Goal: Task Accomplishment & Management: Use online tool/utility

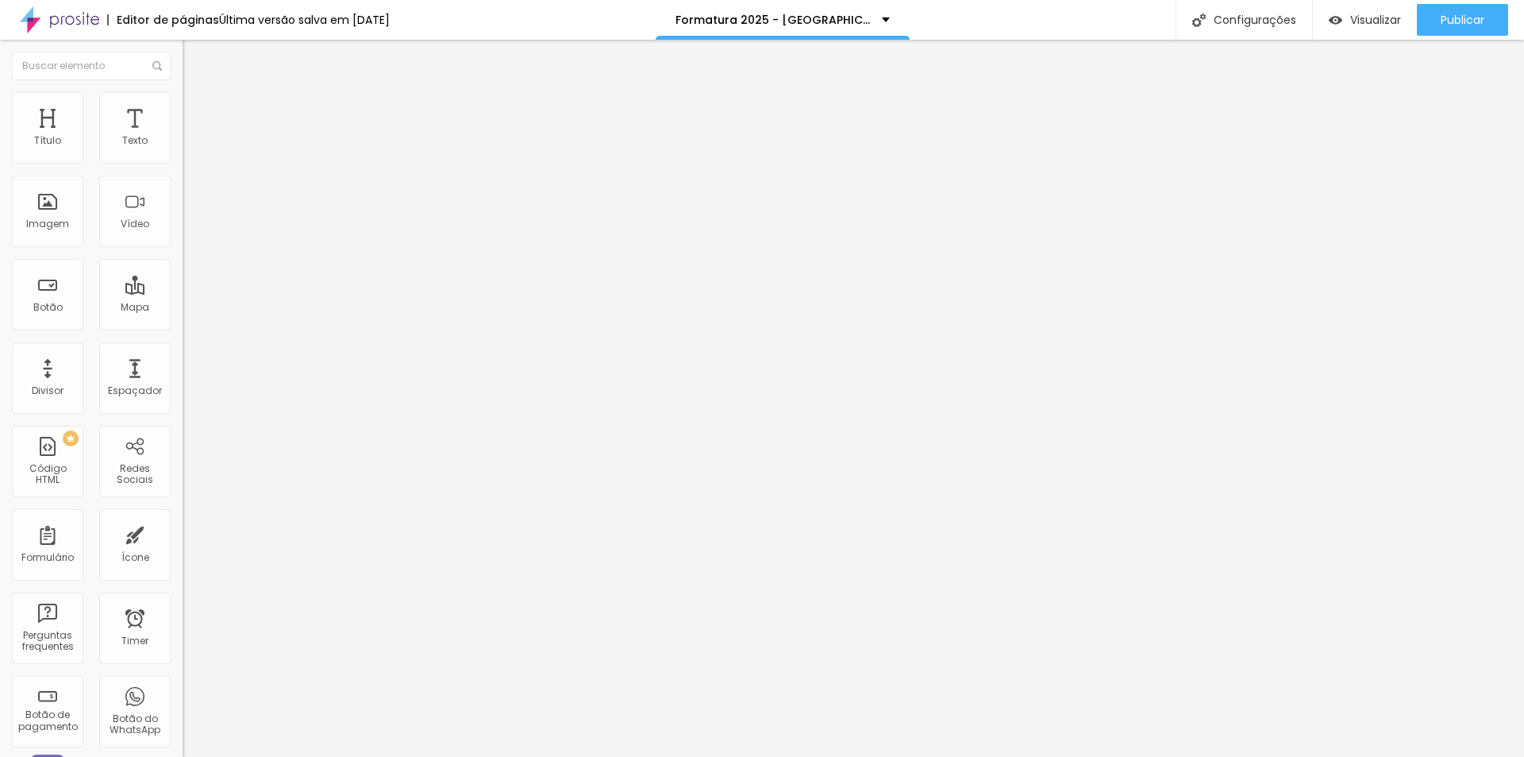
click at [183, 100] on li "Estilo" at bounding box center [274, 100] width 183 height 16
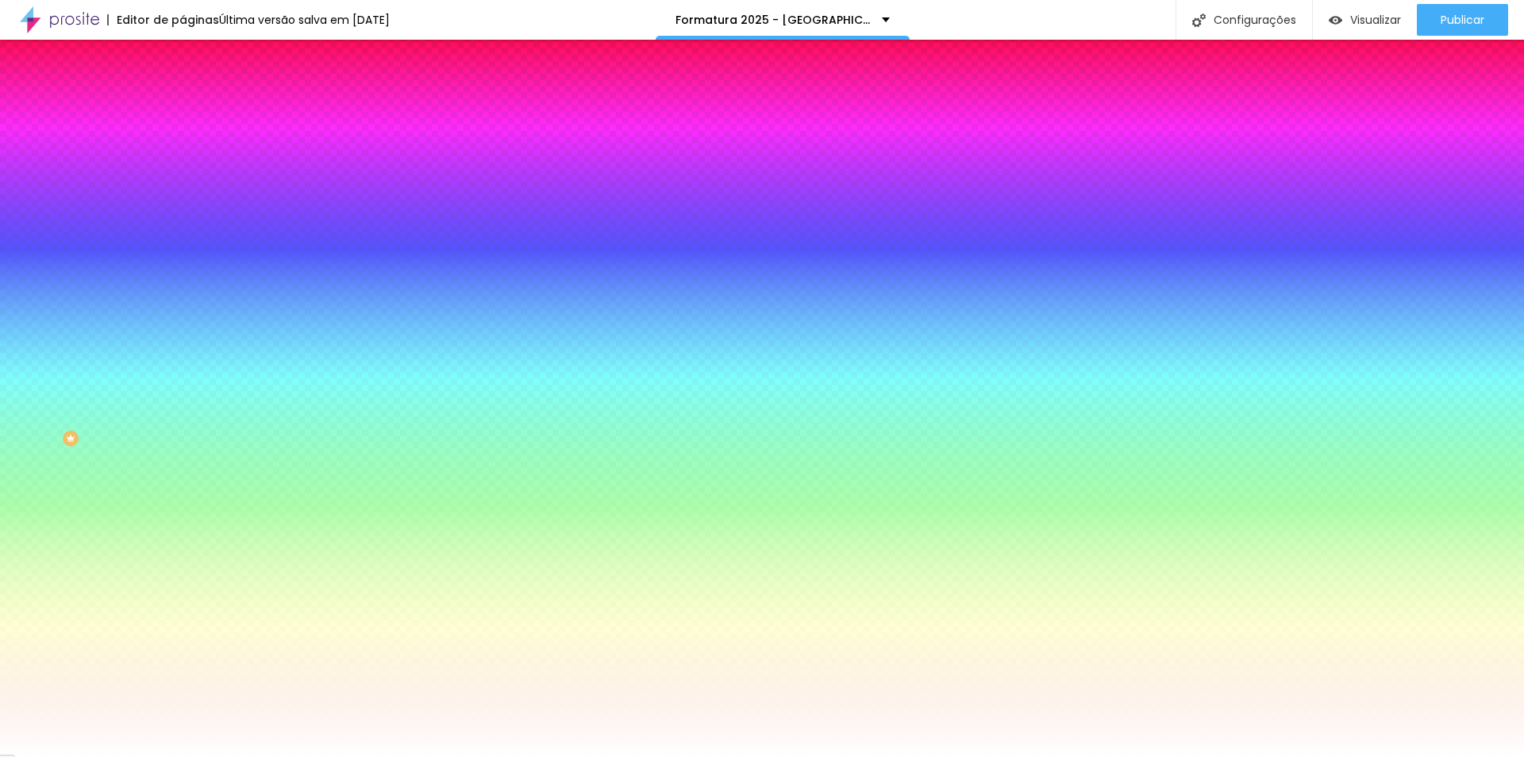
click at [191, 410] on icon "button" at bounding box center [194, 407] width 6 height 6
click at [157, 754] on div at bounding box center [762, 757] width 1524 height 0
click at [183, 417] on button "button" at bounding box center [194, 408] width 22 height 17
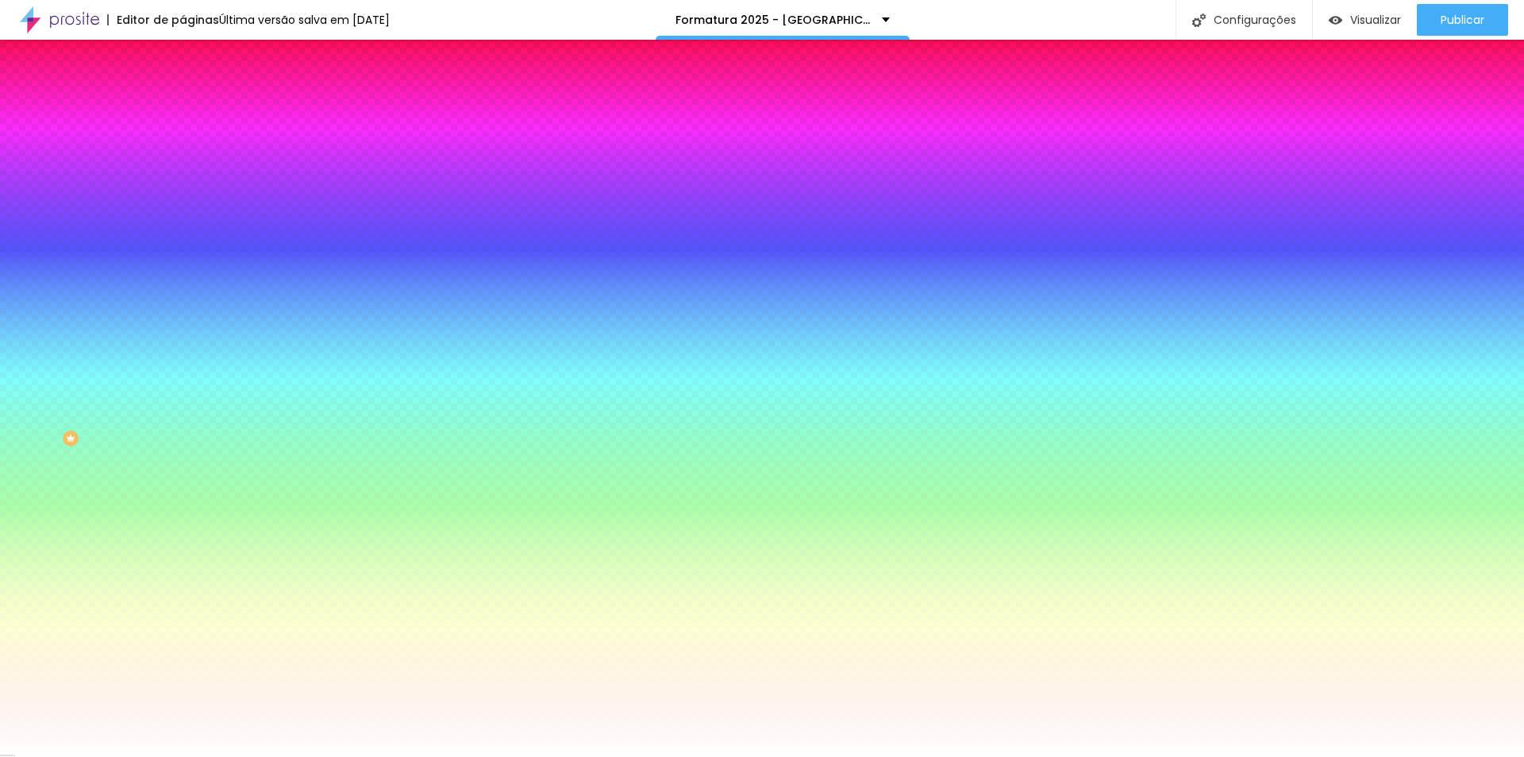
type input "1"
drag, startPoint x: 171, startPoint y: 522, endPoint x: 195, endPoint y: 522, distance: 23.8
type input "1"
click at [723, 754] on div at bounding box center [762, 757] width 1524 height 0
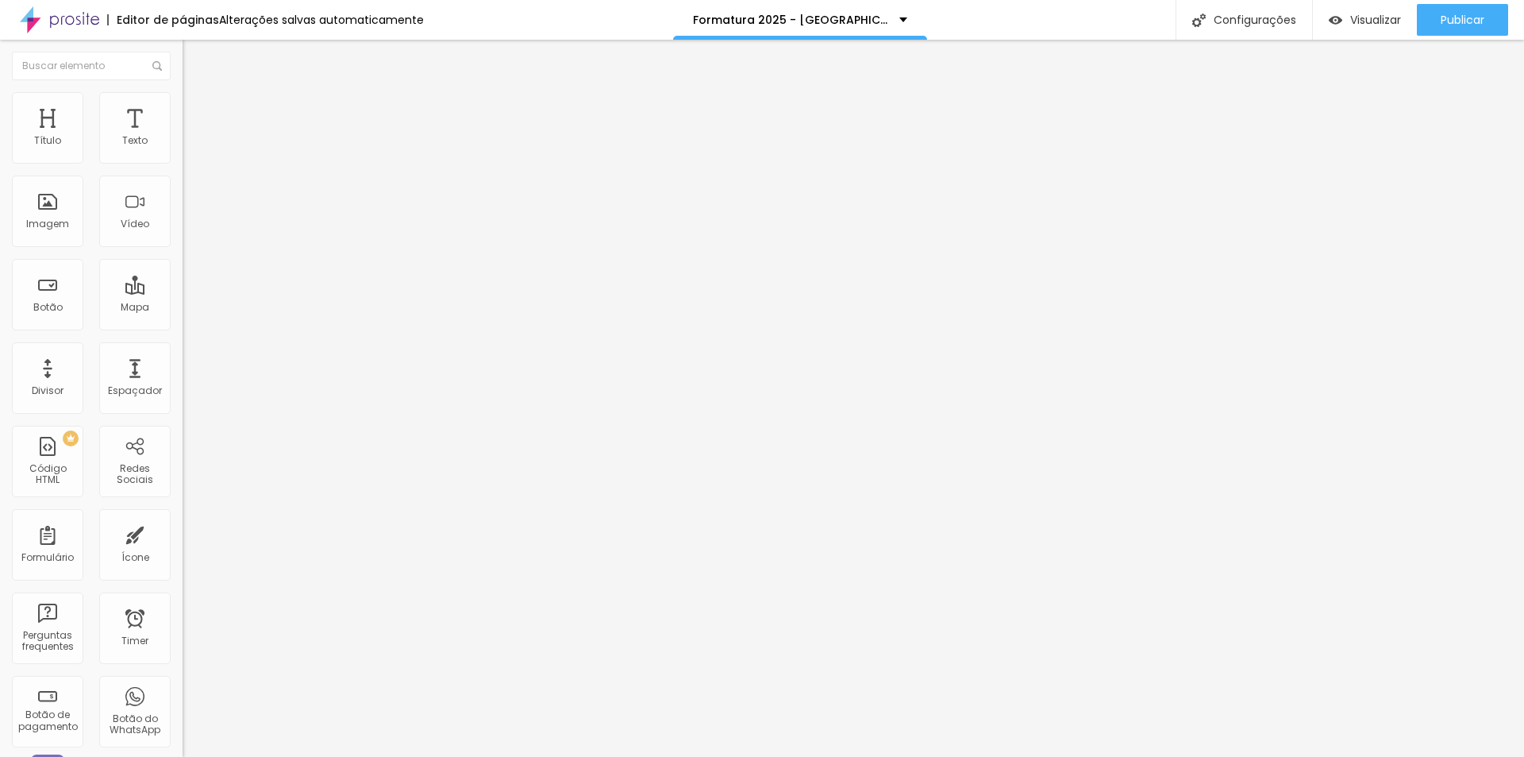
click at [183, 103] on li "Estilo" at bounding box center [274, 100] width 183 height 16
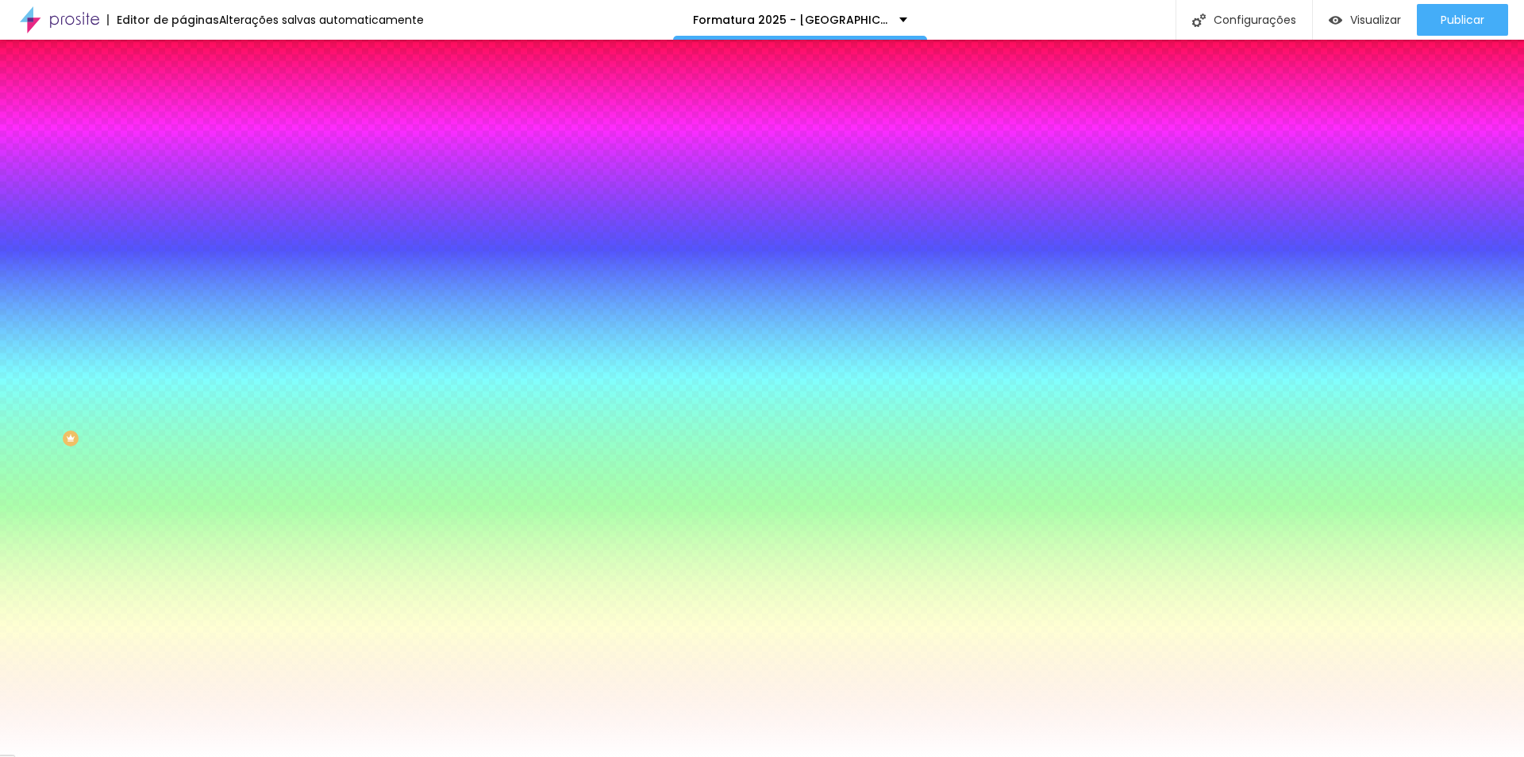
click at [183, 205] on button "button" at bounding box center [194, 202] width 22 height 17
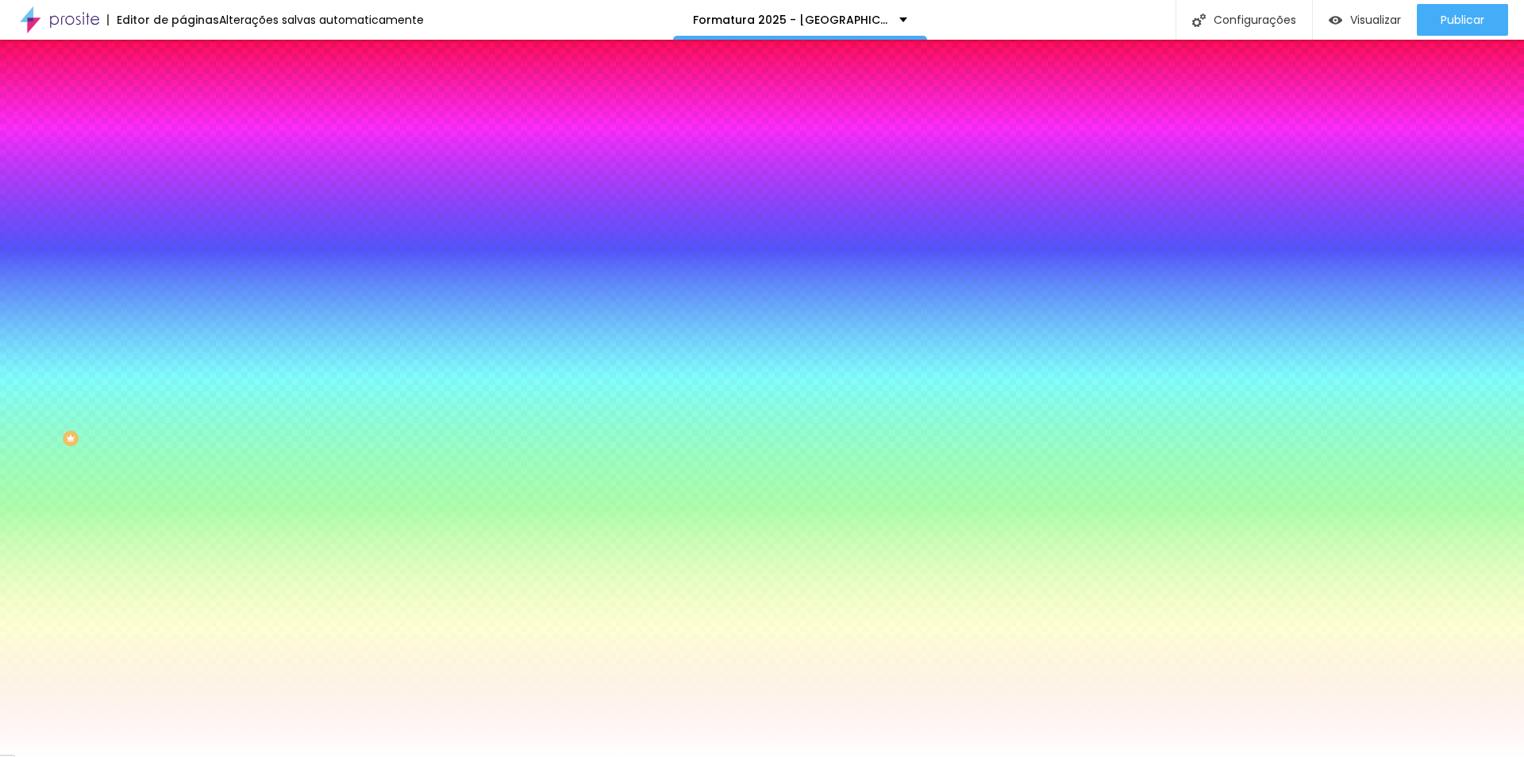
select select "Actor-Regular"
click at [533, 754] on div at bounding box center [762, 757] width 1524 height 0
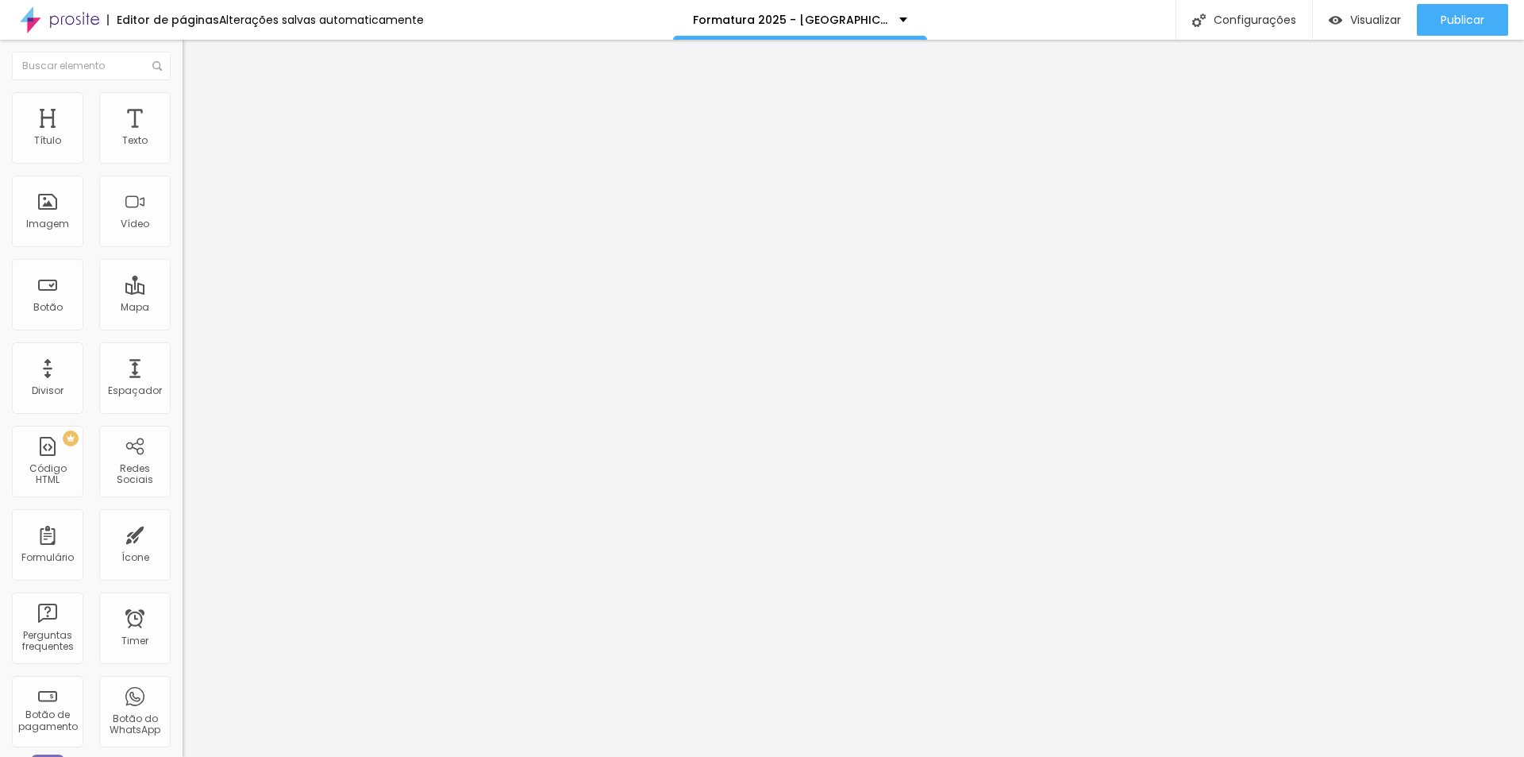
click at [189, 148] on icon "button" at bounding box center [194, 143] width 10 height 10
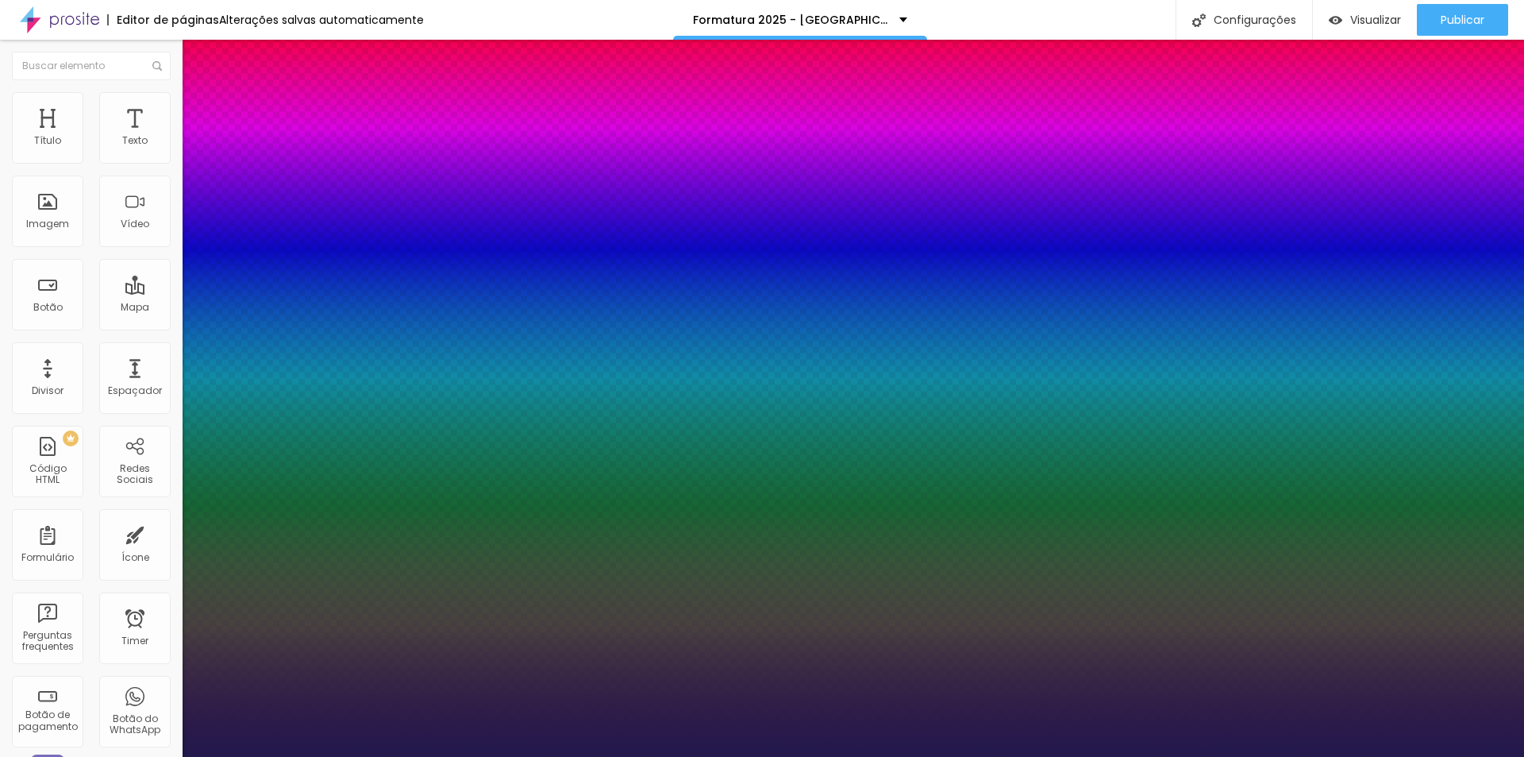
type input "1"
click at [264, 754] on div at bounding box center [762, 757] width 1524 height 0
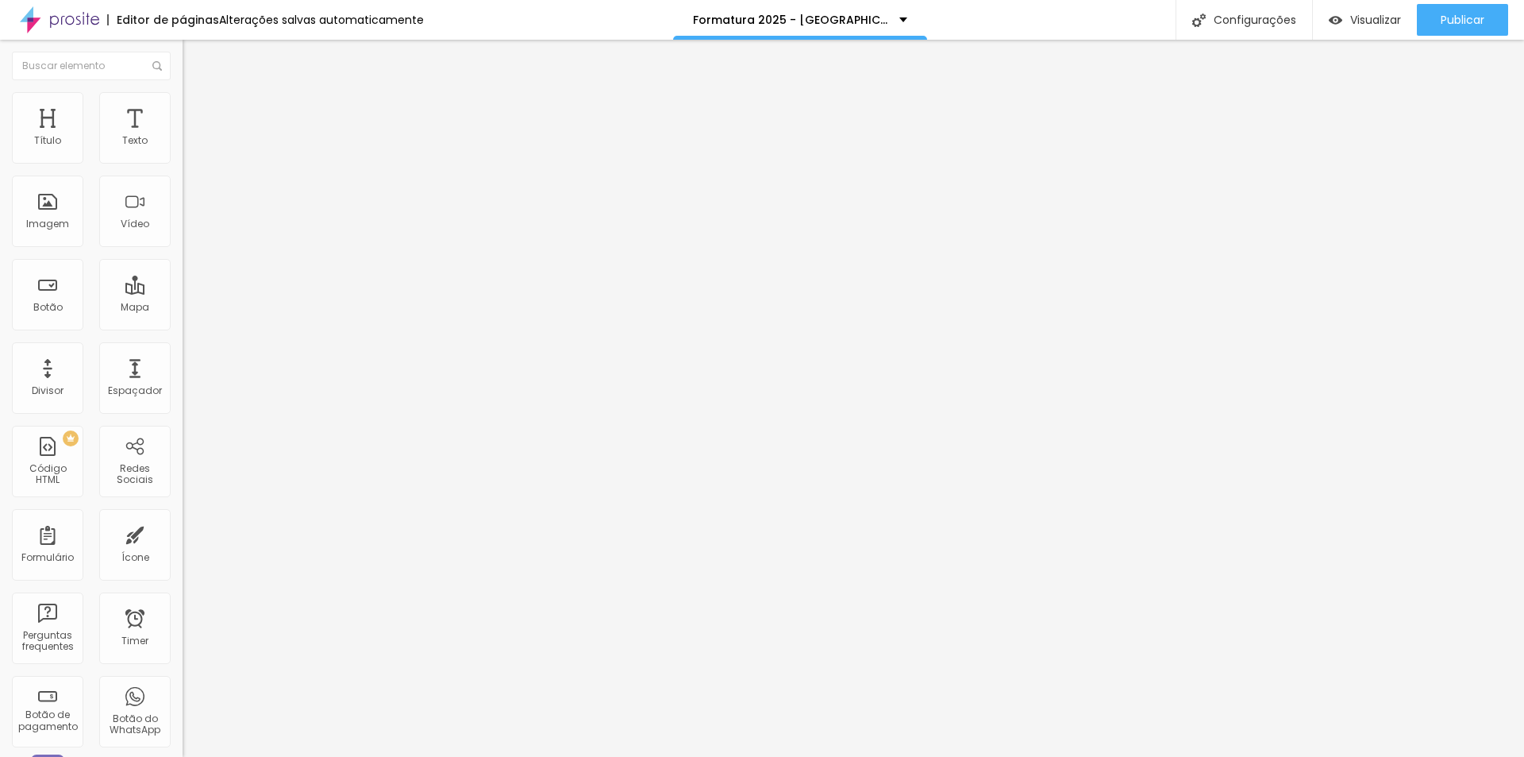
click at [183, 101] on img at bounding box center [190, 99] width 14 height 14
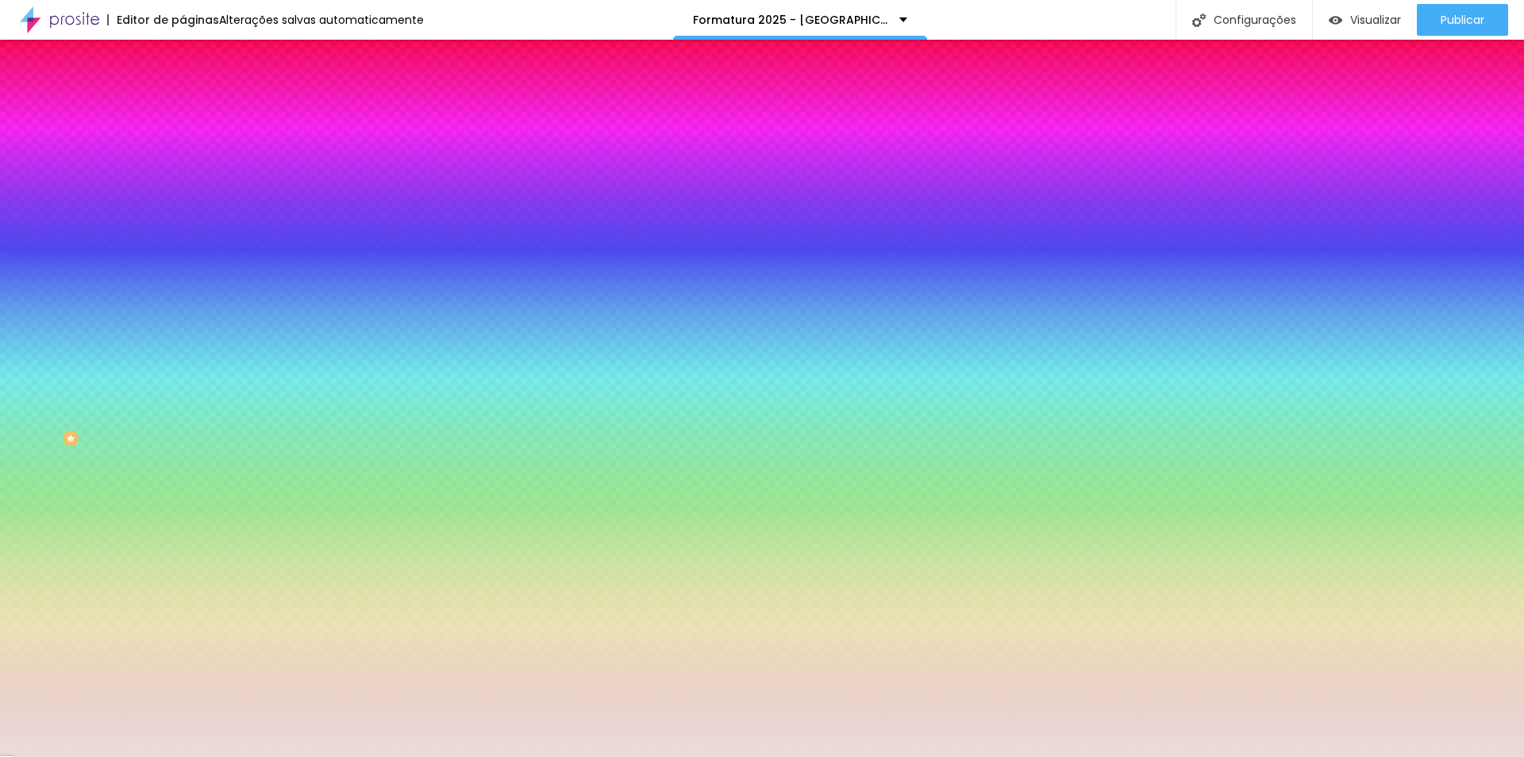
scroll to position [1, 0]
click at [183, 152] on div at bounding box center [274, 152] width 183 height 0
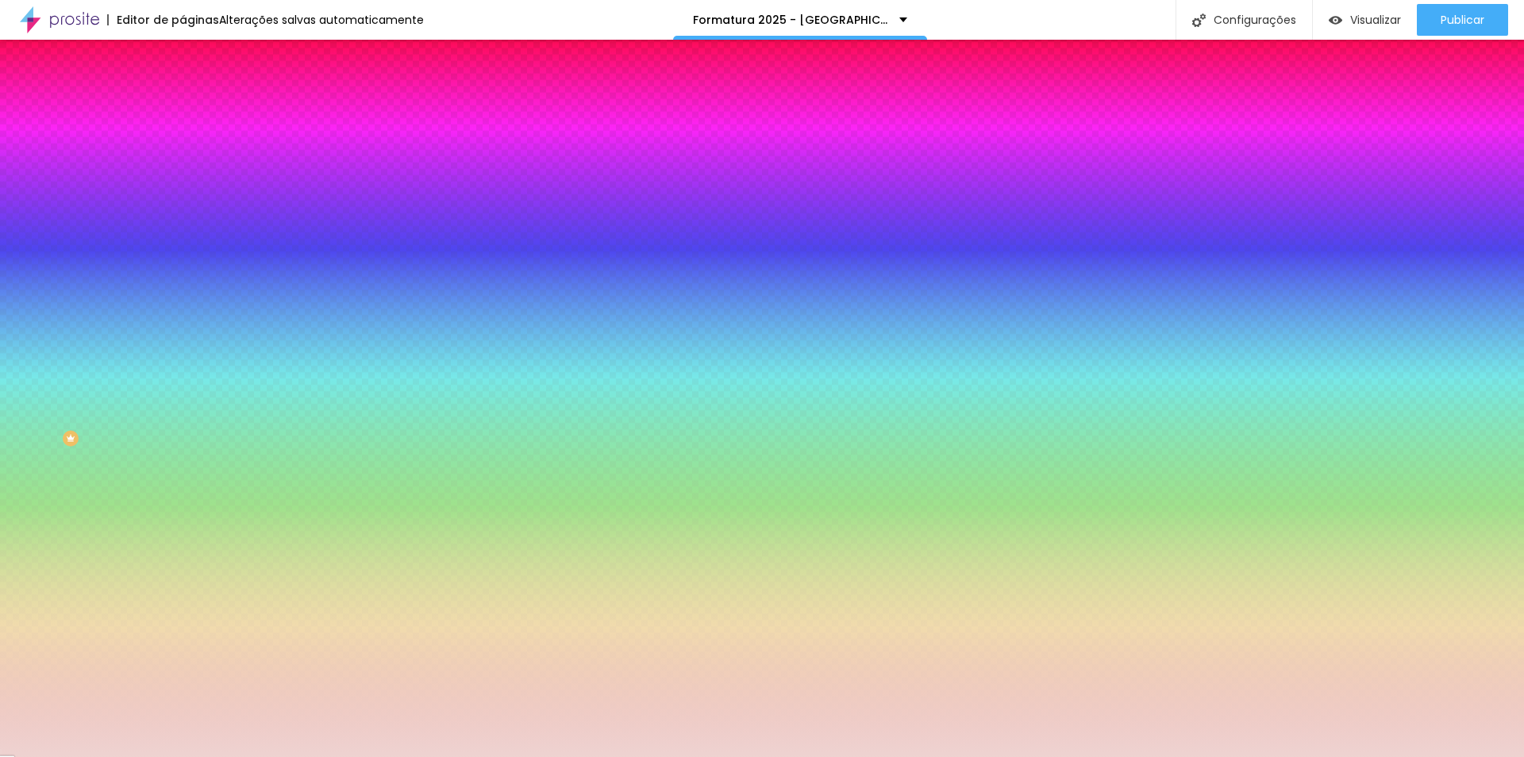
click at [184, 52] on div at bounding box center [185, 50] width 3 height 3
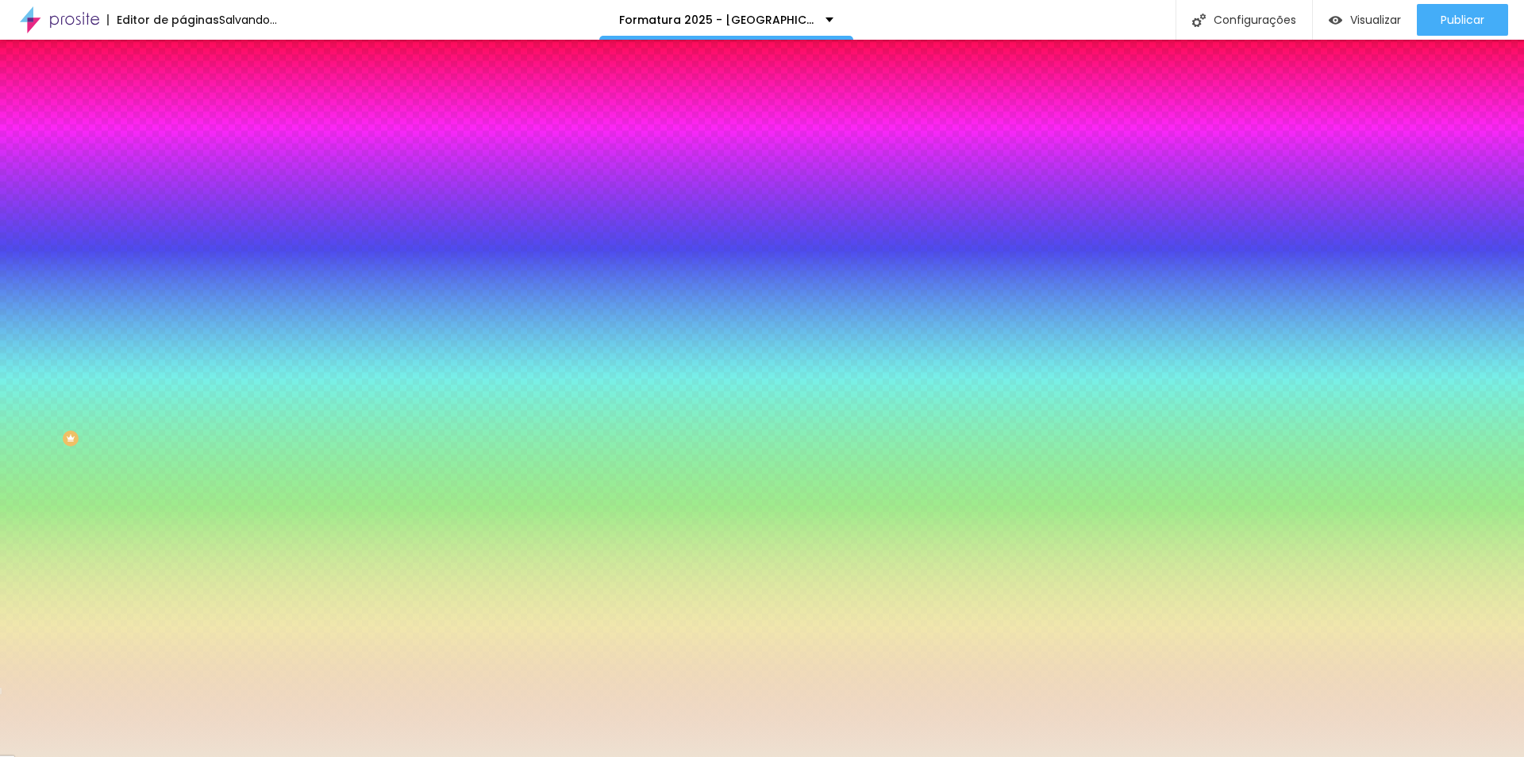
click at [140, 287] on div at bounding box center [762, 378] width 1524 height 757
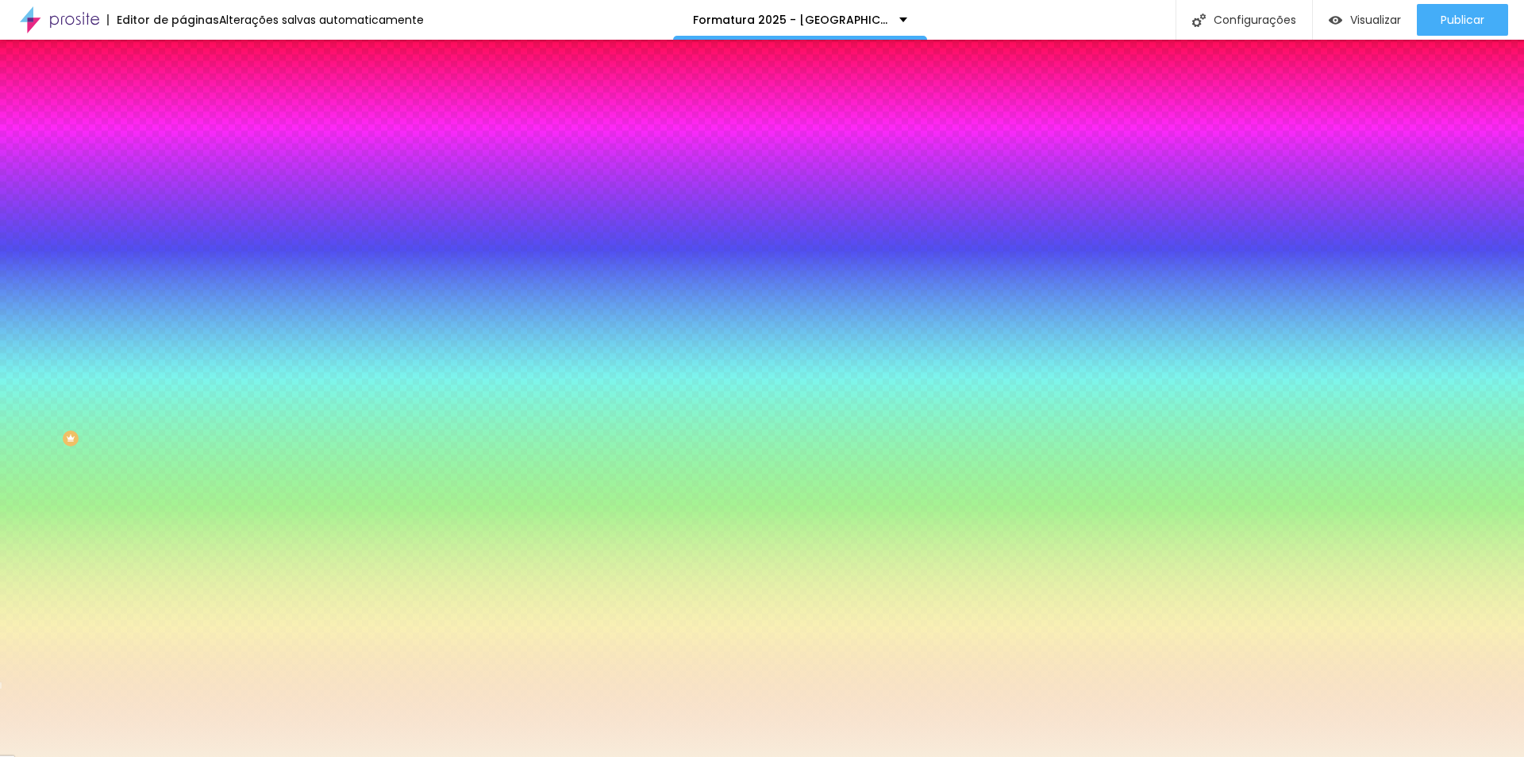
drag, startPoint x: 65, startPoint y: 188, endPoint x: 37, endPoint y: 183, distance: 28.3
click at [37, 183] on div at bounding box center [762, 378] width 1524 height 757
click at [189, 147] on icon "button" at bounding box center [194, 141] width 11 height 11
drag, startPoint x: 129, startPoint y: 159, endPoint x: 176, endPoint y: 159, distance: 46.8
click at [183, 159] on div "Cor de fundo Voltar ao padrão #F8E6CB 0 Borda arredondada" at bounding box center [274, 258] width 183 height 268
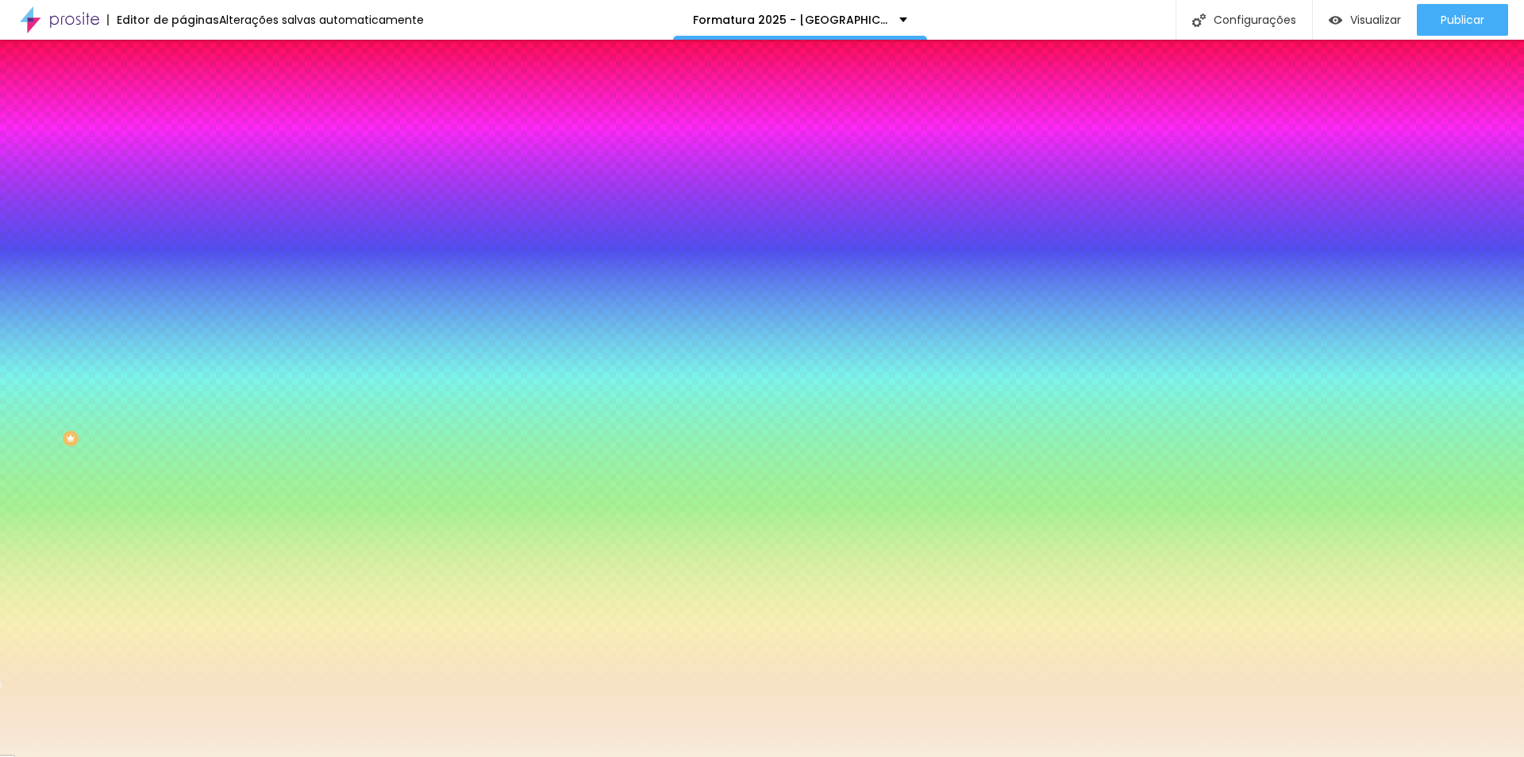
paste input "EADCD"
click at [183, 218] on div "Cor de fundo Voltar ao padrão #EADCD 0 Borda arredondada" at bounding box center [274, 258] width 183 height 268
paste input "B"
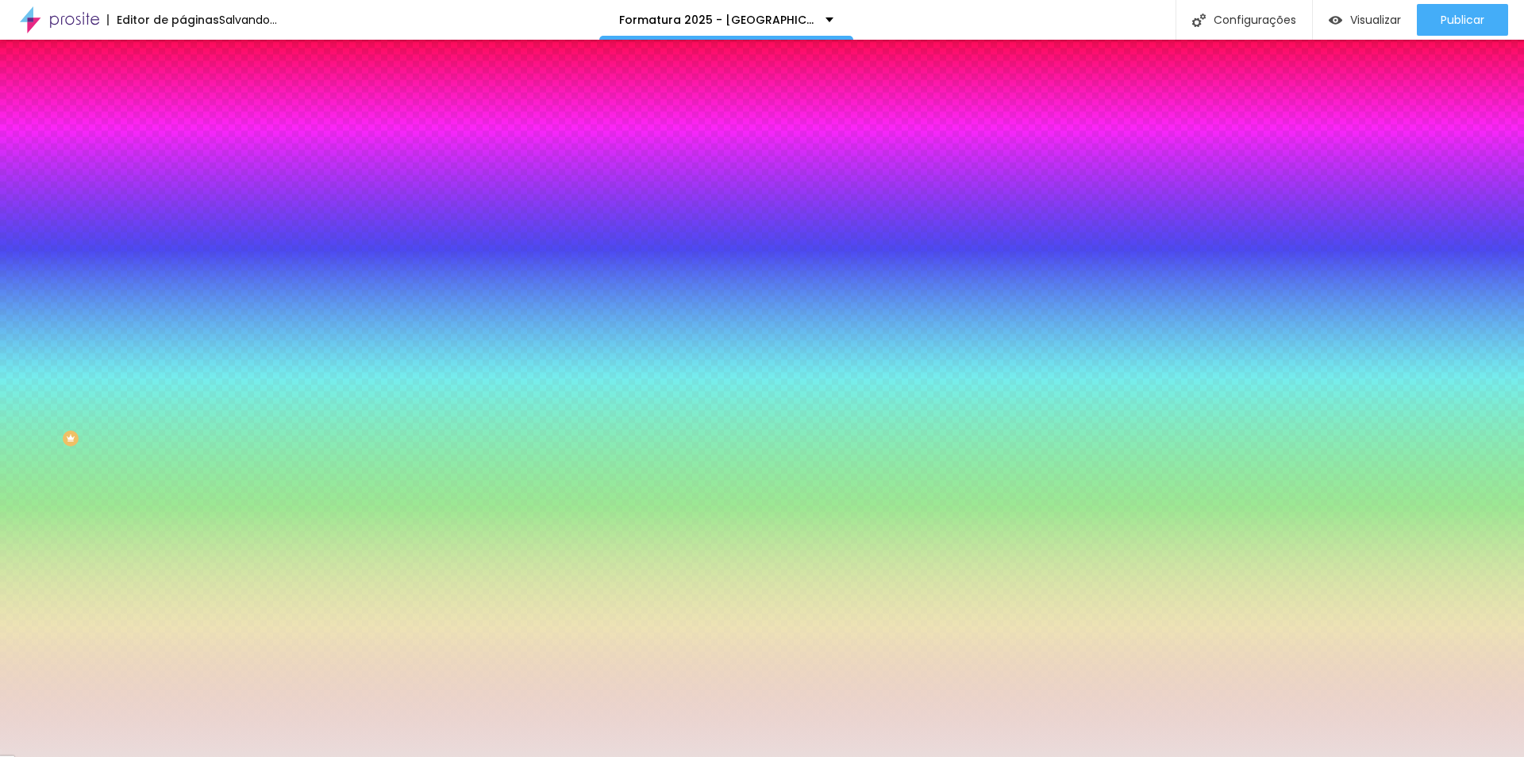
type input "#EADCDB"
click at [183, 152] on div at bounding box center [274, 152] width 183 height 0
click at [33, 188] on div at bounding box center [762, 378] width 1524 height 757
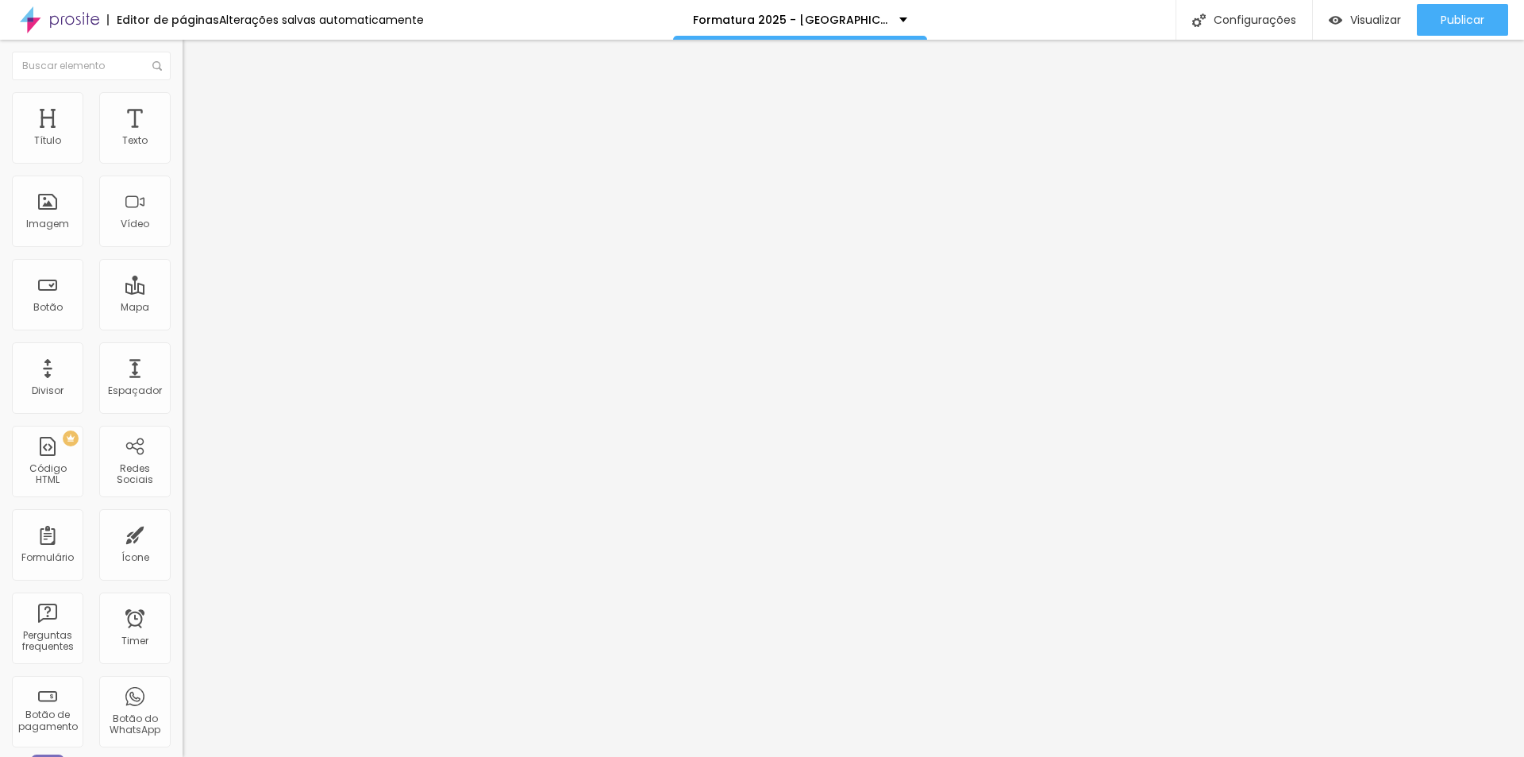
click at [197, 110] on span "Estilo" at bounding box center [209, 102] width 25 height 13
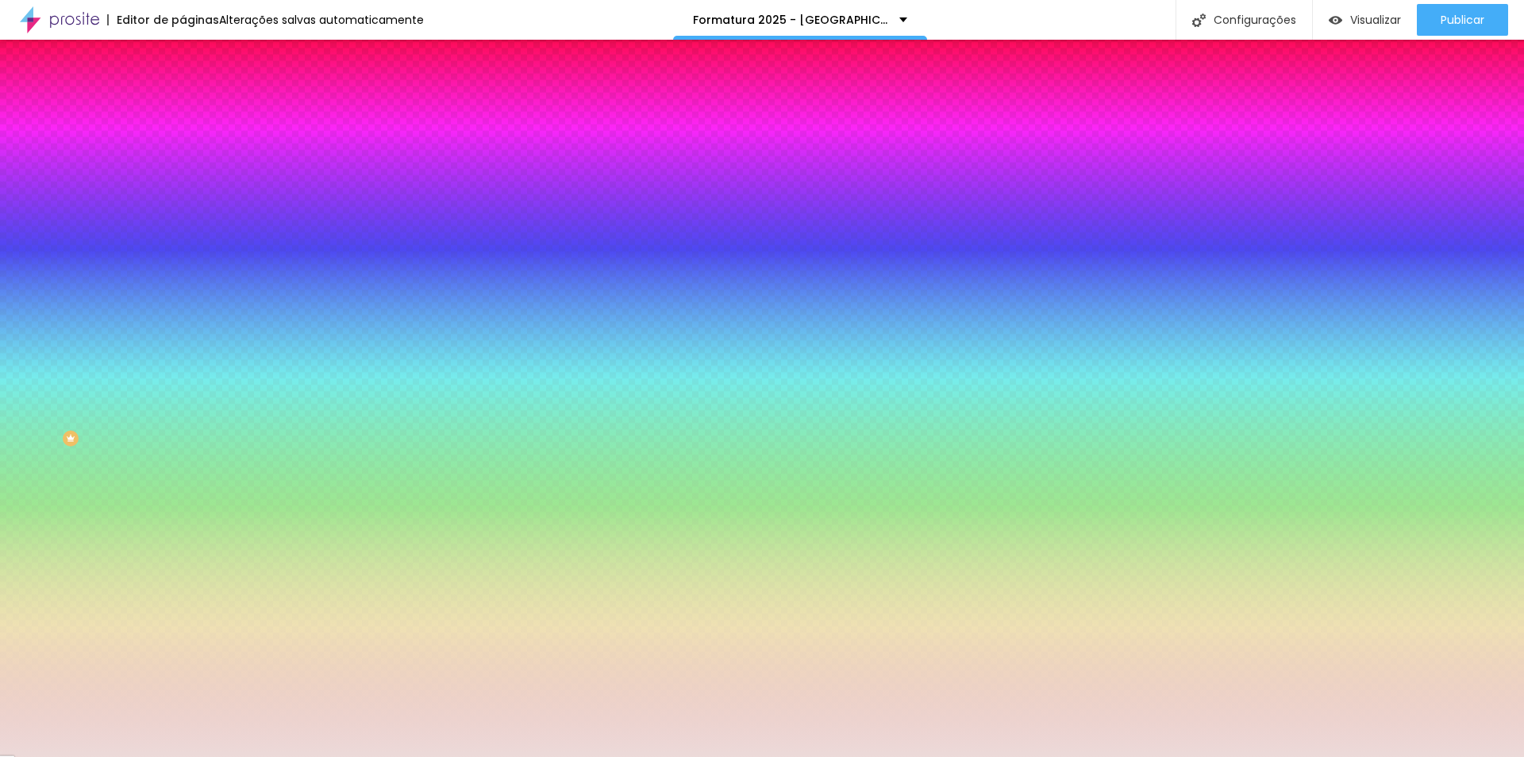
click at [183, 91] on img at bounding box center [190, 83] width 14 height 14
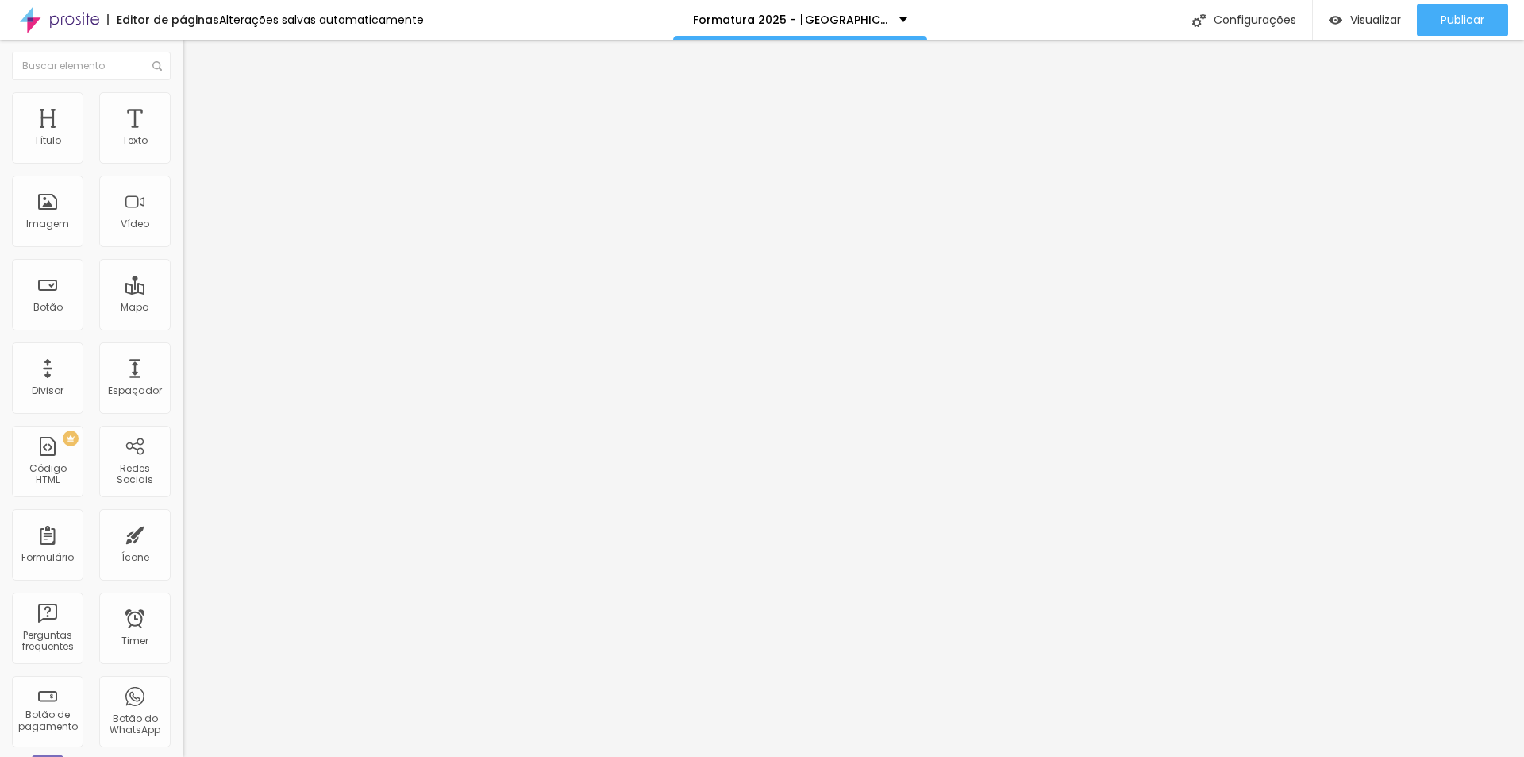
click at [183, 102] on img at bounding box center [190, 99] width 14 height 14
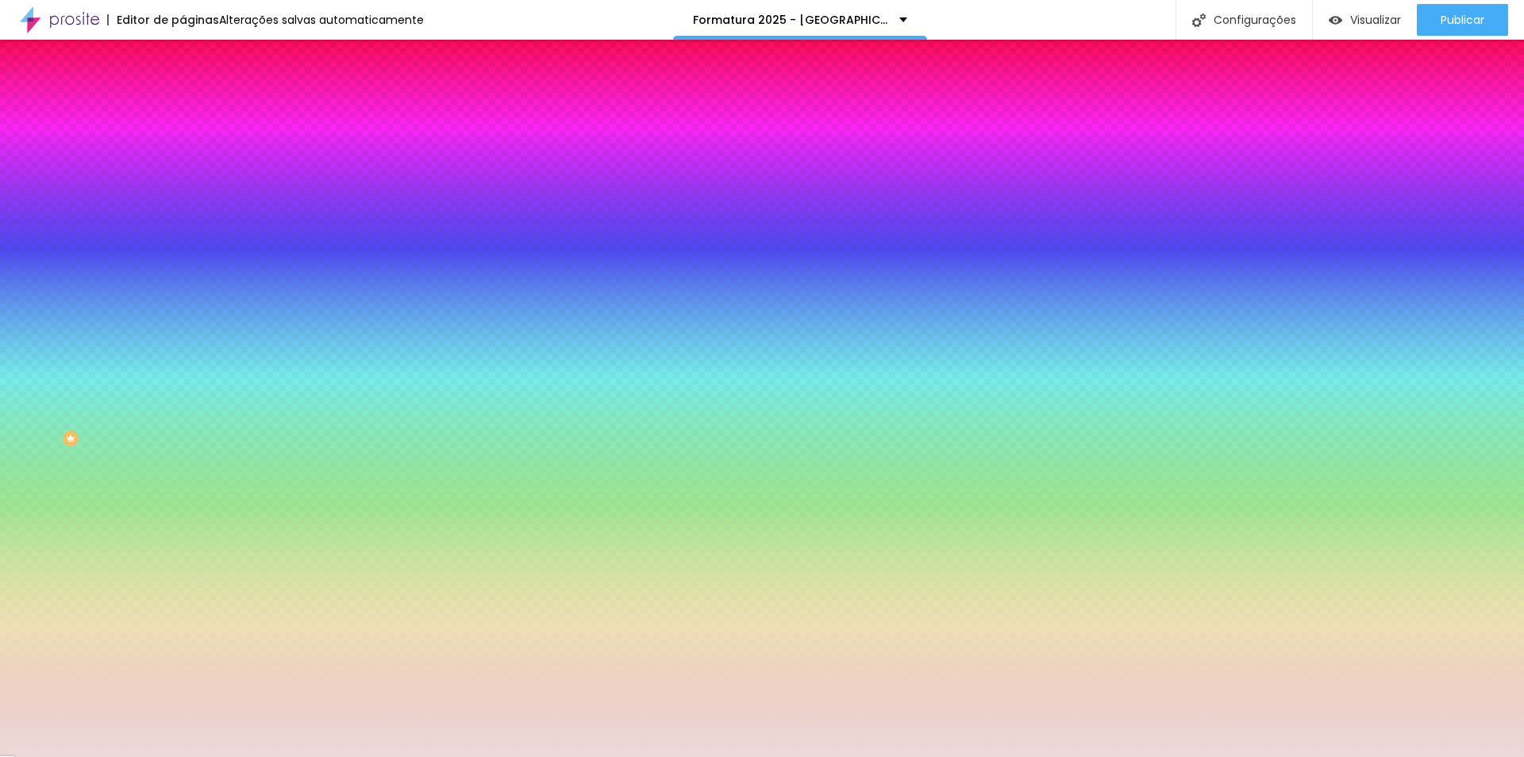
type input "2"
type input "3"
type input "7"
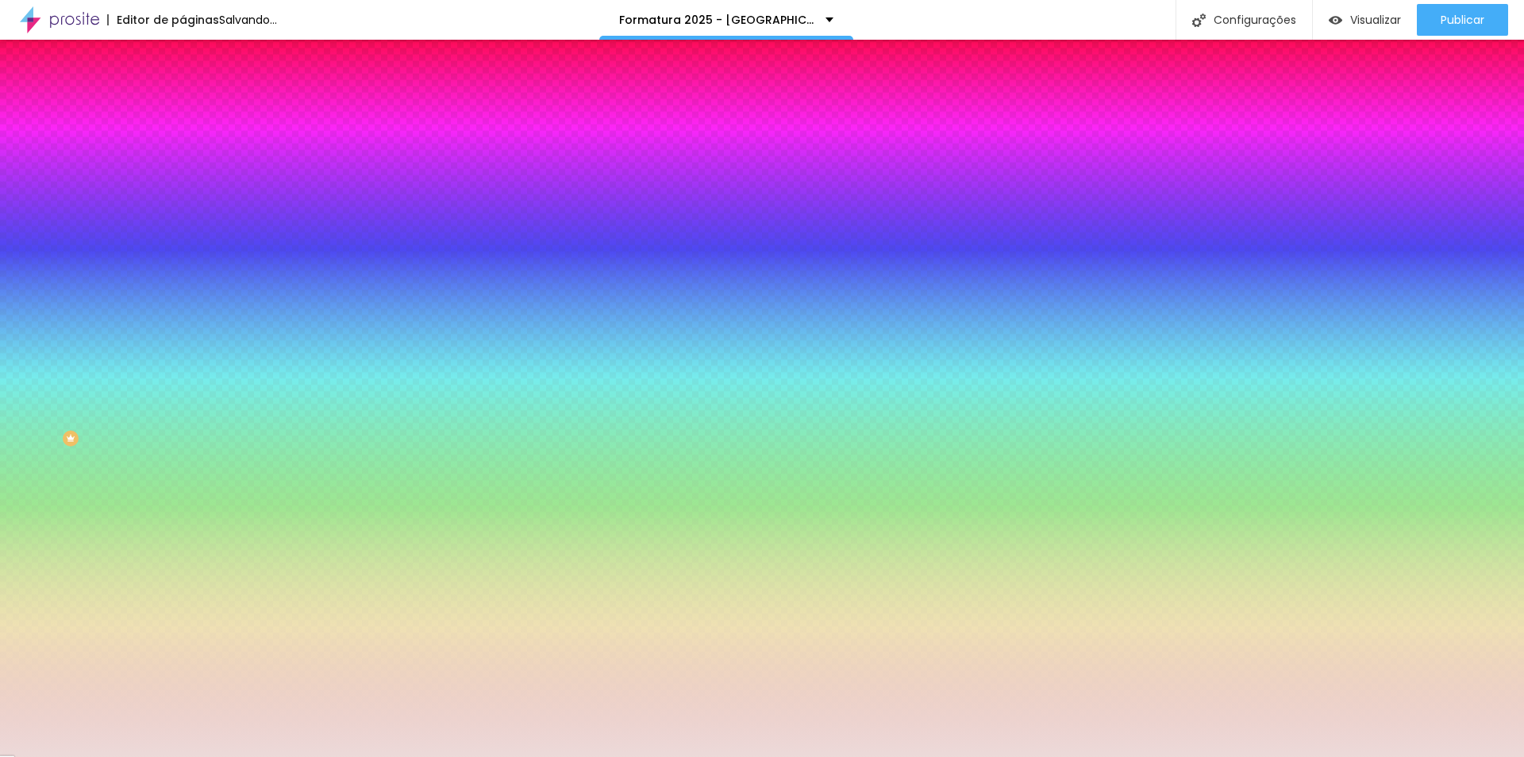
type input "7"
type input "15"
type input "20"
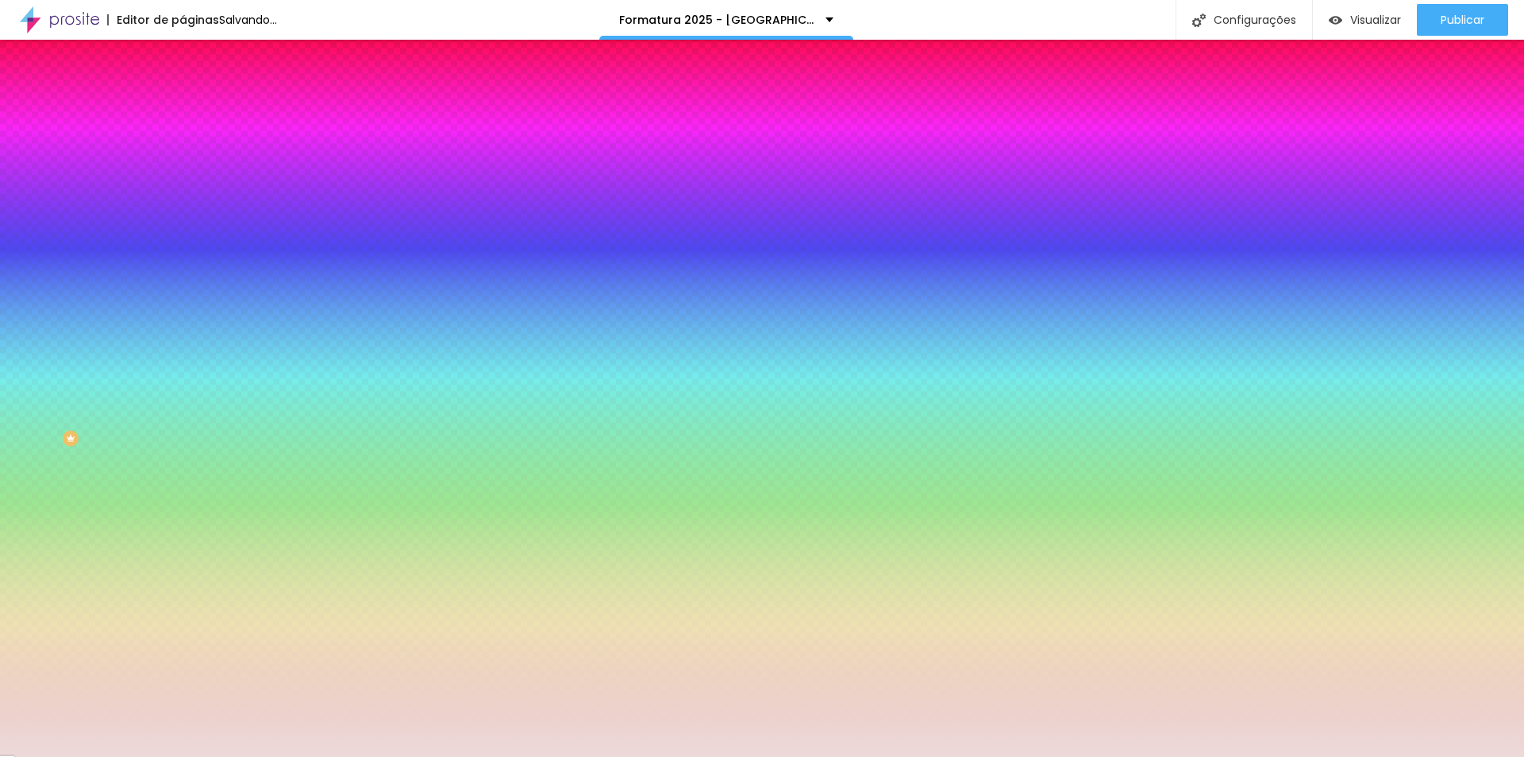
type input "23"
type input "26"
type input "30"
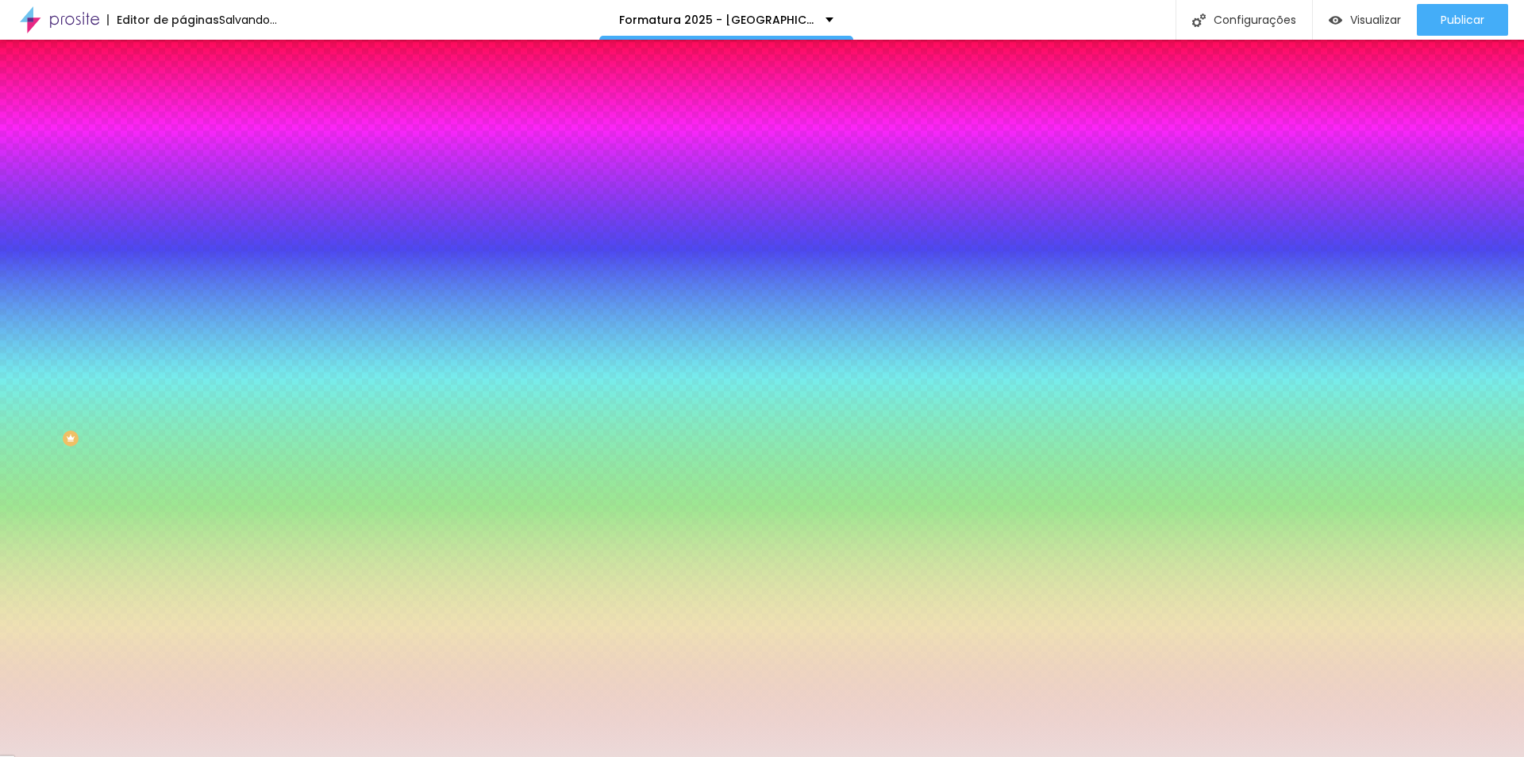
type input "30"
type input "35"
type input "41"
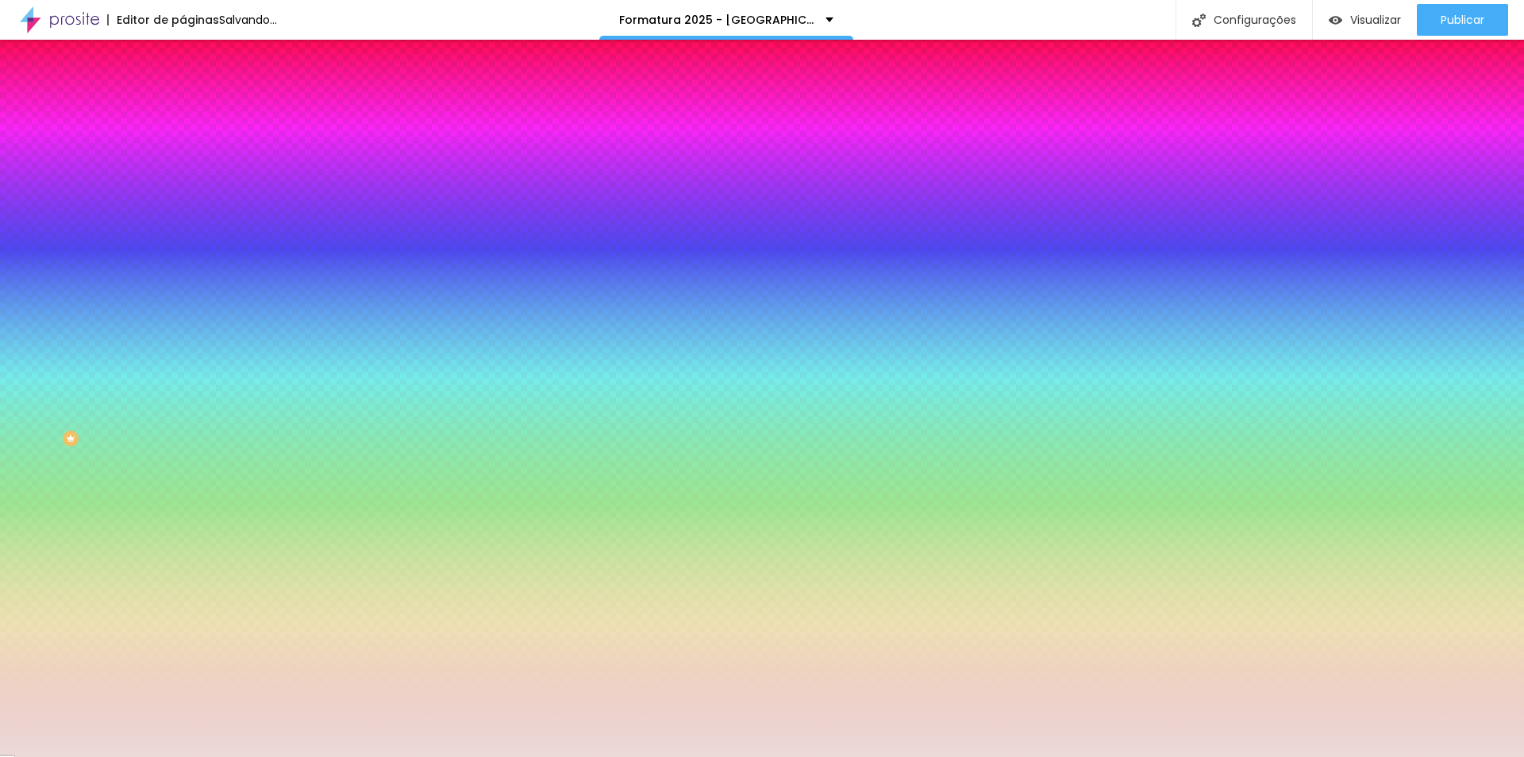
type input "44"
type input "46"
type input "63"
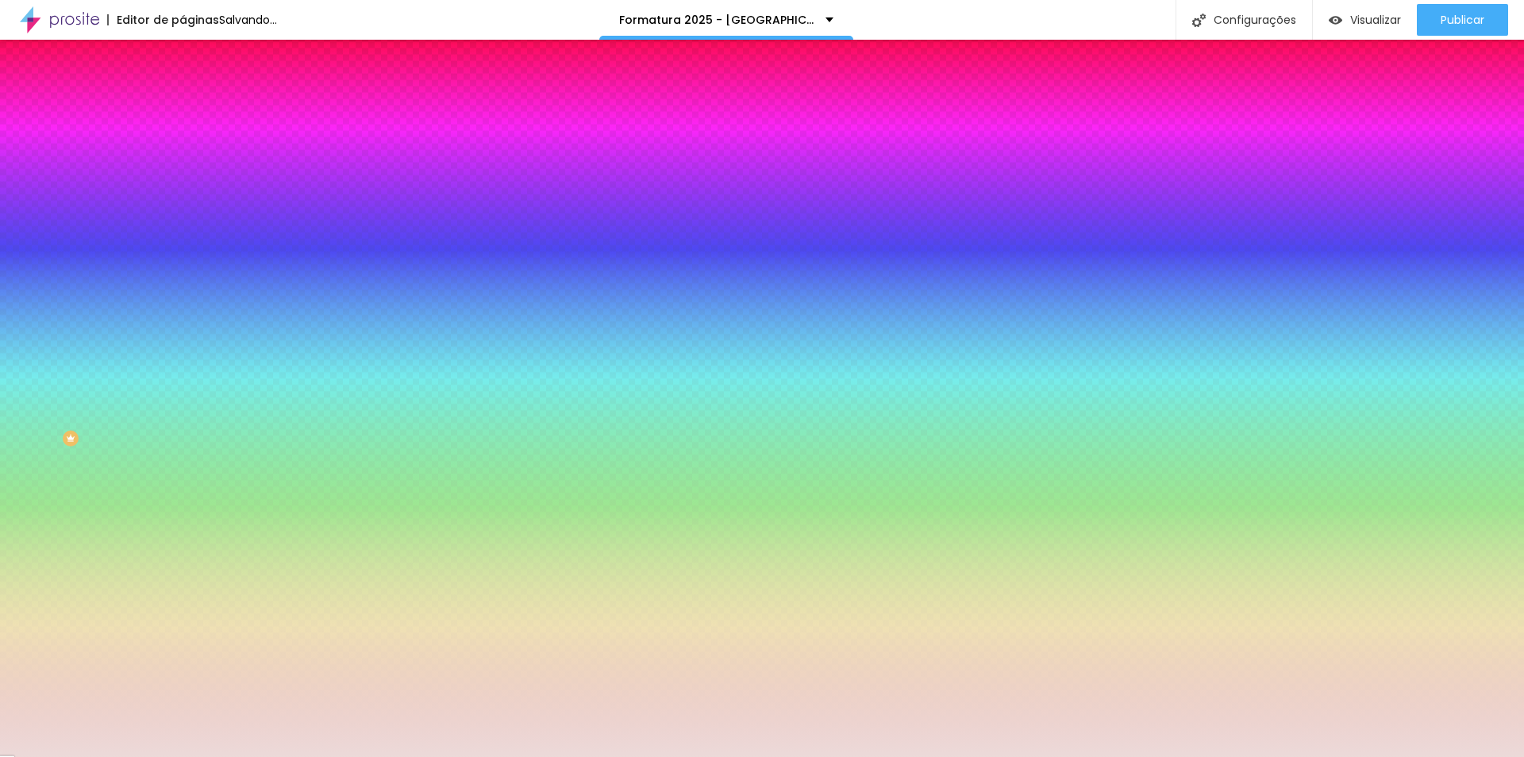
type input "63"
type input "76"
type input "86"
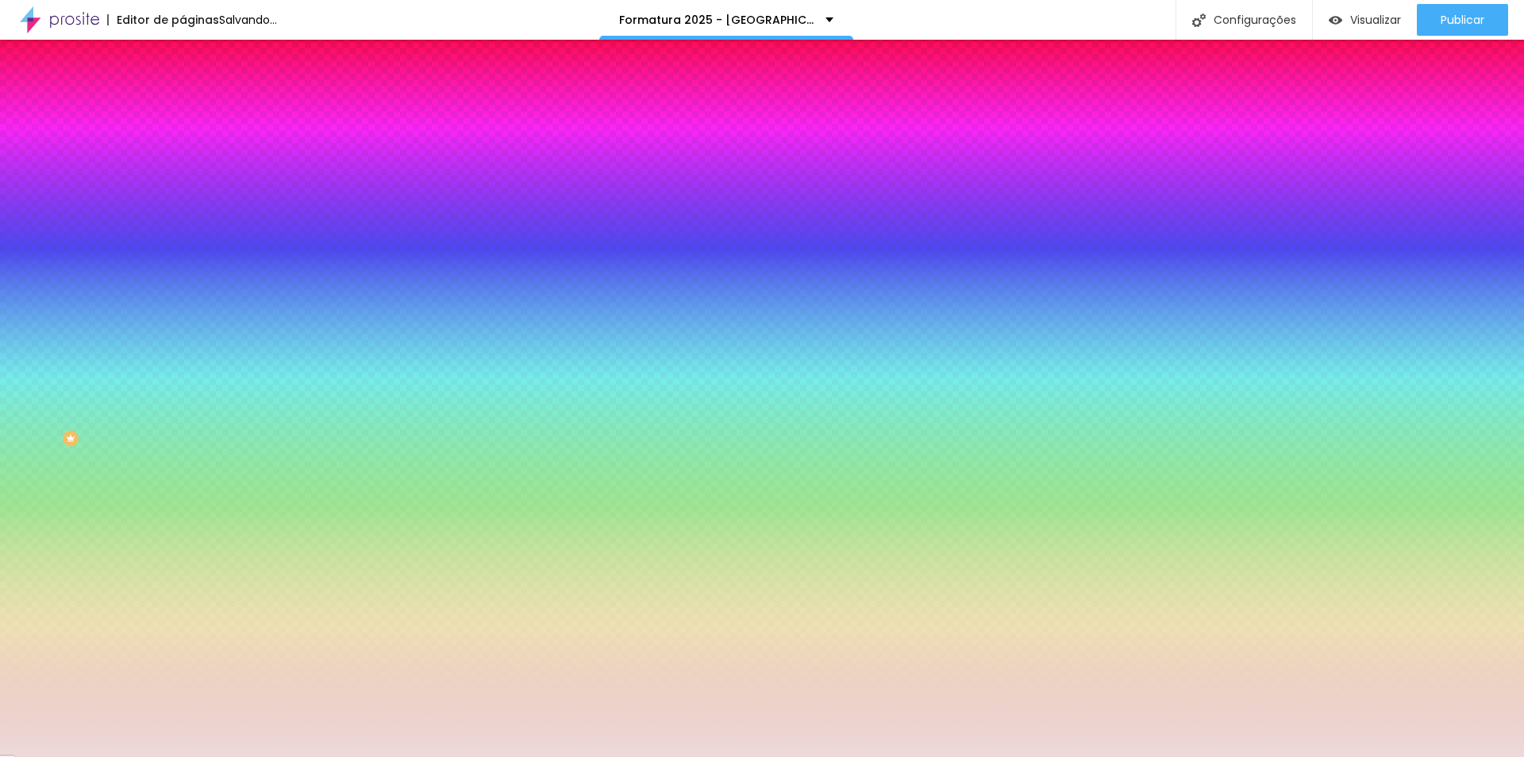
type input "94"
type input "102"
type input "110"
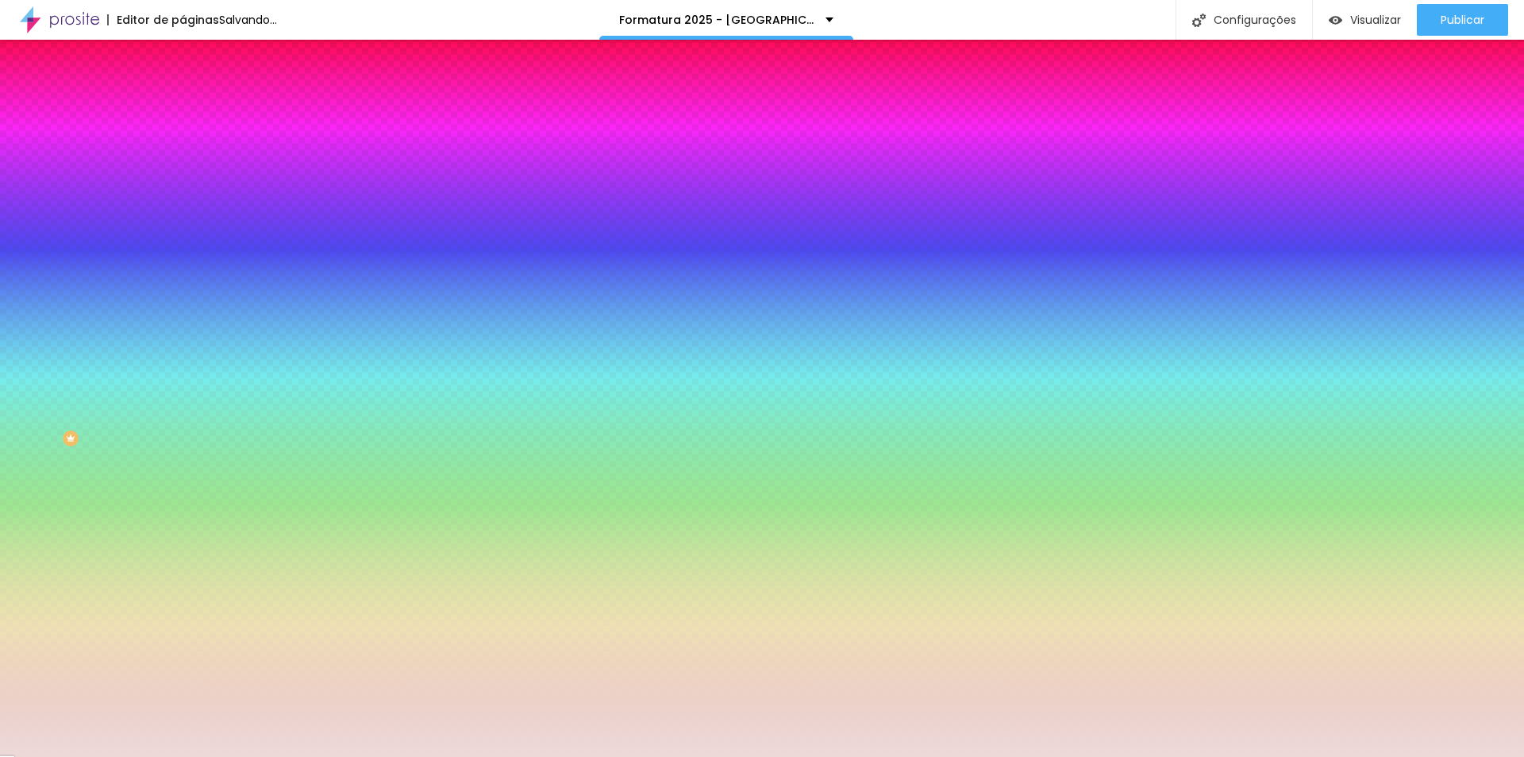
type input "110"
type input "114"
type input "122"
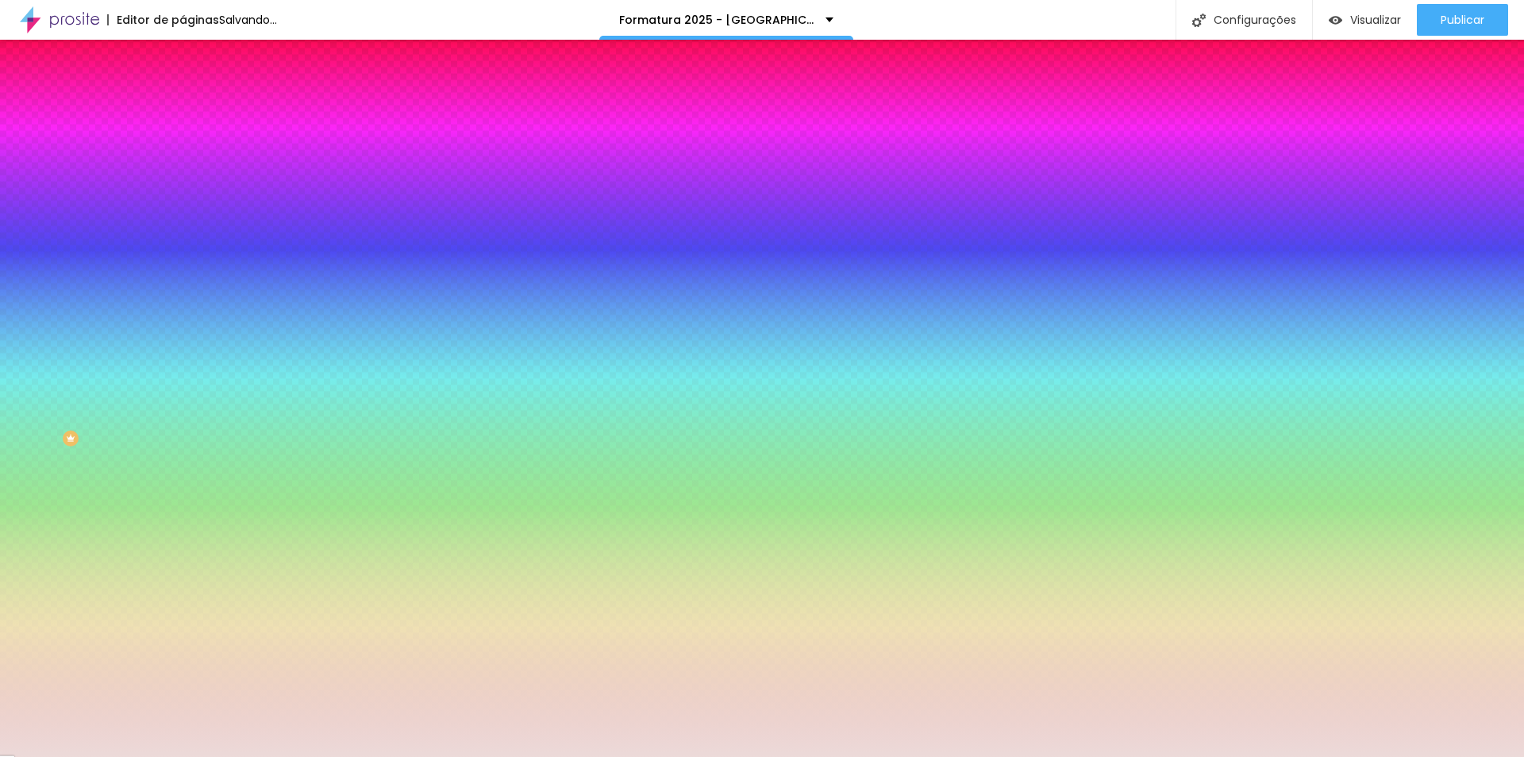
type input "127"
type input "130"
type input "133"
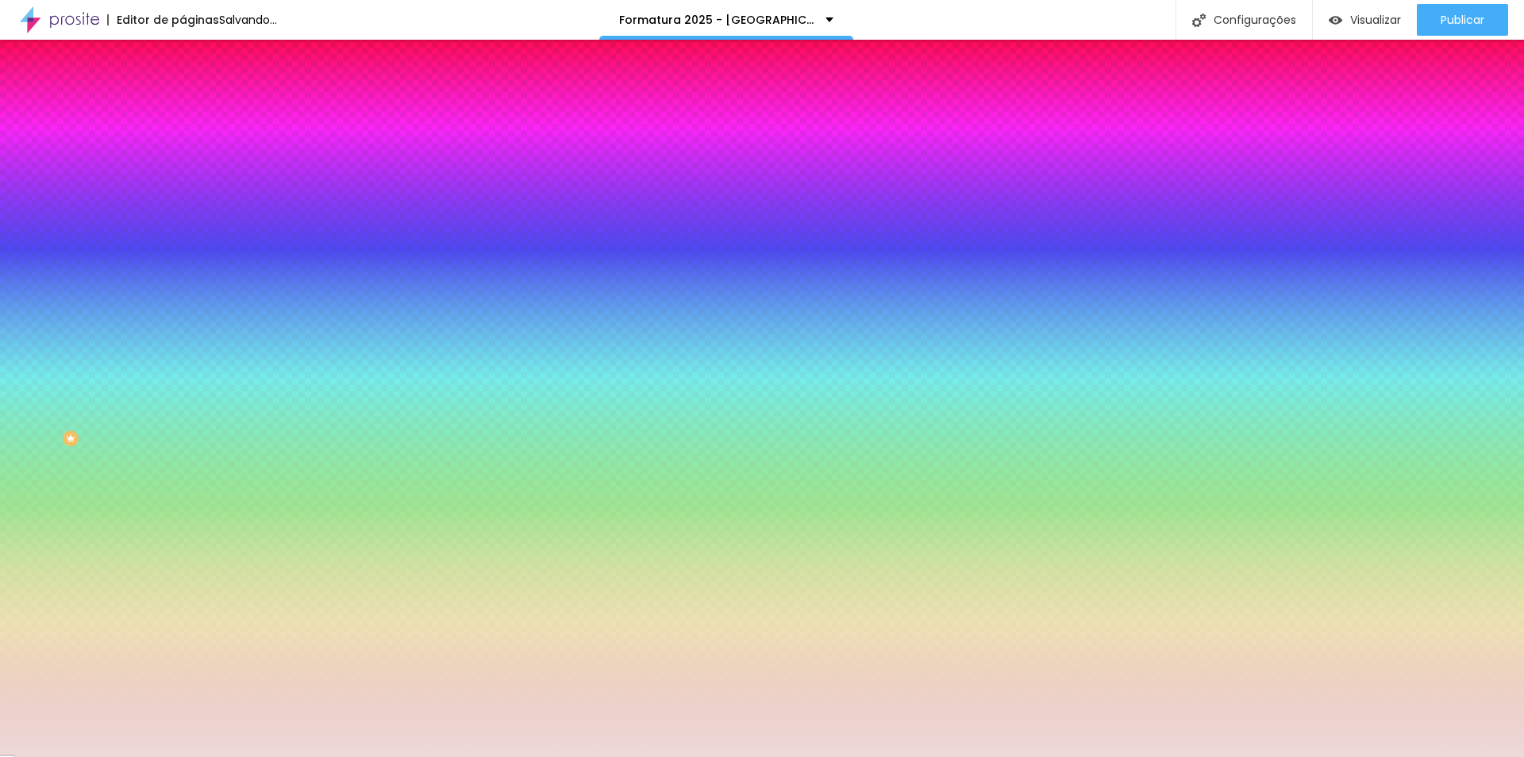
type input "133"
type input "135"
type input "137"
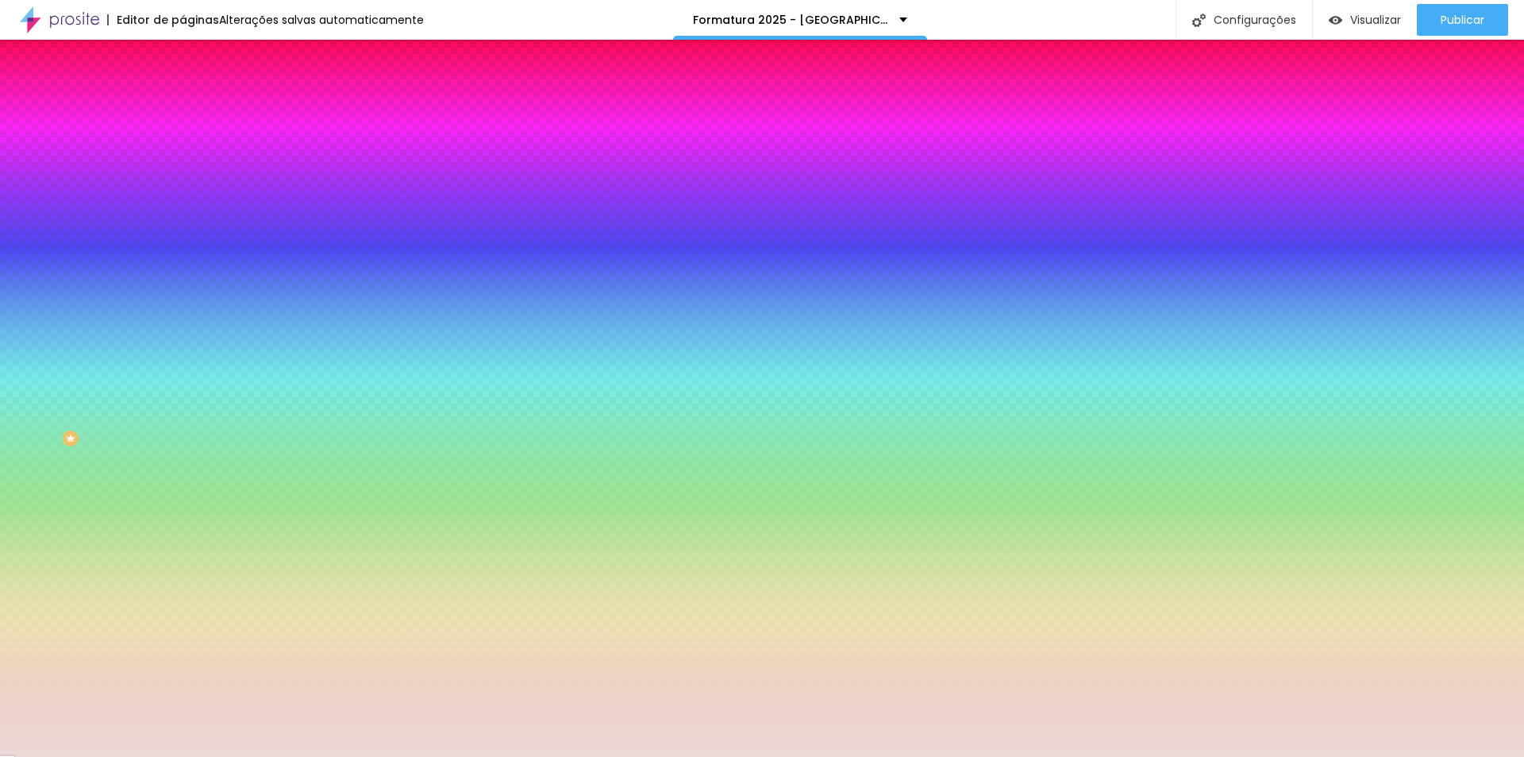
type input "130"
type input "120"
type input "105"
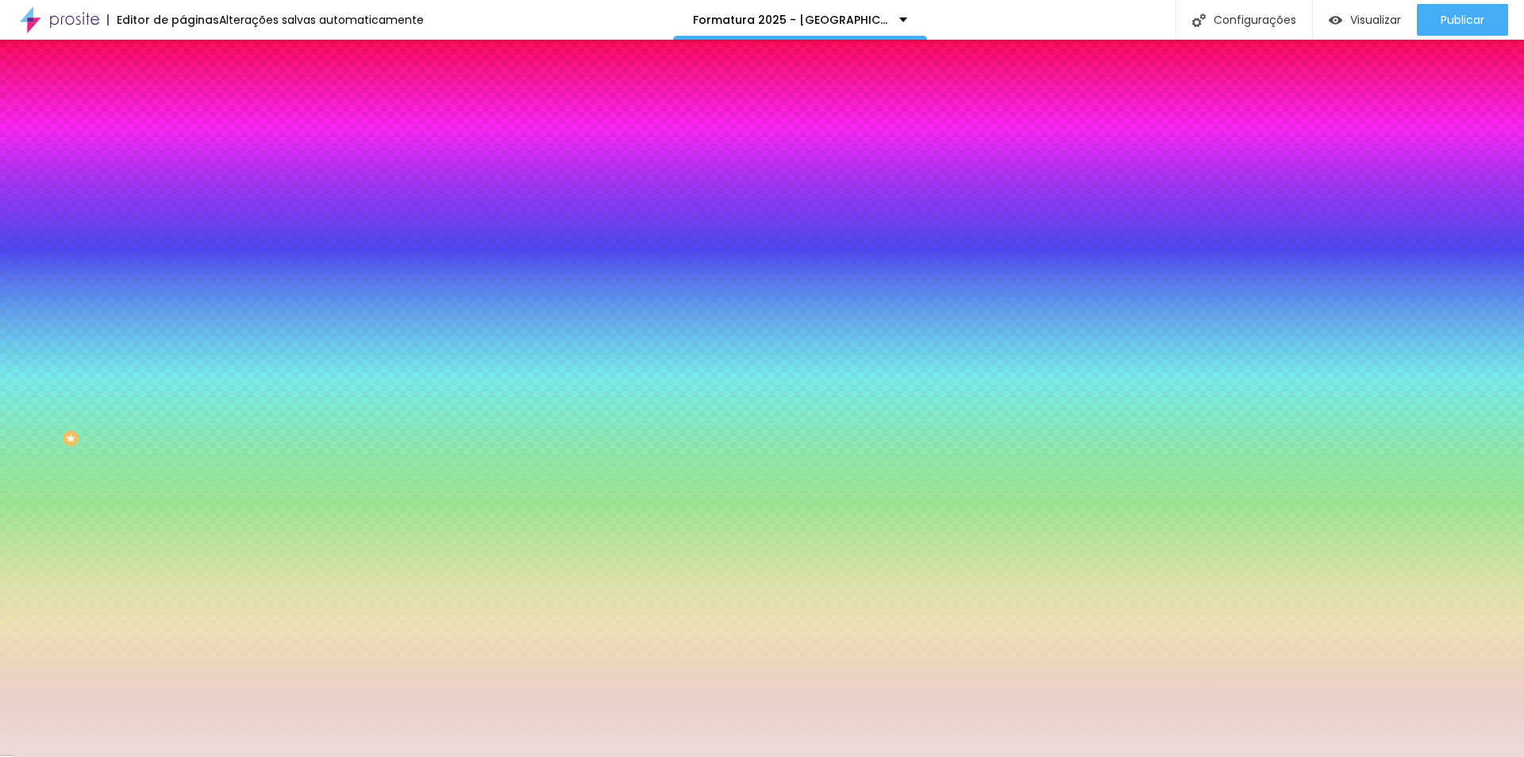
type input "105"
type input "76"
type input "58"
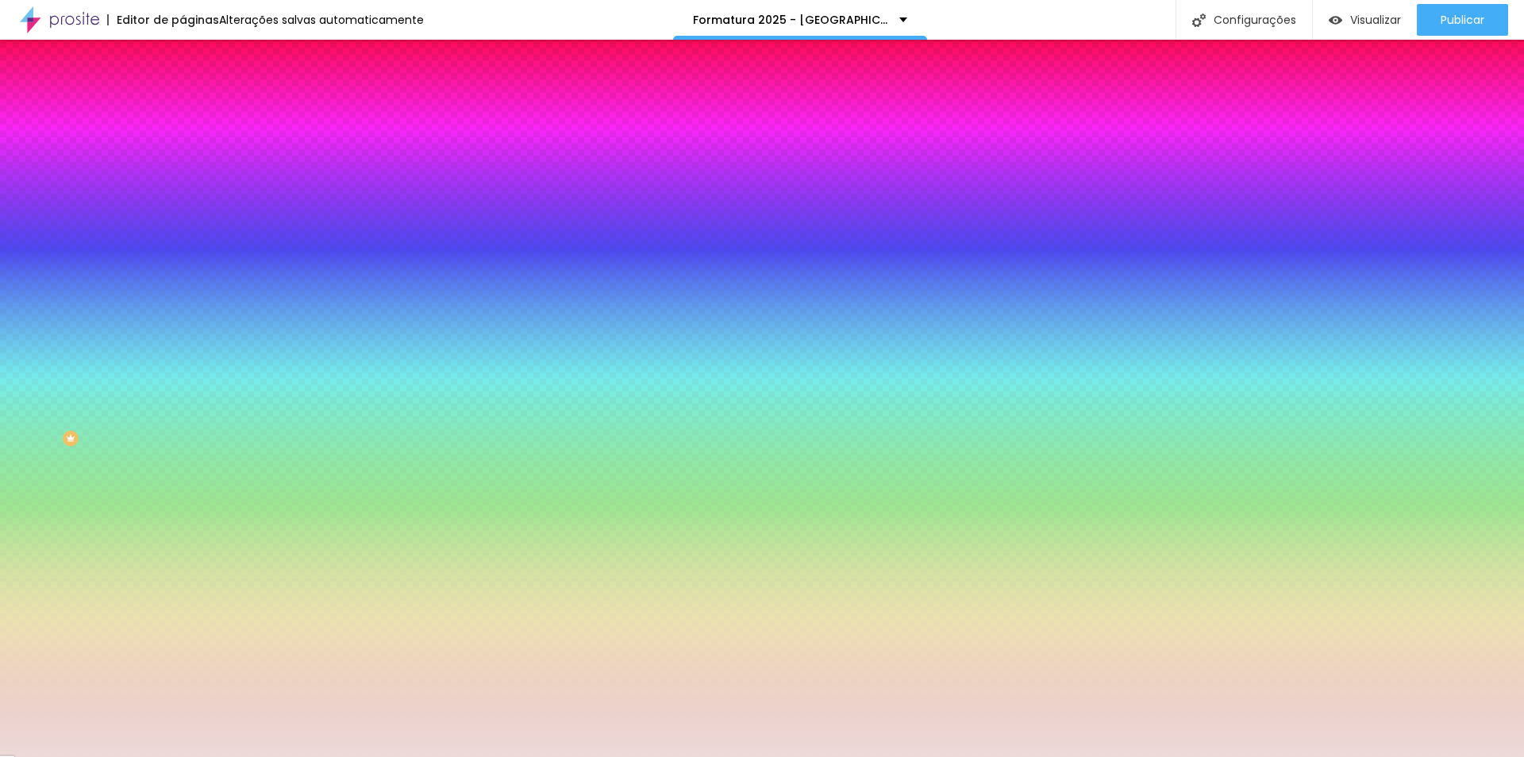
type input "38"
type input "20"
type input "7"
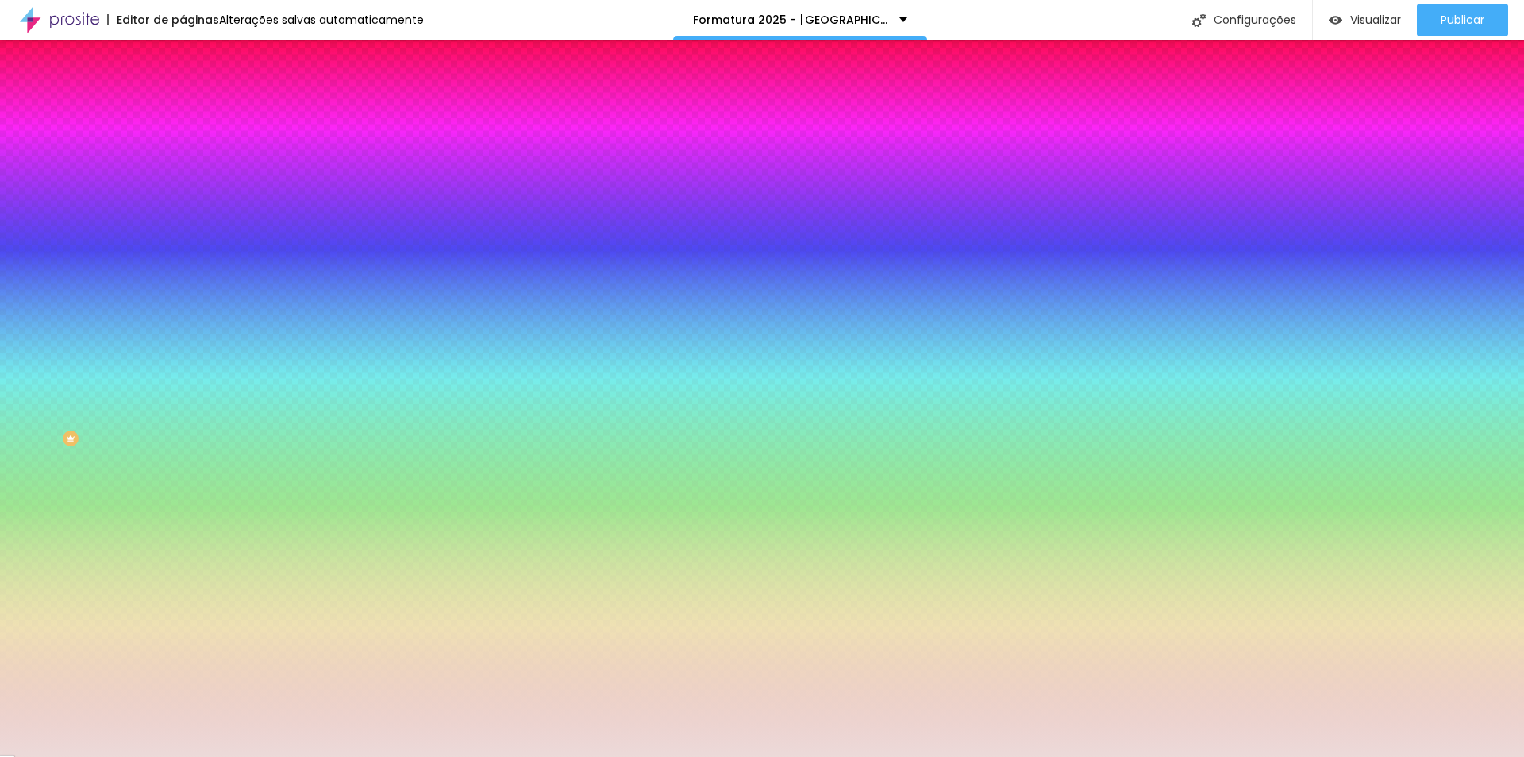
type input "7"
type input "0"
drag, startPoint x: 37, startPoint y: 193, endPoint x: 2, endPoint y: 192, distance: 34.9
click at [183, 352] on input "range" at bounding box center [234, 358] width 102 height 13
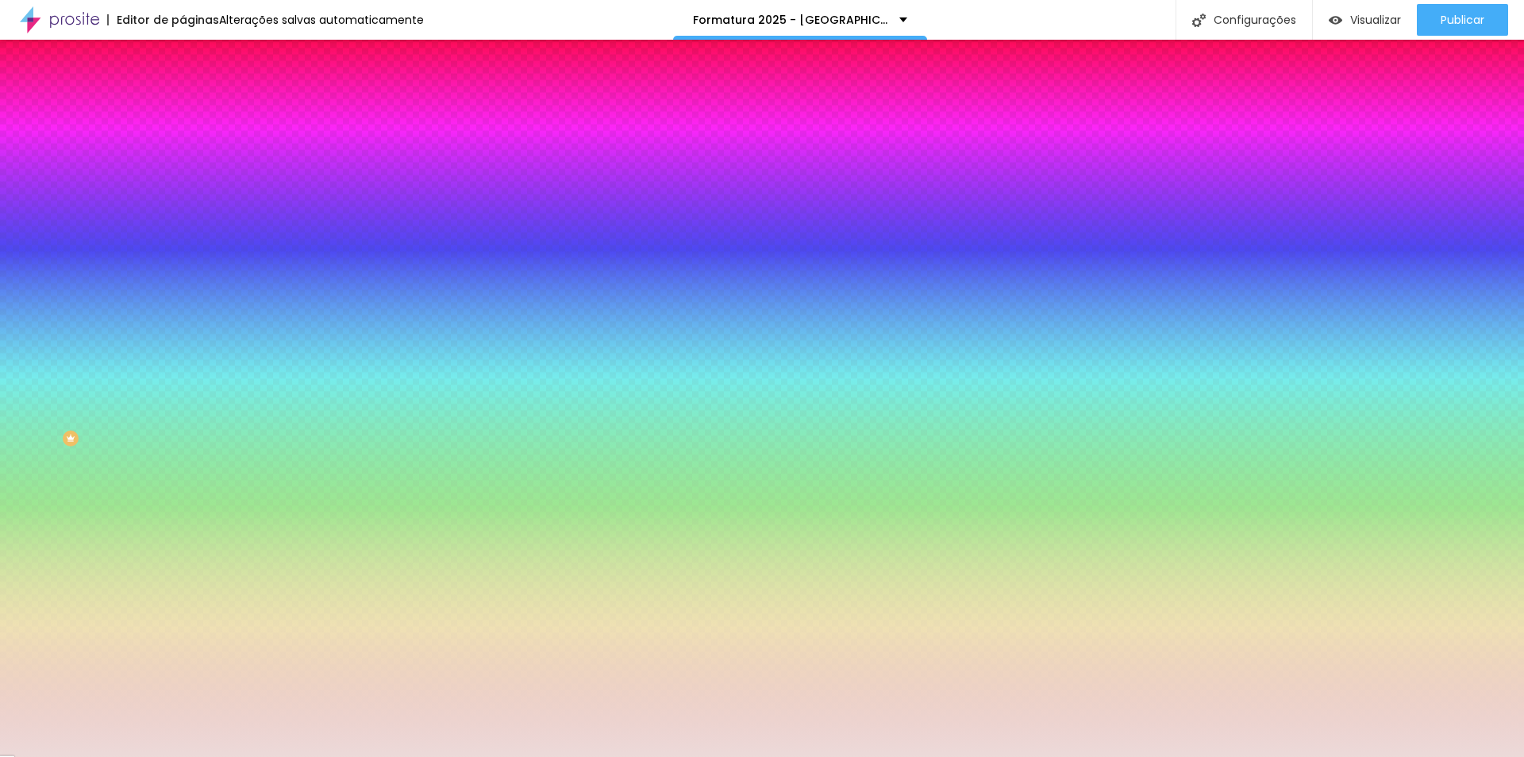
type input "84"
click at [183, 352] on input "range" at bounding box center [234, 358] width 102 height 13
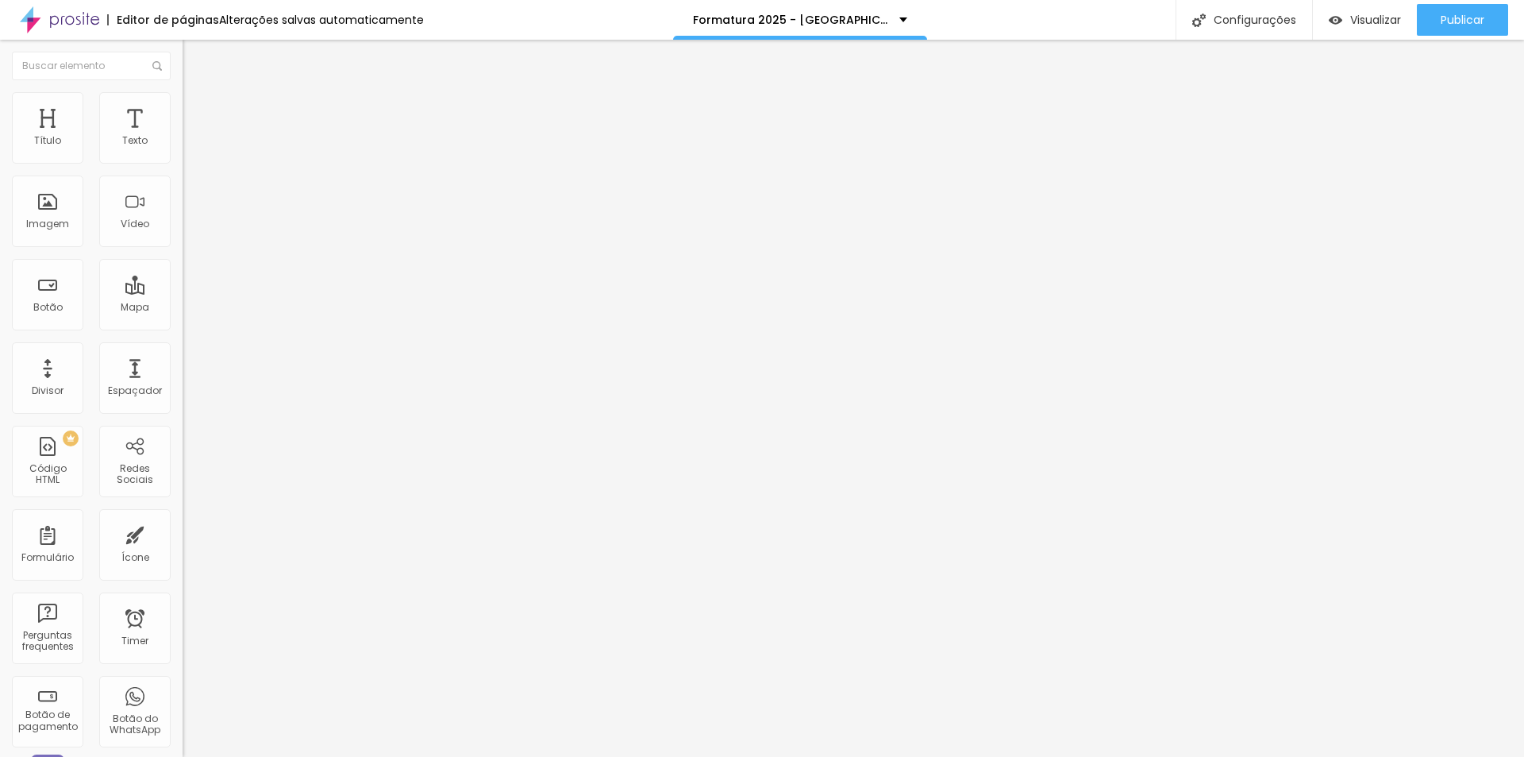
click at [183, 102] on img at bounding box center [190, 99] width 14 height 14
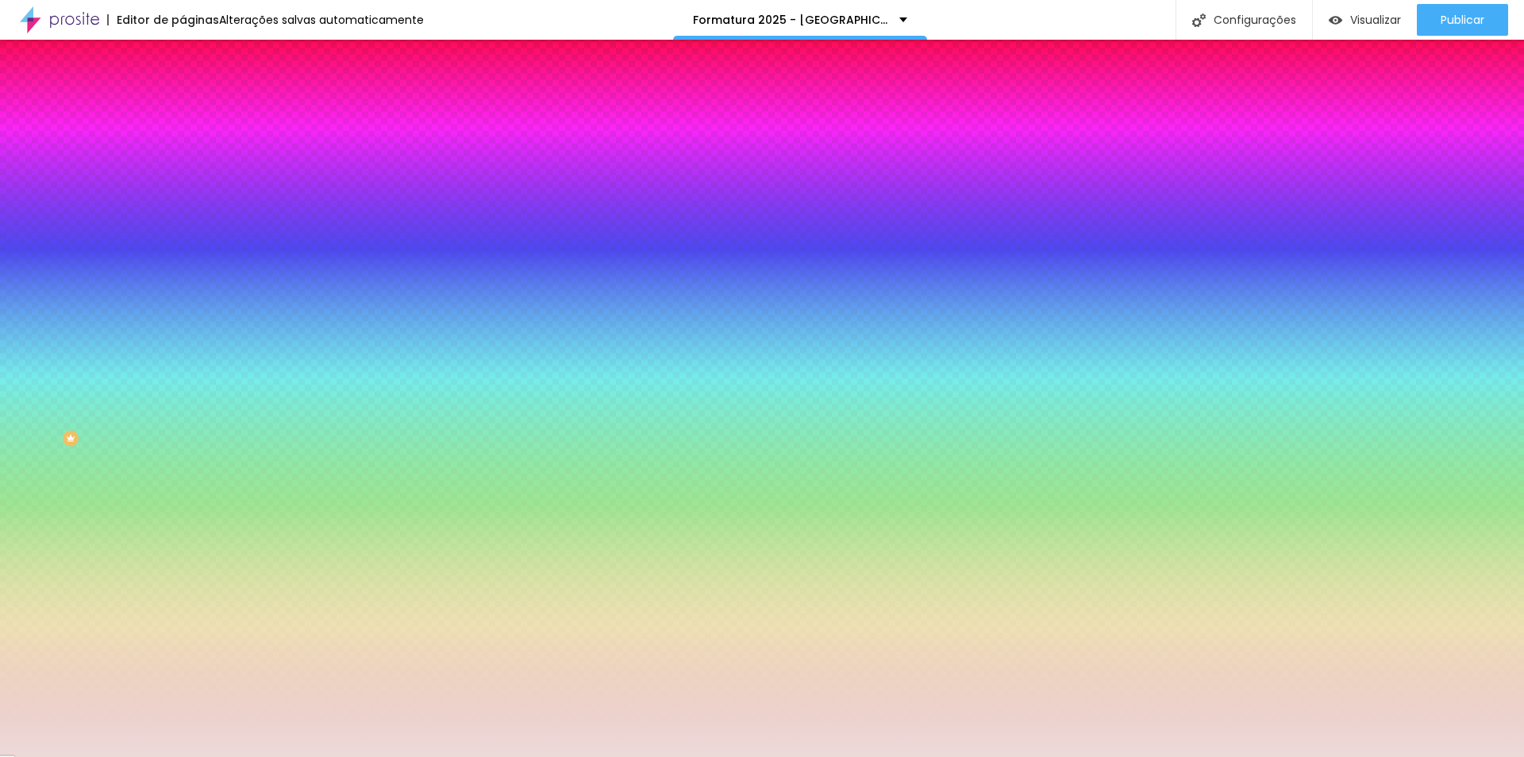
type input "94"
type input "79"
type input "0"
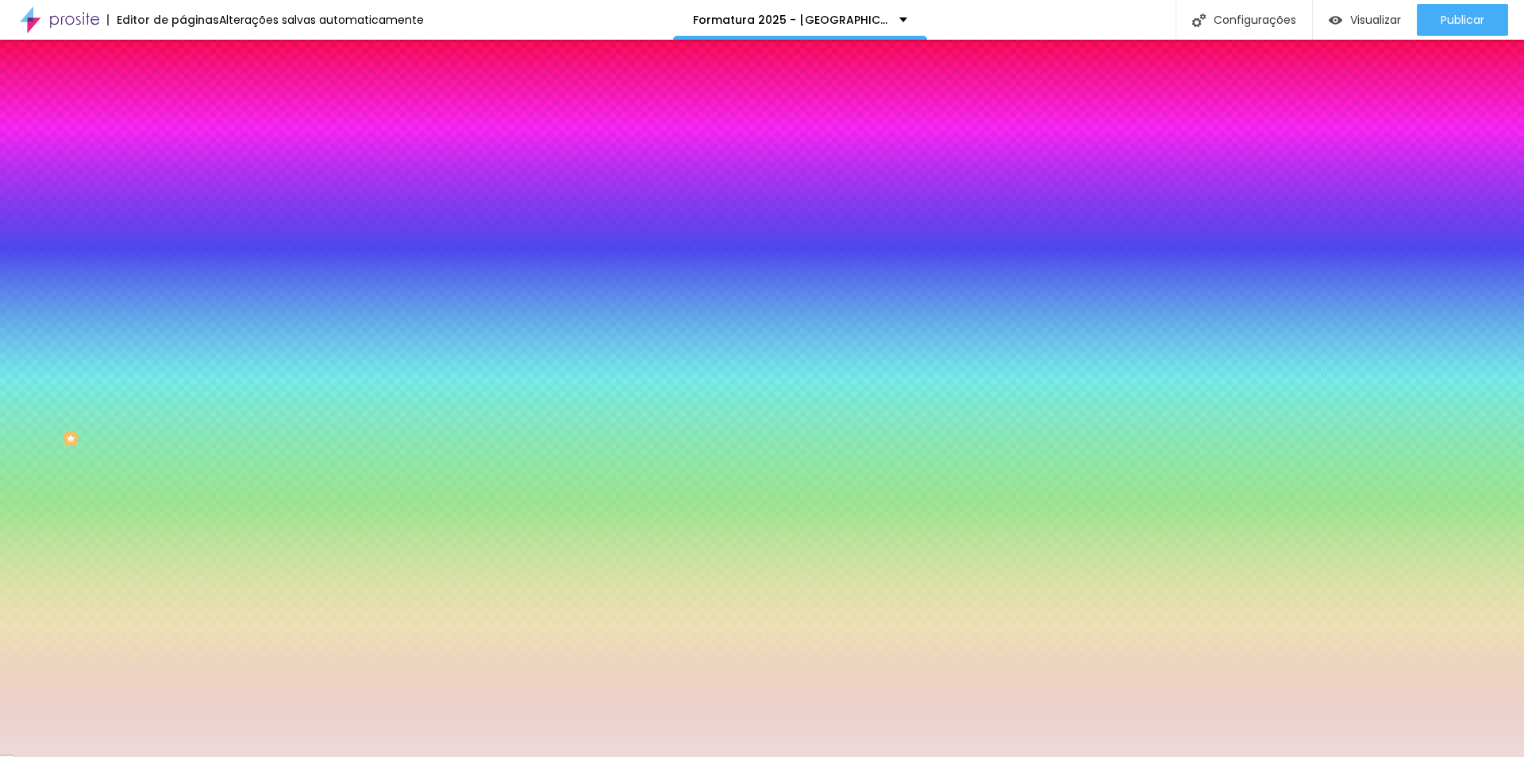
type input "0"
drag, startPoint x: 83, startPoint y: 192, endPoint x: 0, endPoint y: 198, distance: 82.7
type input "0"
click at [183, 352] on input "range" at bounding box center [234, 358] width 102 height 13
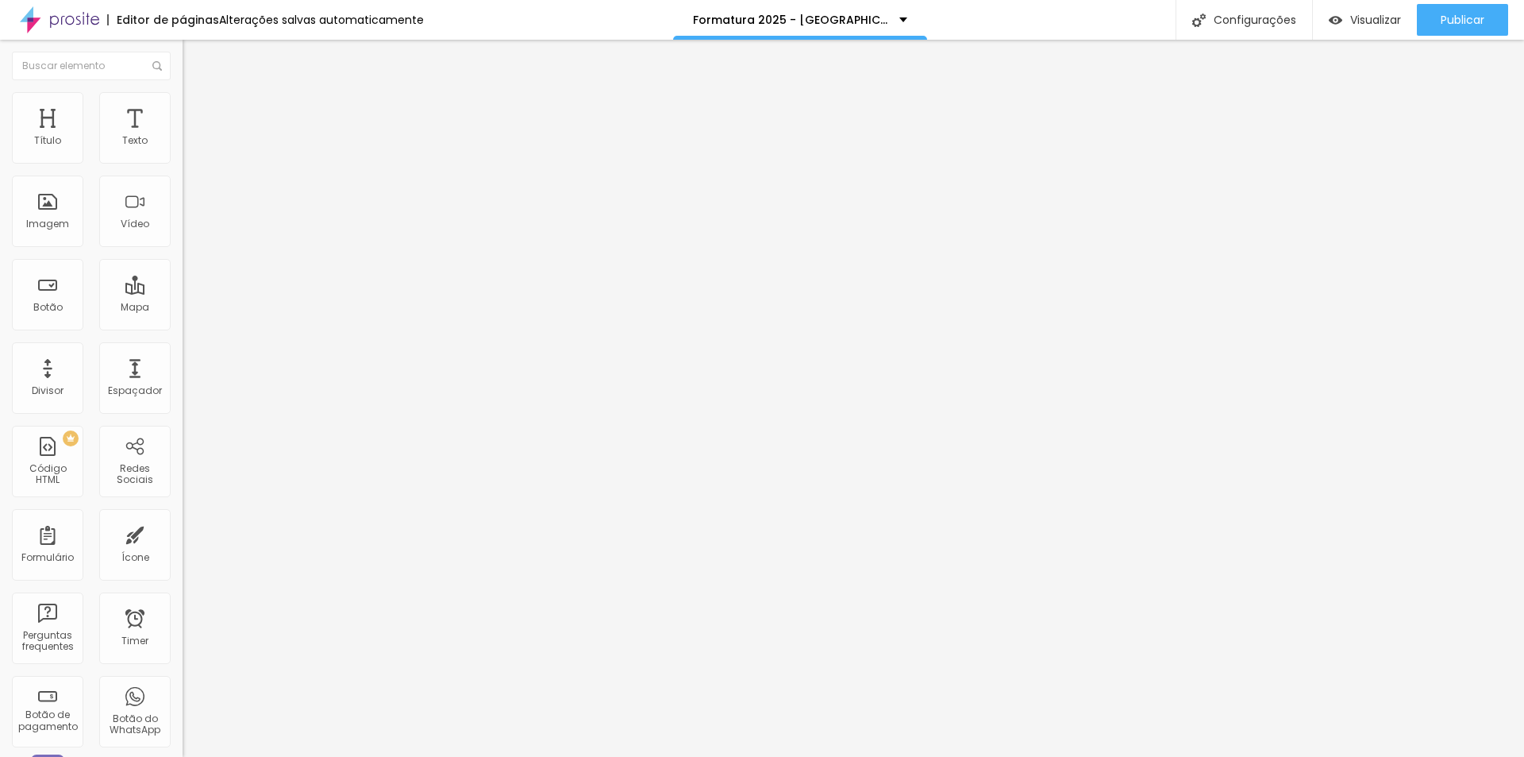
click at [183, 306] on input "20" at bounding box center [213, 314] width 60 height 17
type input "22"
type input "24"
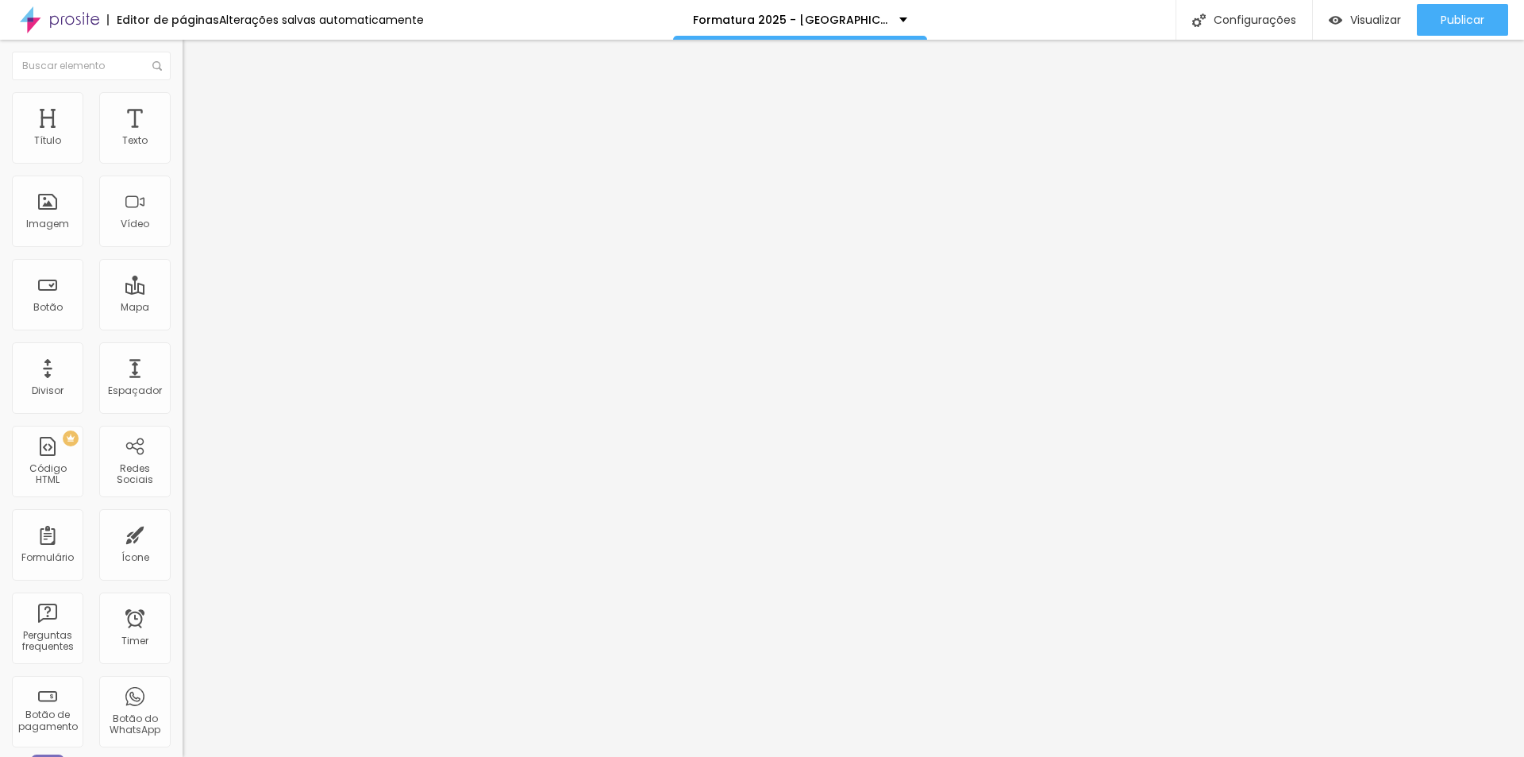
type input "23"
click at [183, 104] on li "Estilo" at bounding box center [274, 100] width 183 height 16
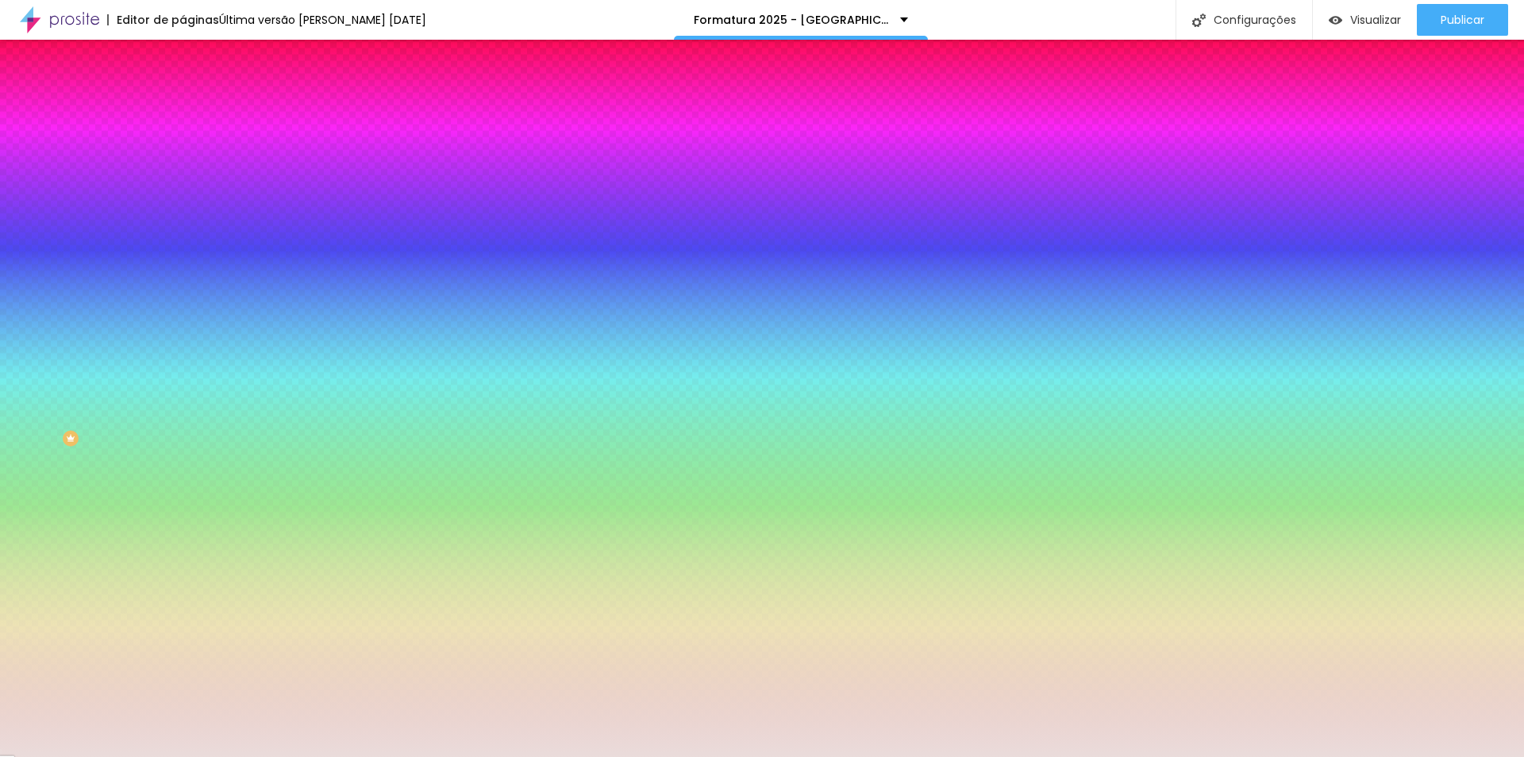
drag, startPoint x: 167, startPoint y: 160, endPoint x: 99, endPoint y: 160, distance: 67.5
click at [183, 160] on div "Voltar ao padrão #EADCDB" at bounding box center [274, 150] width 183 height 34
paste input "FEFFDC"
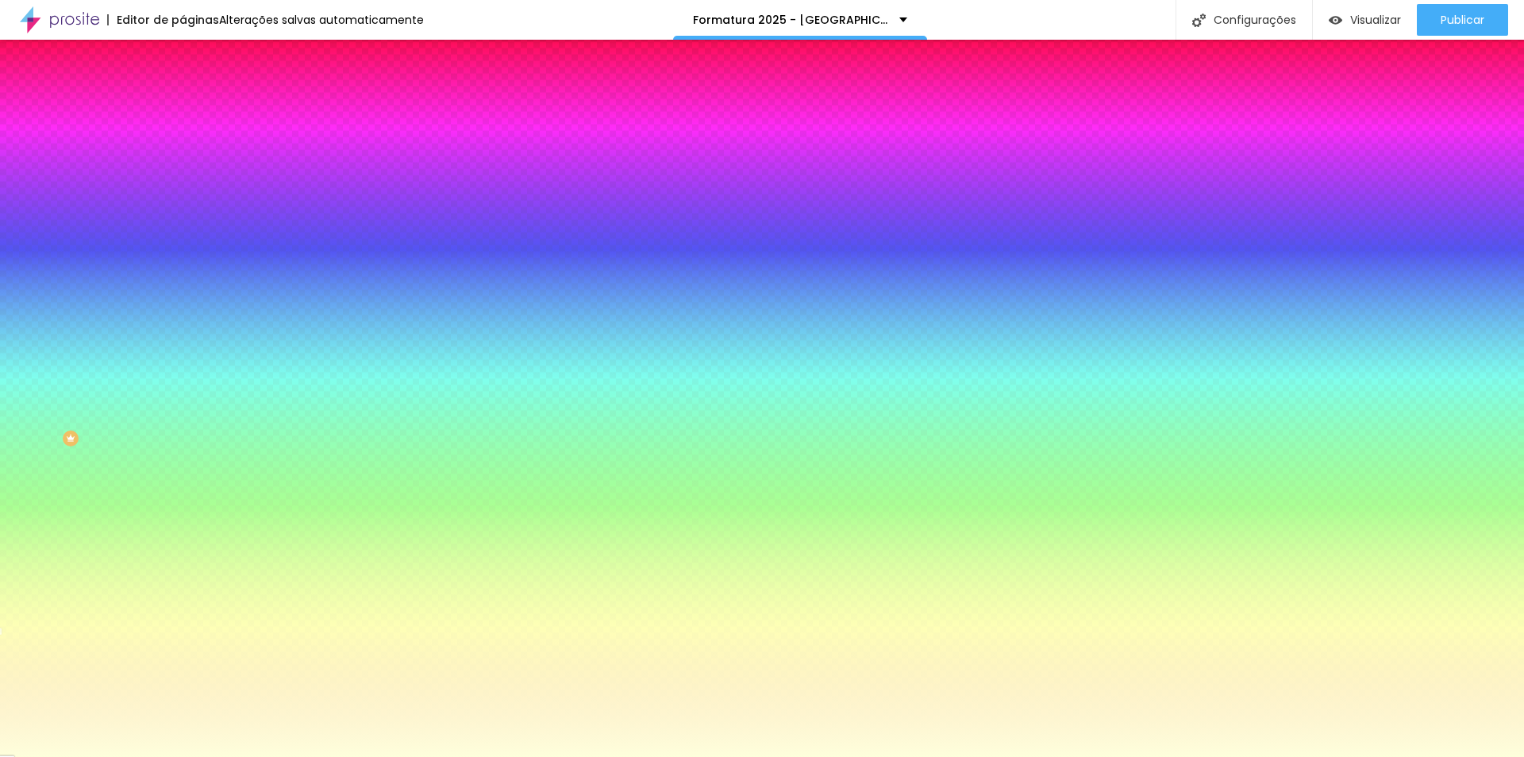
click at [183, 152] on div at bounding box center [274, 152] width 183 height 0
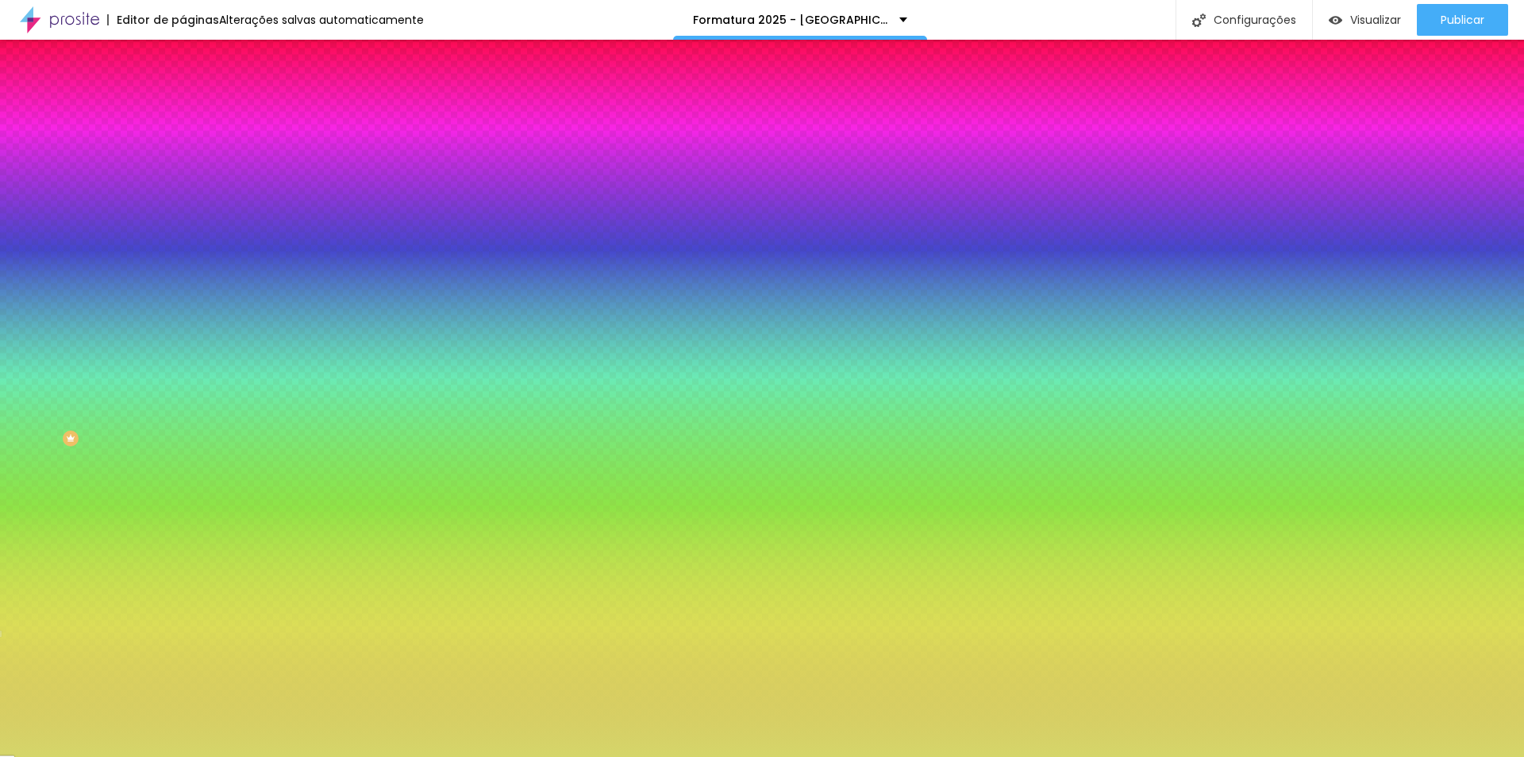
drag, startPoint x: 97, startPoint y: 225, endPoint x: 80, endPoint y: 198, distance: 31.1
click at [80, 198] on div at bounding box center [762, 378] width 1524 height 757
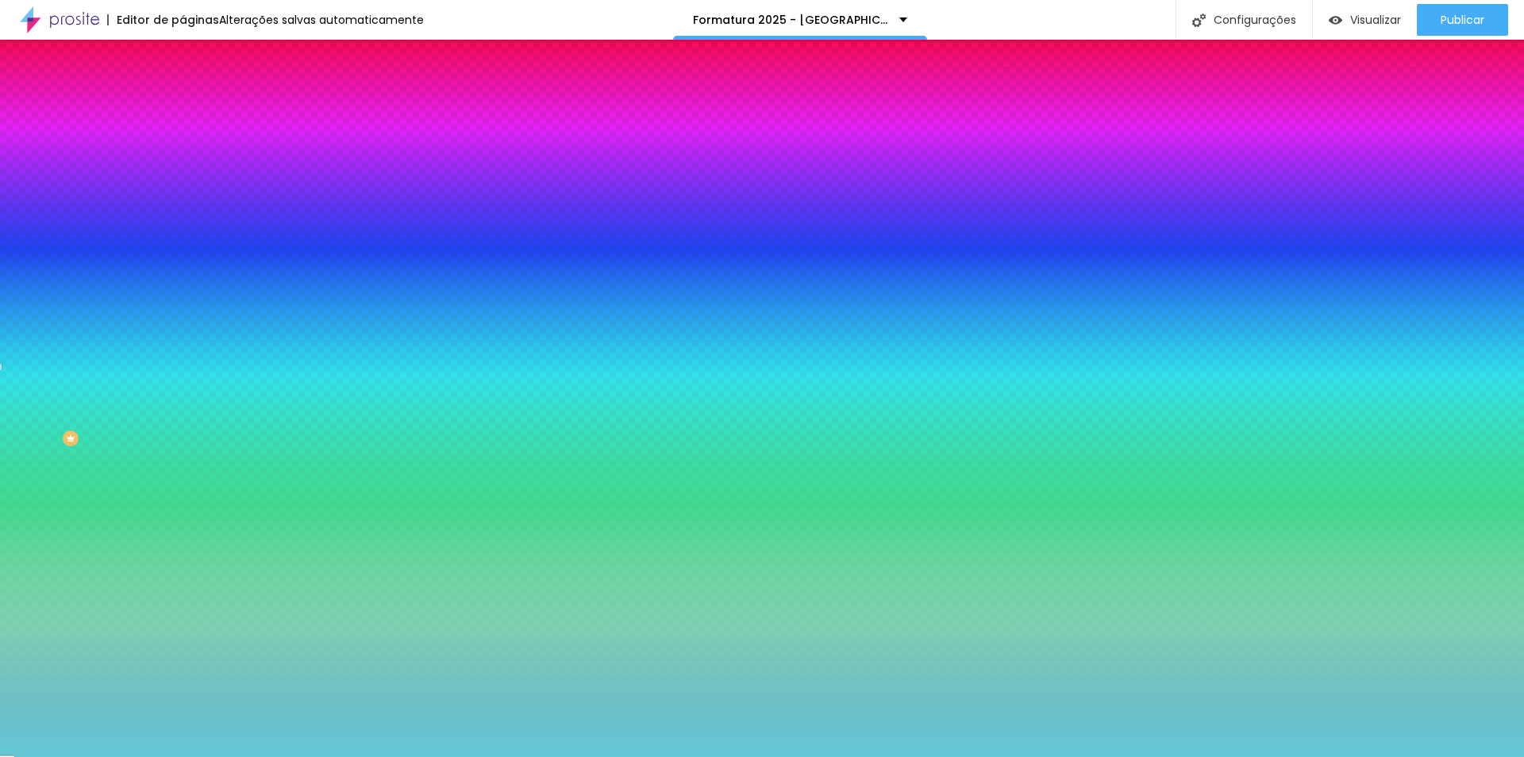
drag, startPoint x: 142, startPoint y: 213, endPoint x: 140, endPoint y: 237, distance: 23.9
click at [140, 237] on div at bounding box center [762, 378] width 1524 height 757
drag, startPoint x: 160, startPoint y: 269, endPoint x: 168, endPoint y: 211, distance: 58.6
click at [183, 168] on div at bounding box center [274, 168] width 183 height 0
click at [183, 152] on div at bounding box center [274, 152] width 183 height 0
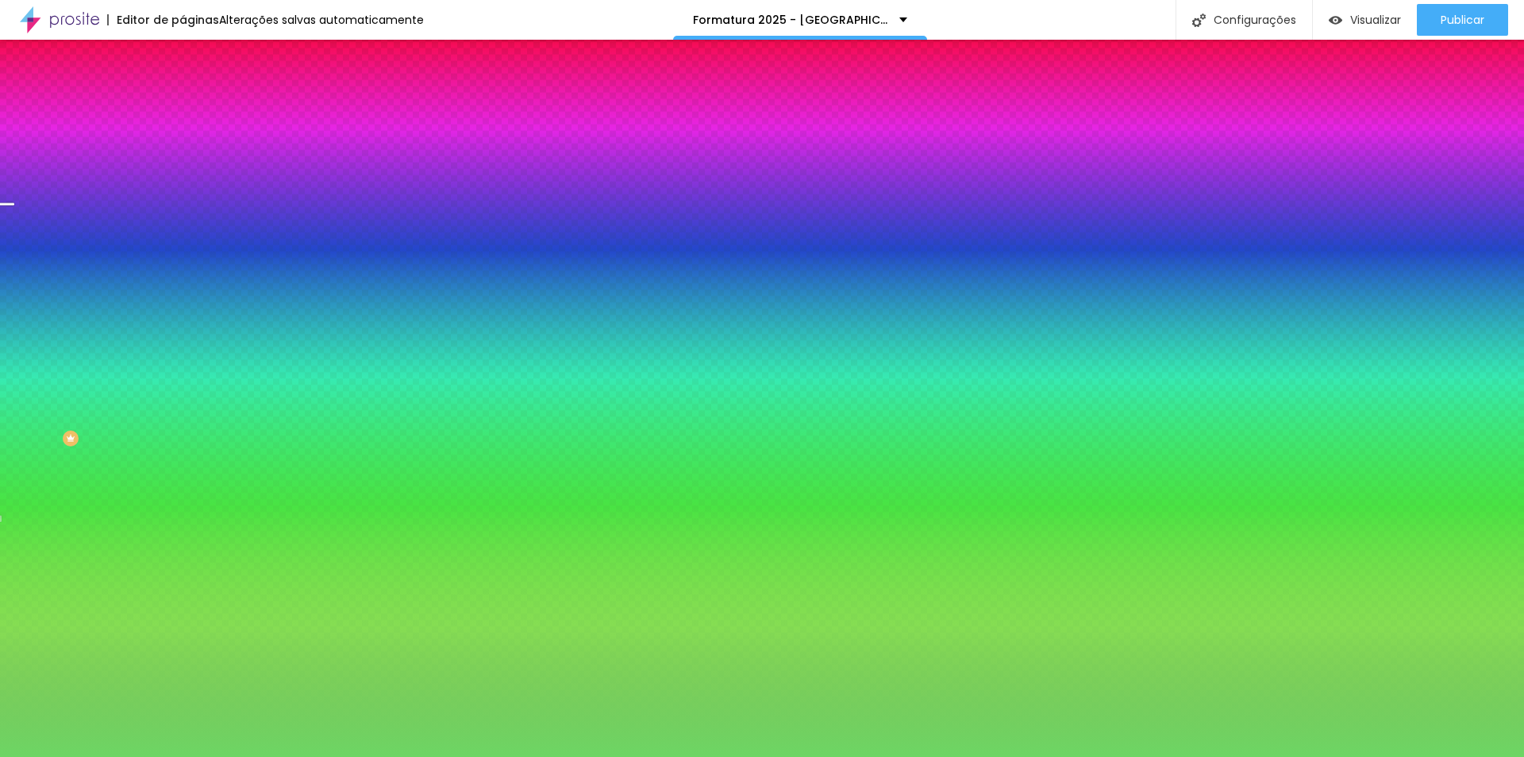
drag, startPoint x: 140, startPoint y: 244, endPoint x: 142, endPoint y: 260, distance: 16.8
click at [142, 260] on div at bounding box center [762, 378] width 1524 height 757
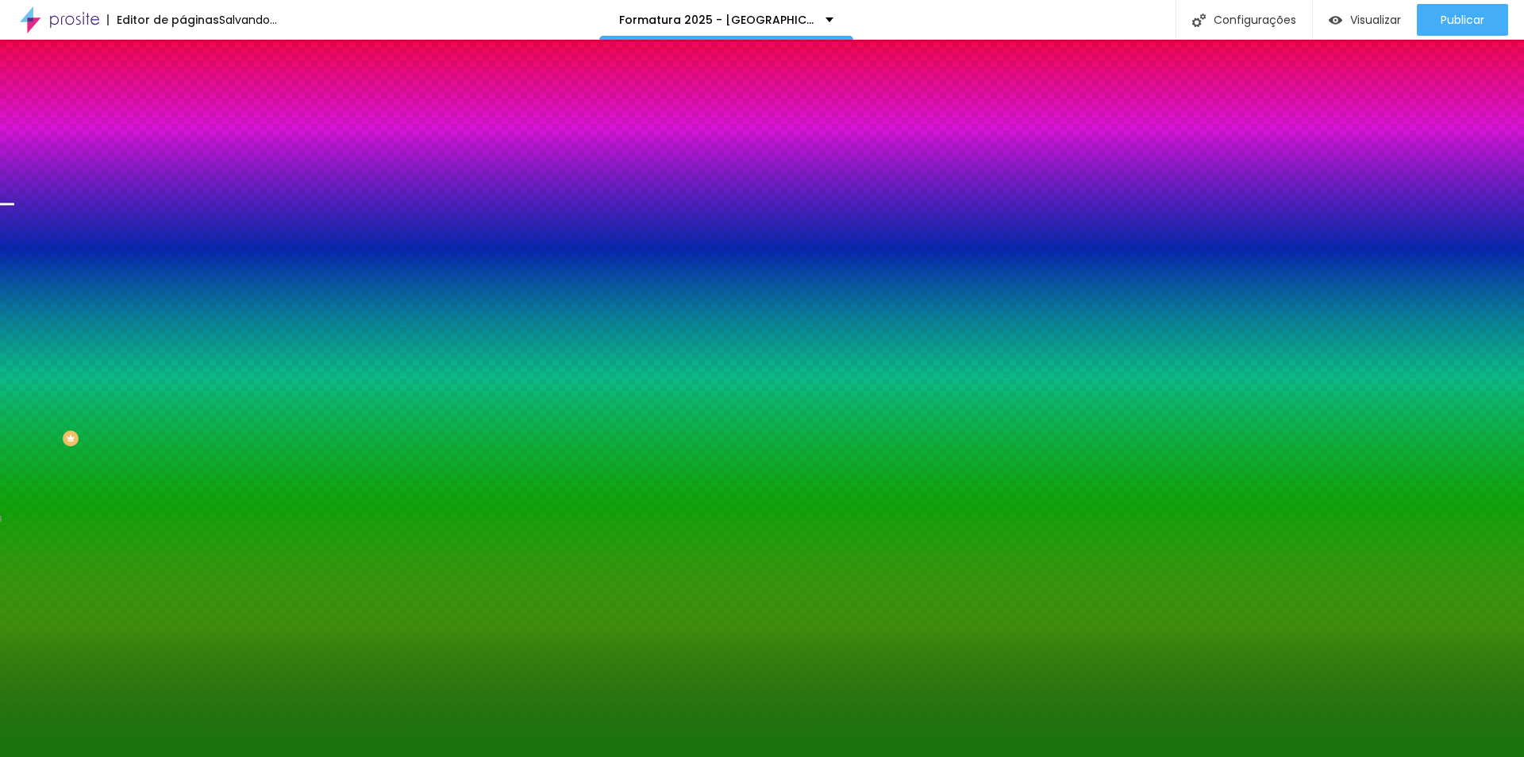
click at [114, 244] on div at bounding box center [762, 378] width 1524 height 757
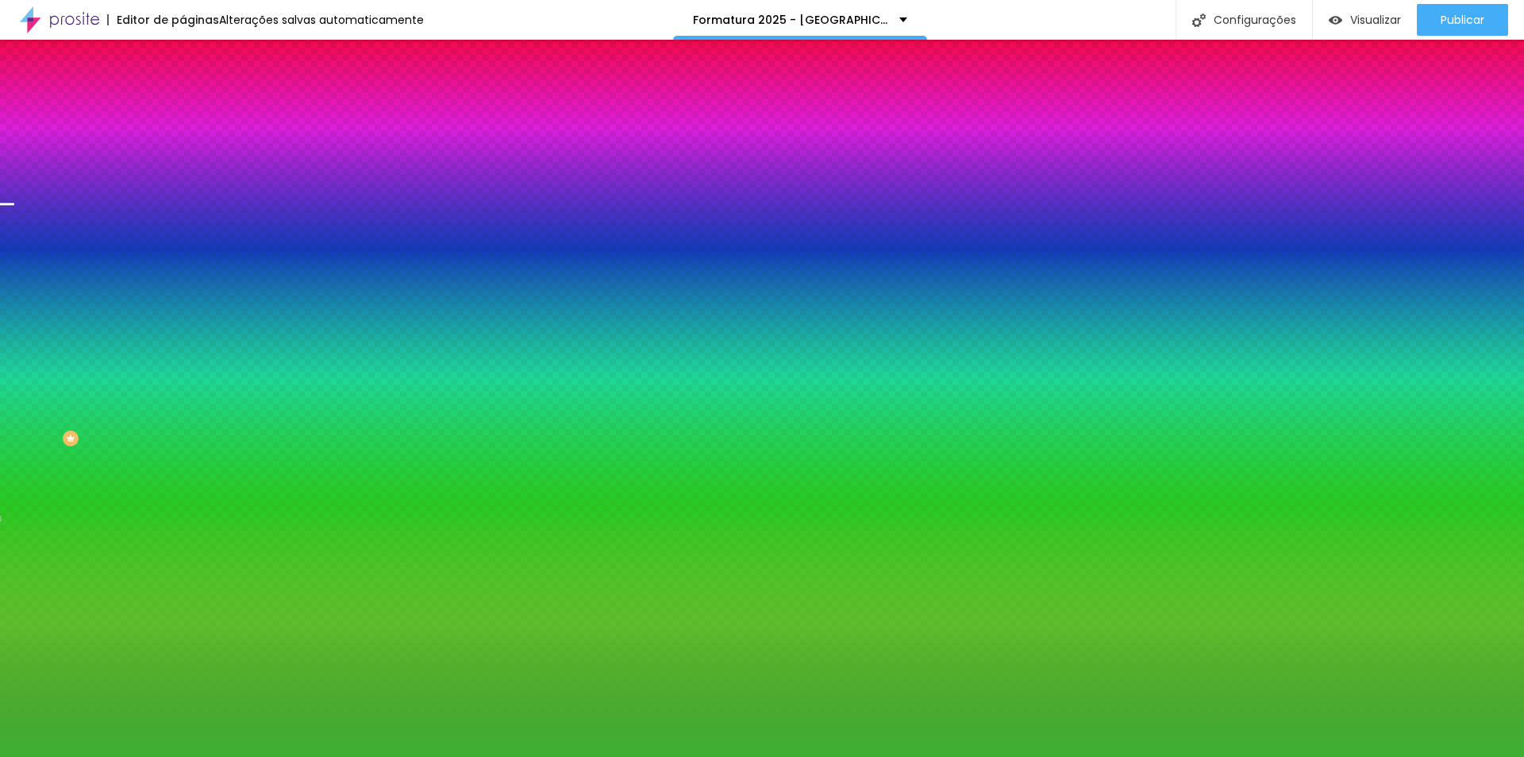
click at [98, 217] on div at bounding box center [762, 378] width 1524 height 757
drag, startPoint x: 163, startPoint y: 210, endPoint x: 162, endPoint y: 326, distance: 115.9
click at [183, 326] on div "Editar Coluna Conteúdo Estilo Avançado Cor de fundo Voltar ao padrão #3EAF34 0 …" at bounding box center [274, 398] width 183 height 717
click at [183, 152] on div at bounding box center [274, 152] width 183 height 0
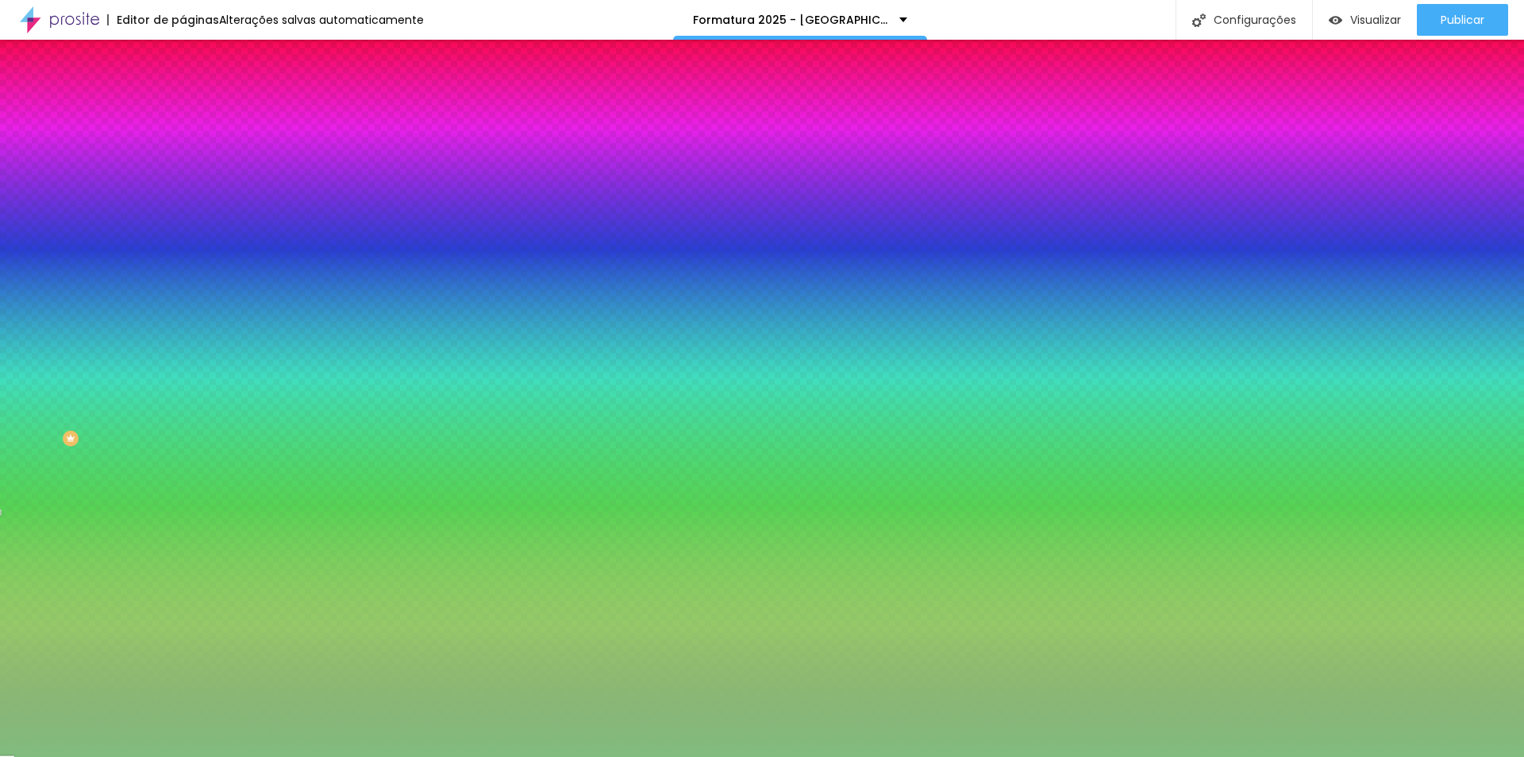
drag, startPoint x: 115, startPoint y: 241, endPoint x: 59, endPoint y: 210, distance: 63.9
click at [59, 210] on div at bounding box center [762, 378] width 1524 height 757
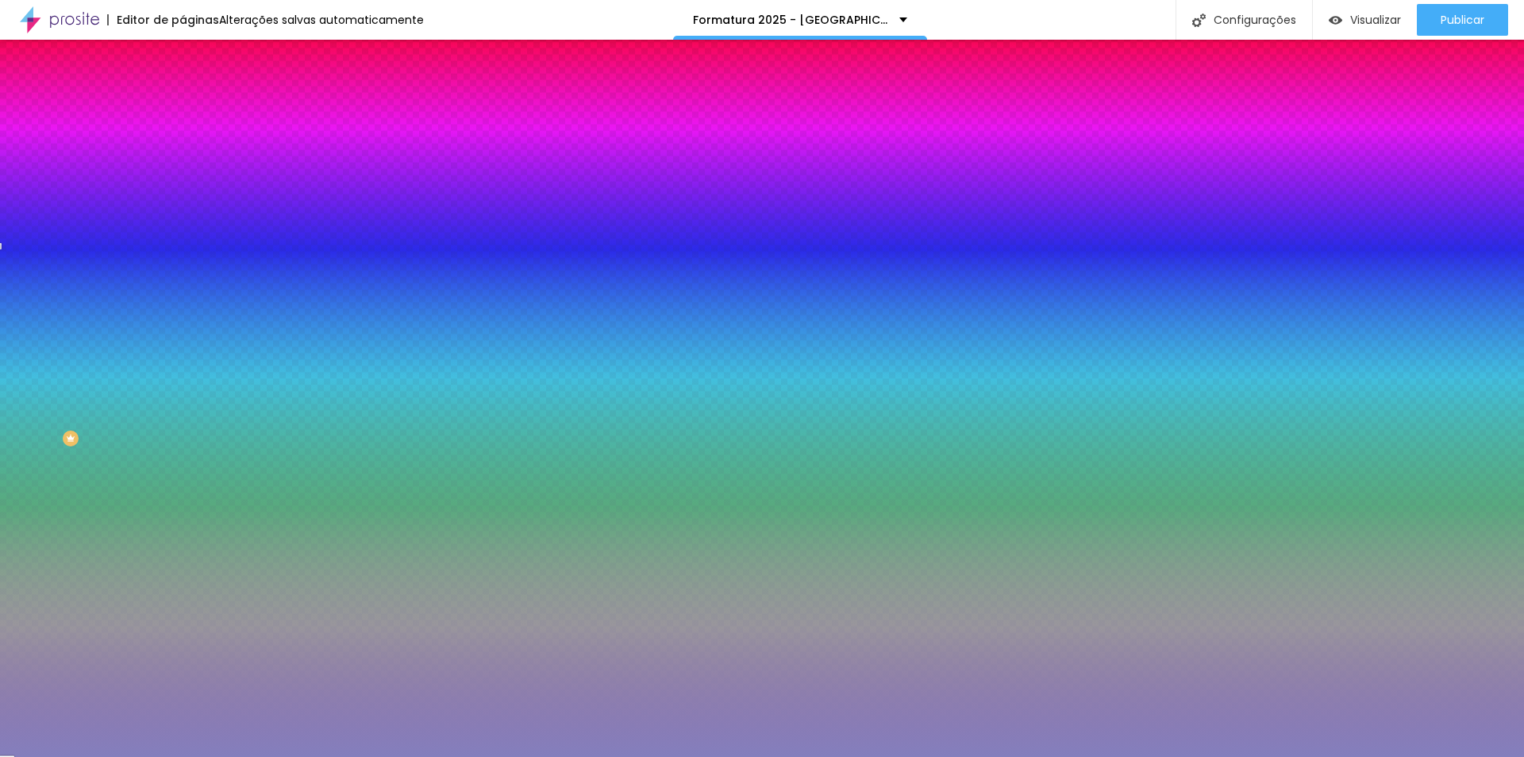
drag, startPoint x: 134, startPoint y: 266, endPoint x: 152, endPoint y: 218, distance: 51.5
click at [183, 168] on div at bounding box center [274, 168] width 183 height 0
click at [183, 159] on input "#847FBD" at bounding box center [278, 160] width 191 height 16
click at [183, 152] on div at bounding box center [274, 152] width 183 height 0
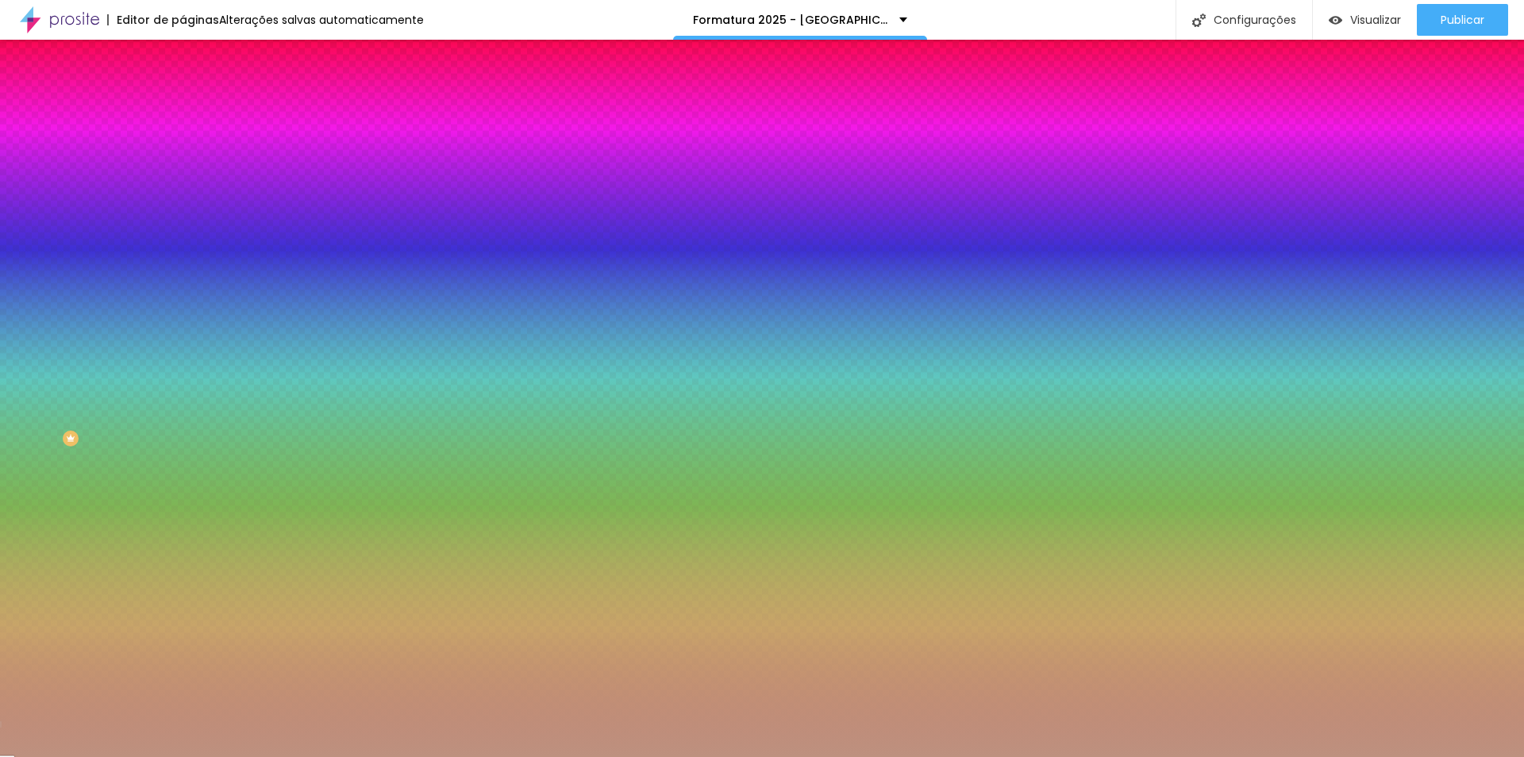
drag, startPoint x: 137, startPoint y: 287, endPoint x: 144, endPoint y: 293, distance: 9.6
click at [144, 293] on div at bounding box center [762, 378] width 1524 height 757
type input "#BD917F"
drag, startPoint x: 156, startPoint y: 291, endPoint x: 174, endPoint y: 218, distance: 75.3
click at [183, 218] on div "Cor de fundo Voltar ao padrão #BD917F 0 Borda arredondada" at bounding box center [274, 258] width 183 height 268
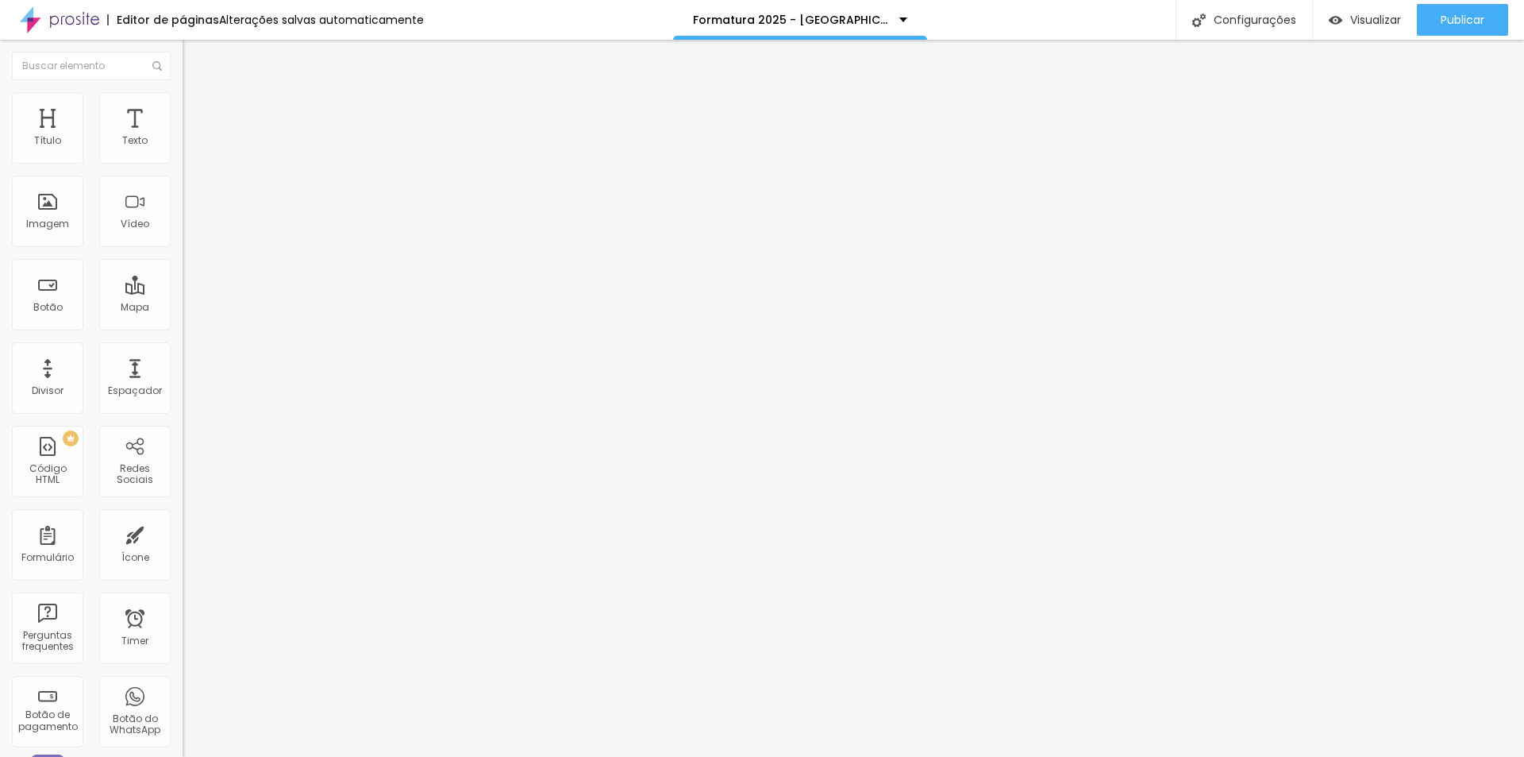
click at [183, 102] on li "Estilo" at bounding box center [274, 100] width 183 height 16
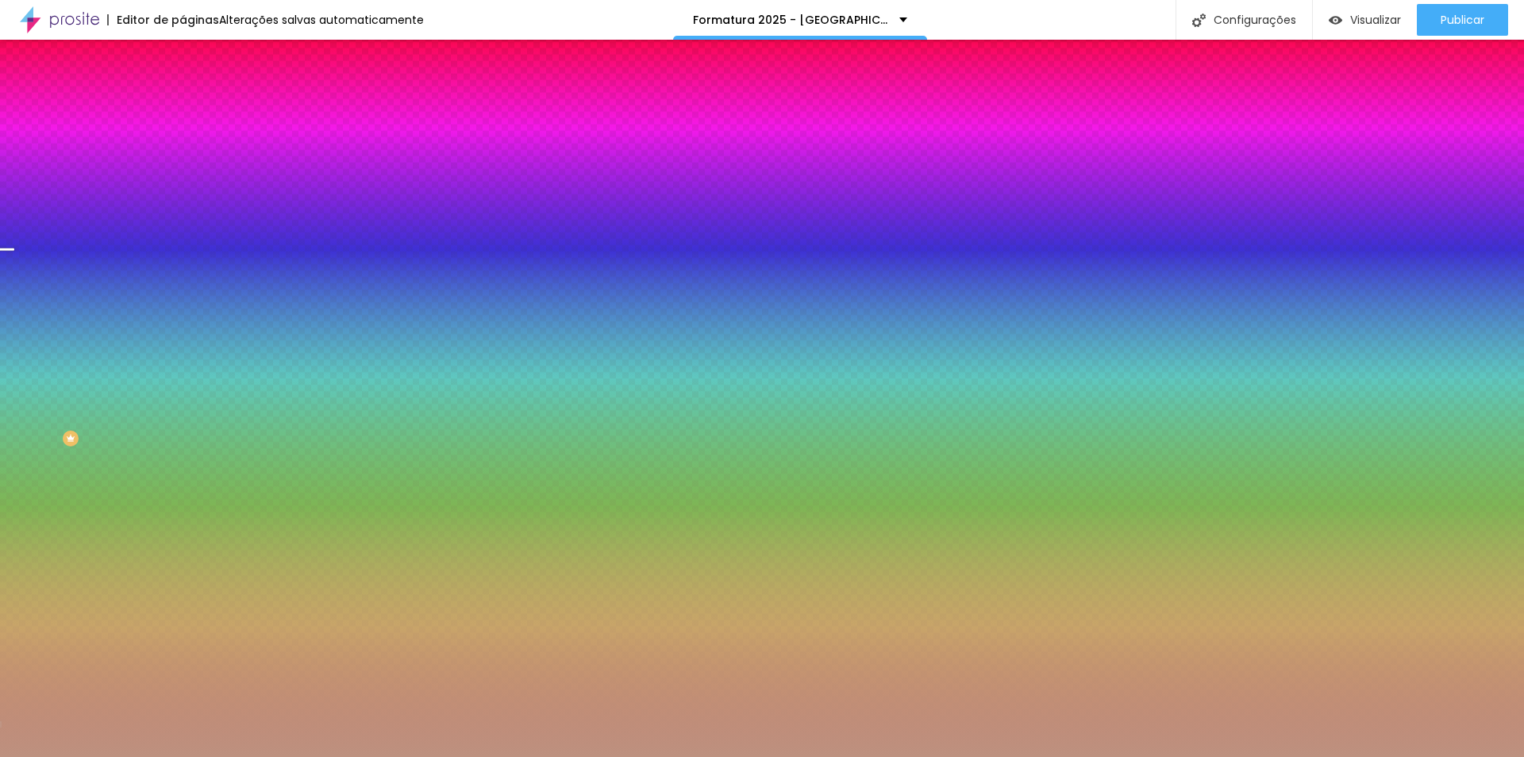
drag, startPoint x: 168, startPoint y: 160, endPoint x: 67, endPoint y: 160, distance: 100.0
click at [183, 160] on div "Cor de fundo Voltar ao padrão #BD917F" at bounding box center [274, 146] width 183 height 44
paste input "FEFFDC"
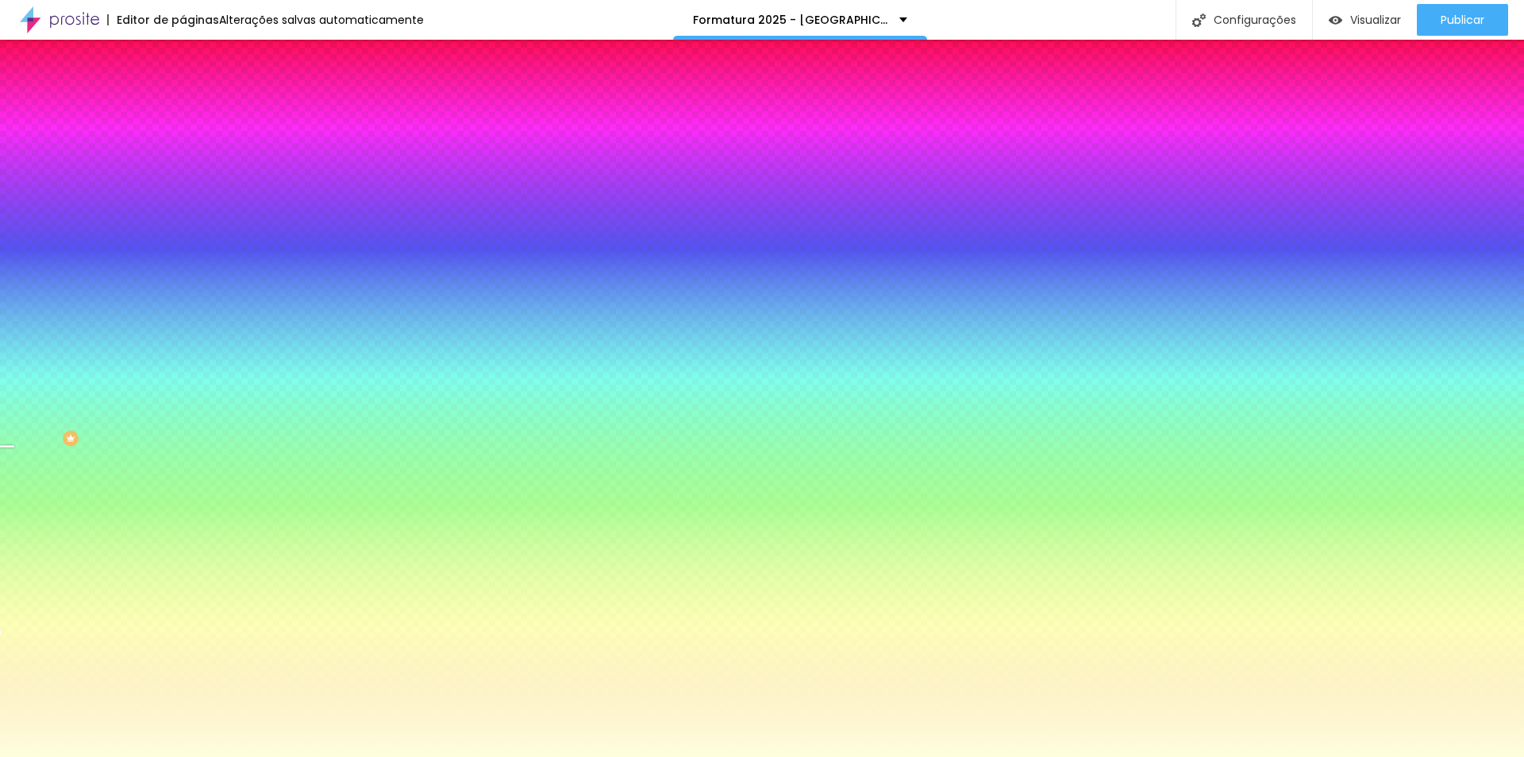
drag, startPoint x: 158, startPoint y: 218, endPoint x: 159, endPoint y: 250, distance: 31.8
click at [14, 445] on div at bounding box center [6, 446] width 16 height 2
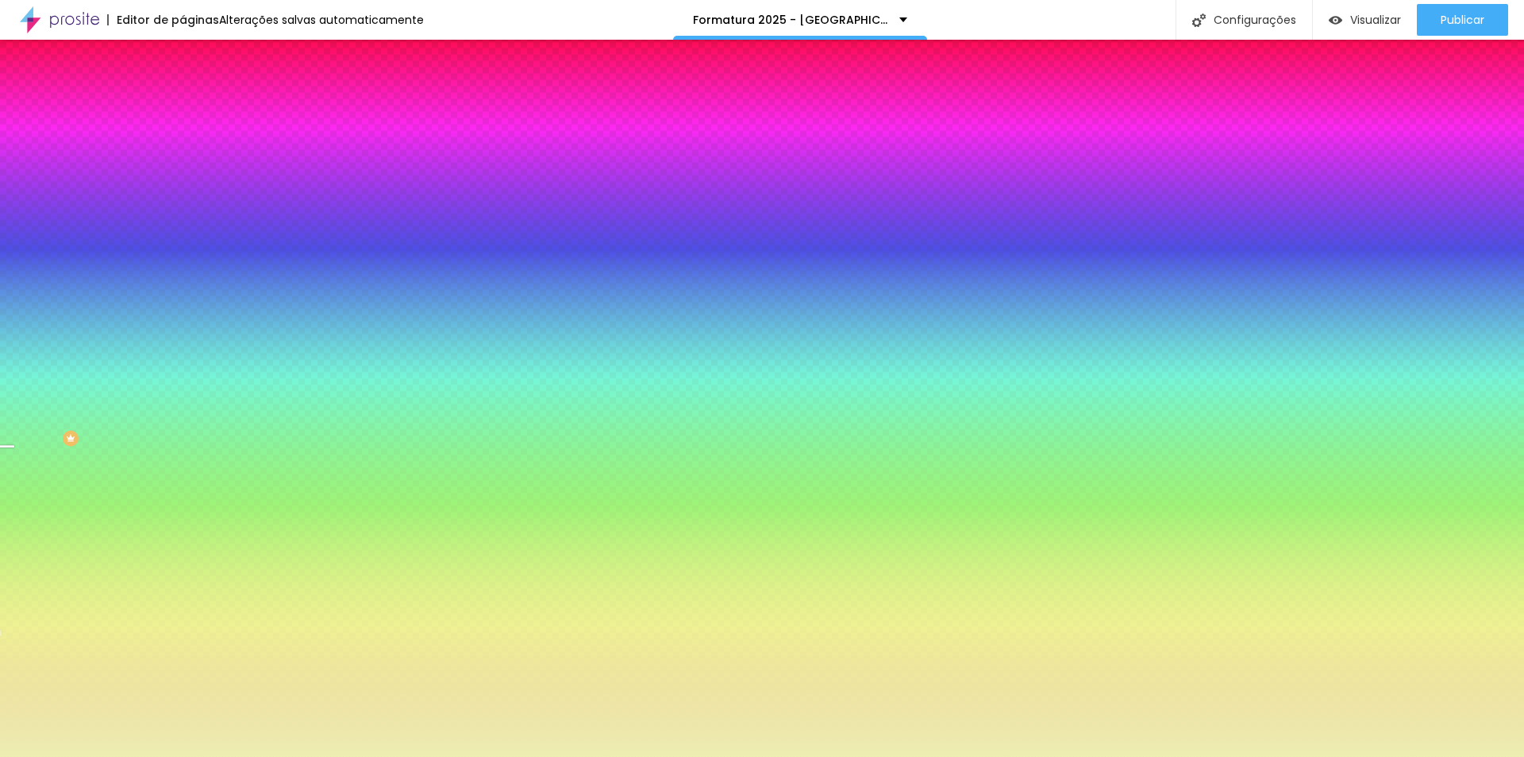
drag, startPoint x: 39, startPoint y: 183, endPoint x: 51, endPoint y: 187, distance: 12.8
click at [384, 54] on div at bounding box center [385, 52] width 3 height 3
drag, startPoint x: 156, startPoint y: 251, endPoint x: 156, endPoint y: 274, distance: 23.0
click at [14, 596] on div at bounding box center [6, 597] width 16 height 2
drag, startPoint x: 168, startPoint y: 164, endPoint x: 100, endPoint y: 160, distance: 67.6
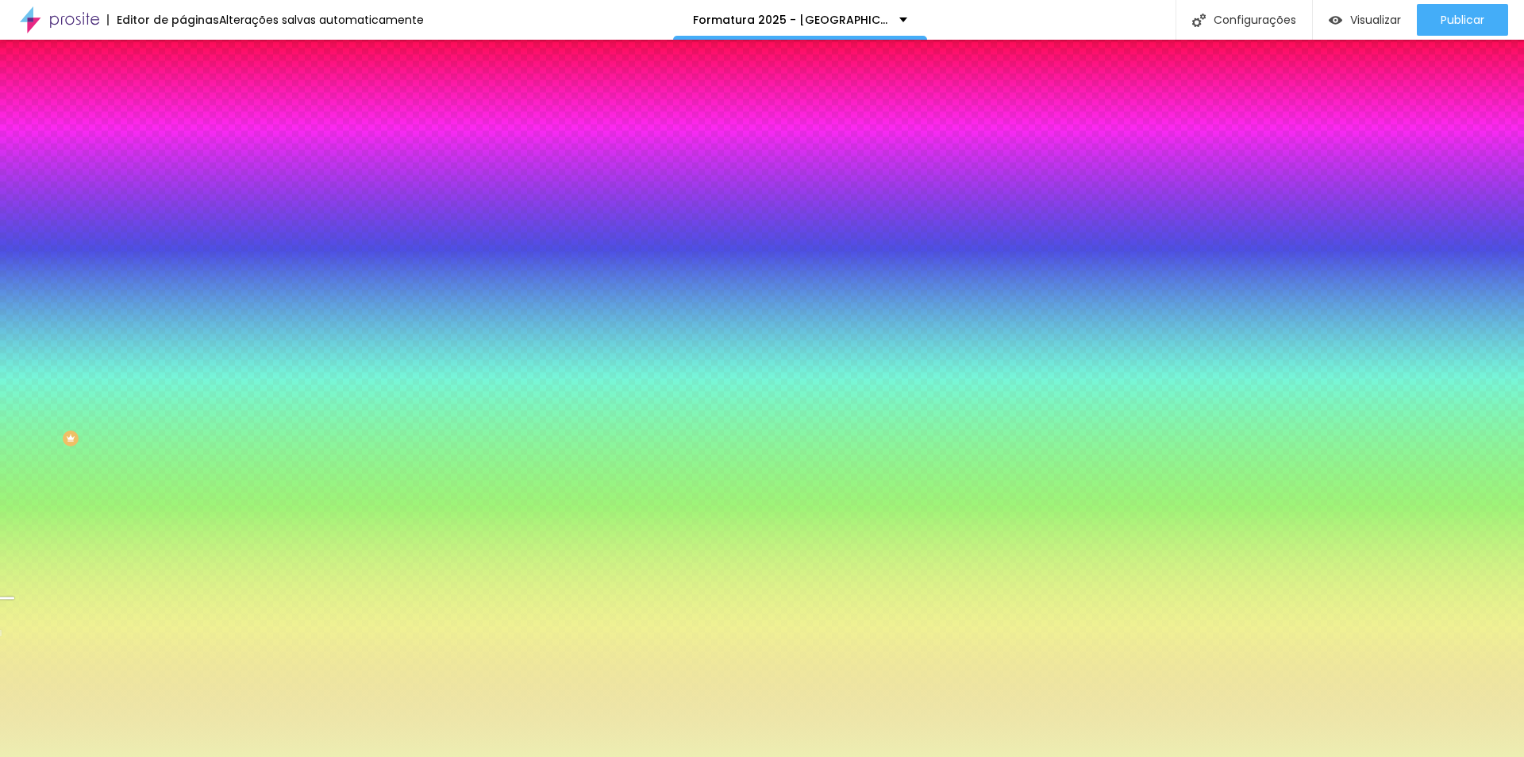
click at [183, 160] on div "#EDEEB2" at bounding box center [274, 160] width 183 height 16
paste input "FEFFDC"
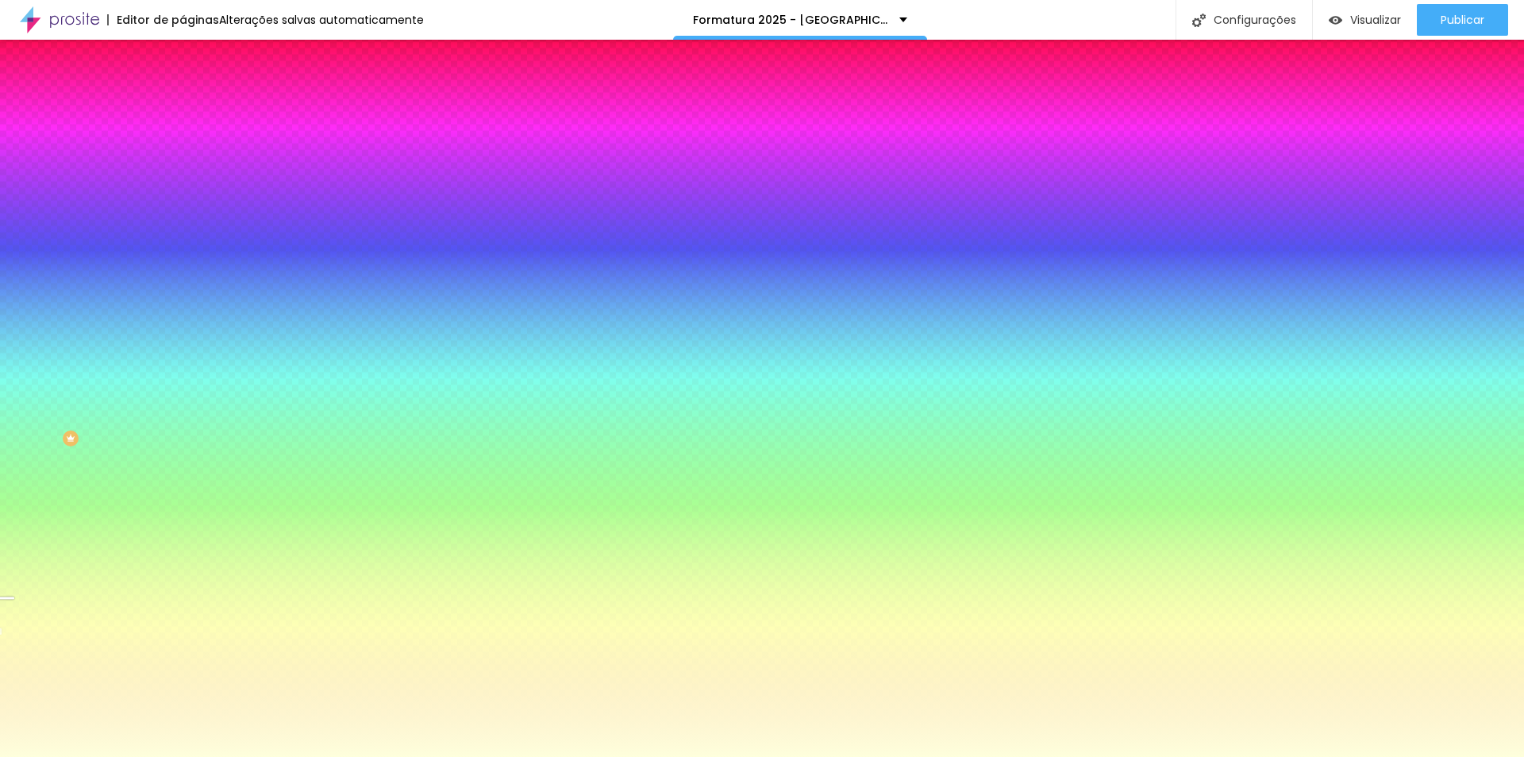
click at [183, 152] on div at bounding box center [274, 152] width 183 height 0
drag, startPoint x: 156, startPoint y: 275, endPoint x: 163, endPoint y: 338, distance: 63.1
click at [183, 338] on div "Editar Coluna Conteúdo Estilo Avançado Cor de fundo Voltar ao padrão #FEFFDC 0 …" at bounding box center [274, 398] width 183 height 717
click at [183, 152] on div at bounding box center [274, 152] width 183 height 0
type input "#F7FCD1"
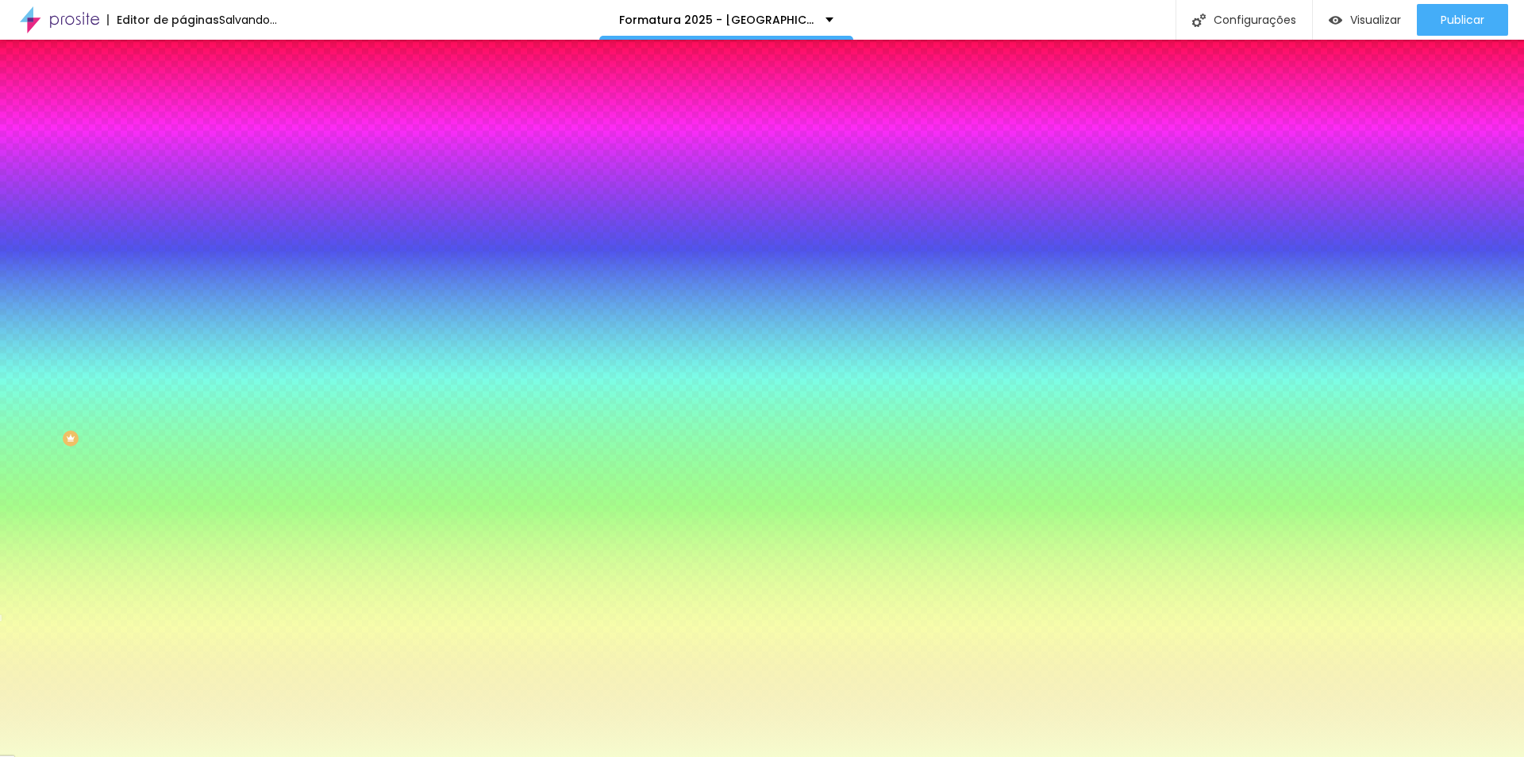
click at [44, 181] on div at bounding box center [762, 378] width 1524 height 757
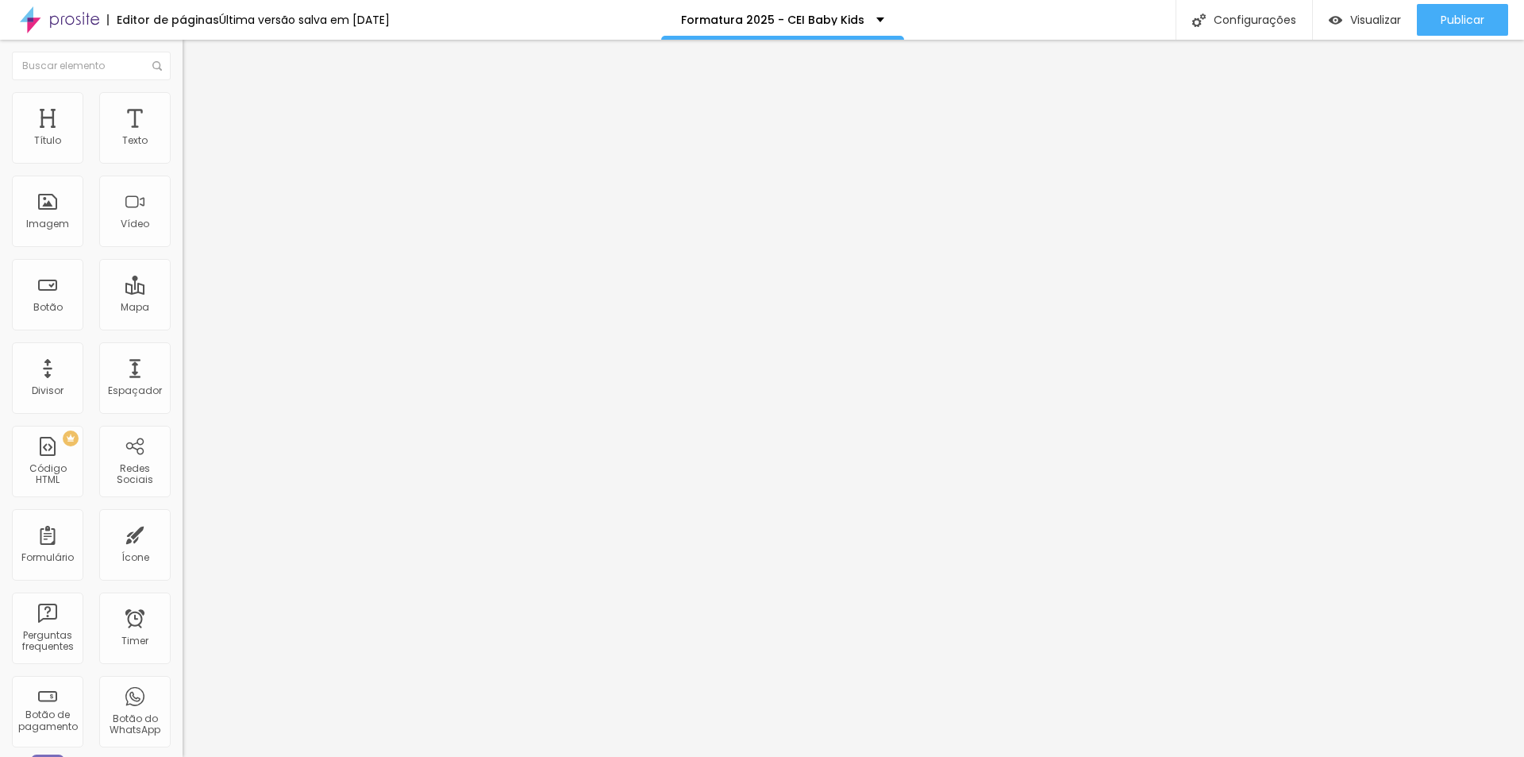
click at [183, 99] on img at bounding box center [190, 99] width 14 height 14
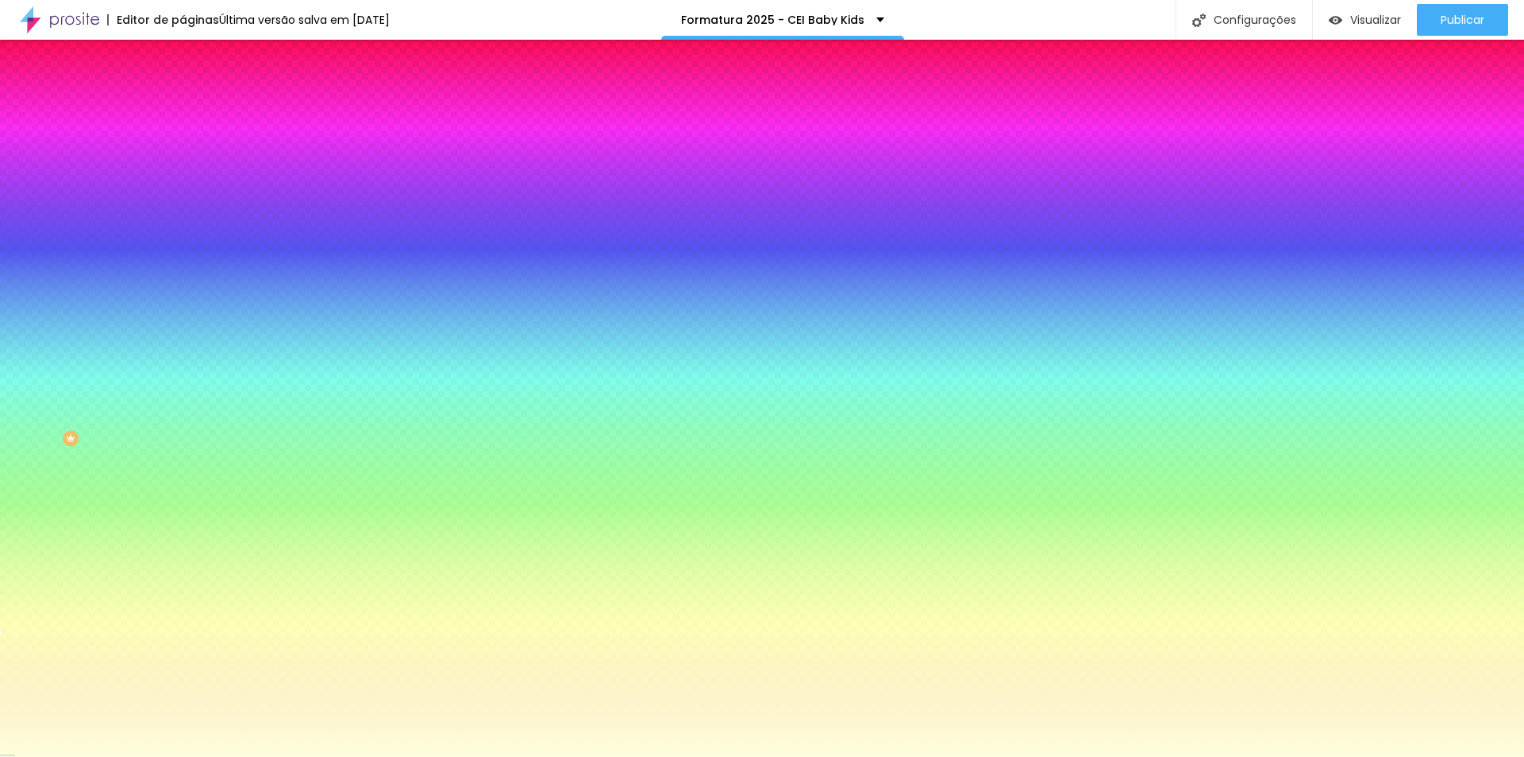
drag, startPoint x: 169, startPoint y: 159, endPoint x: 117, endPoint y: 159, distance: 51.6
click at [183, 159] on div "#FEFFDC" at bounding box center [274, 160] width 183 height 16
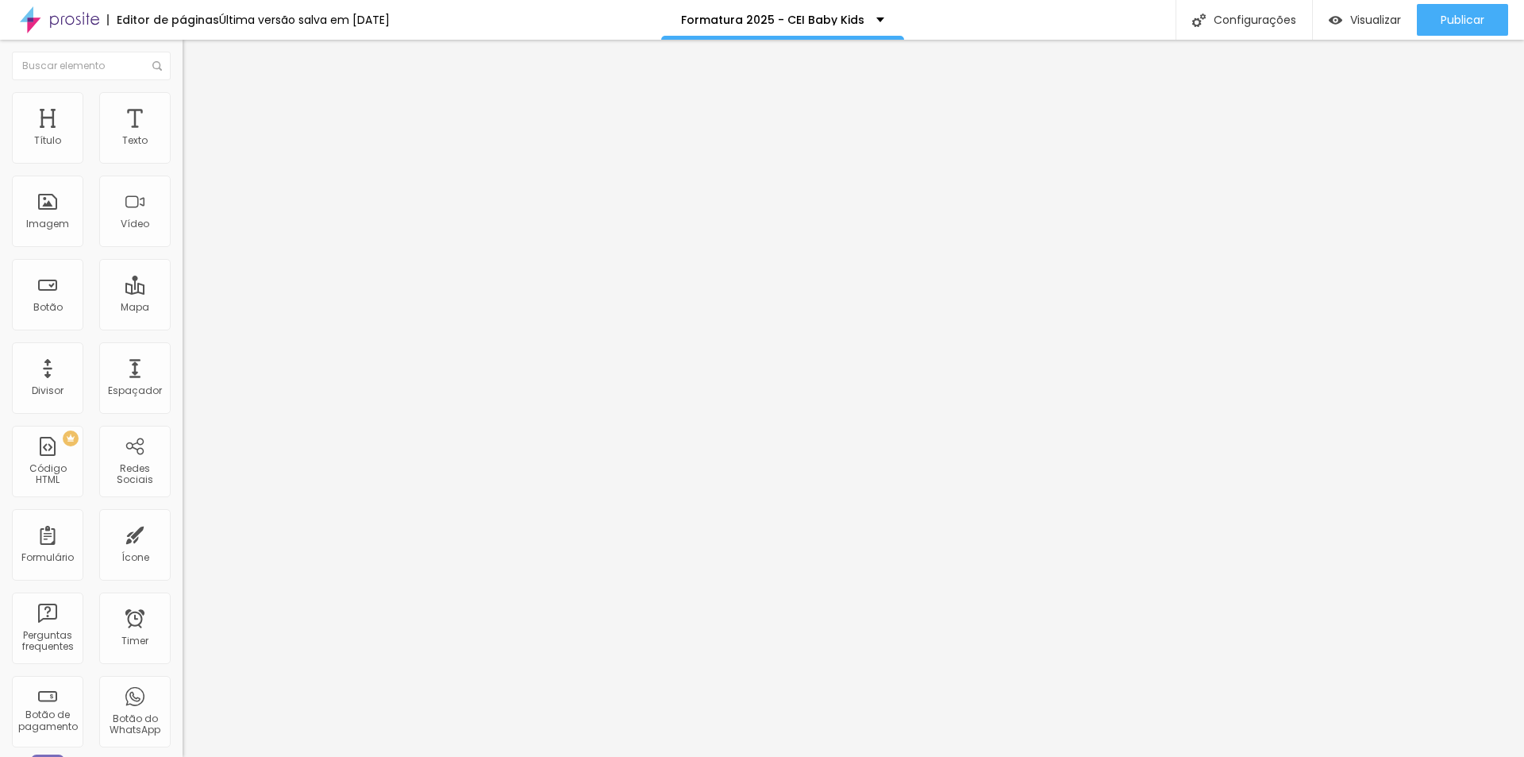
click at [197, 110] on span "Estilo" at bounding box center [209, 102] width 25 height 13
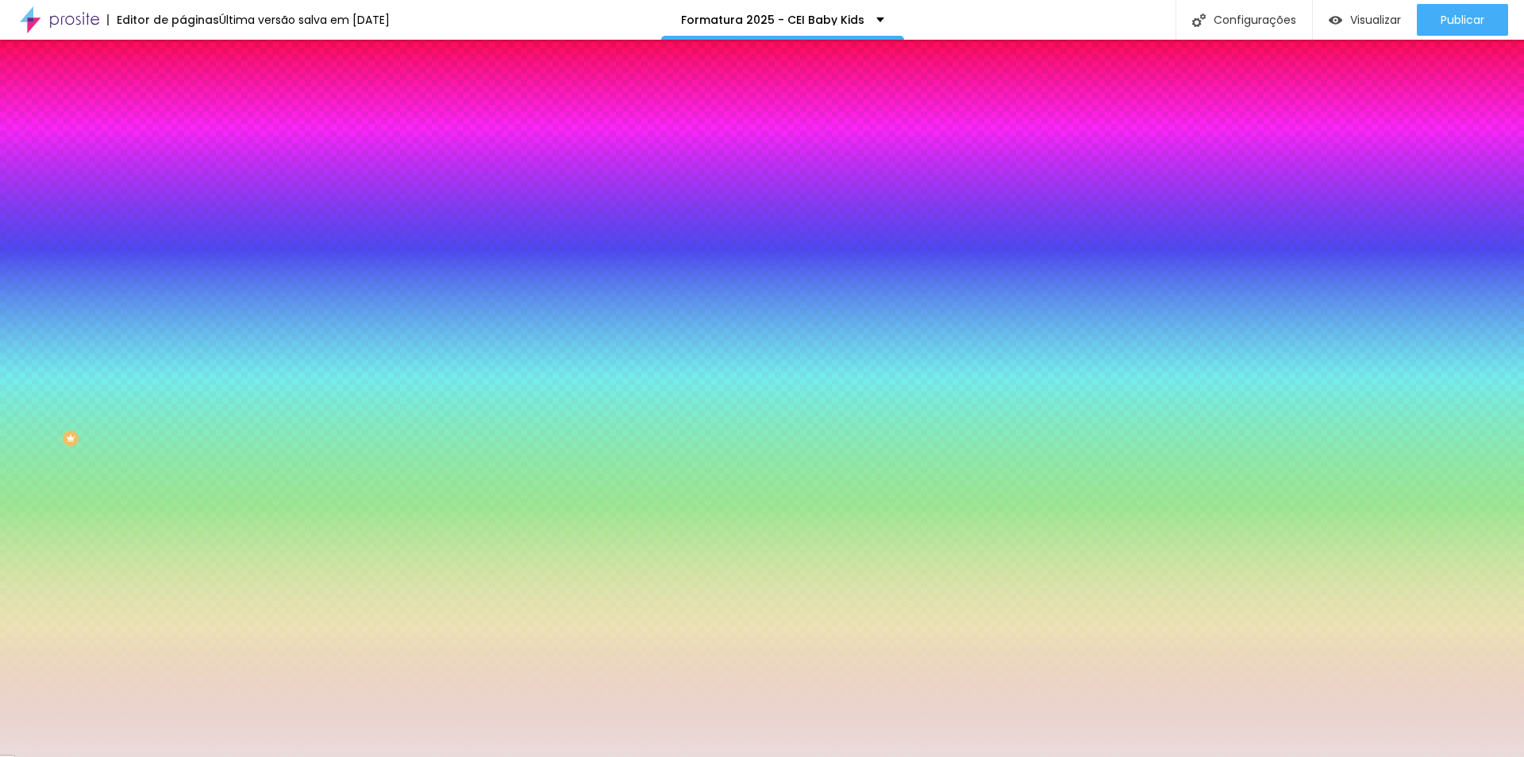
drag, startPoint x: 168, startPoint y: 156, endPoint x: 46, endPoint y: 162, distance: 121.6
click at [183, 162] on div "Cor de fundo Voltar ao padrão #EADCDB" at bounding box center [274, 146] width 183 height 44
